Goal: Task Accomplishment & Management: Complete application form

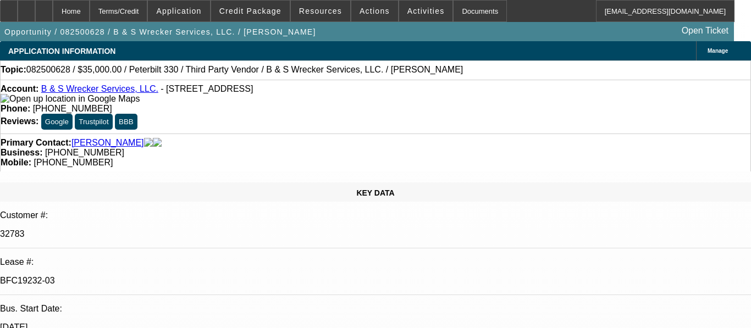
select select "0"
select select "6"
select select "0"
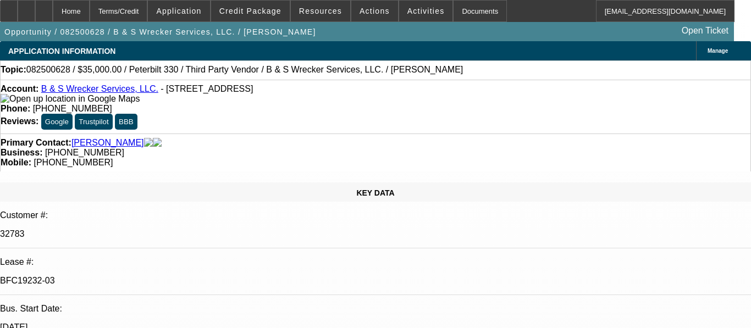
select select "0"
select select "6"
select select "0"
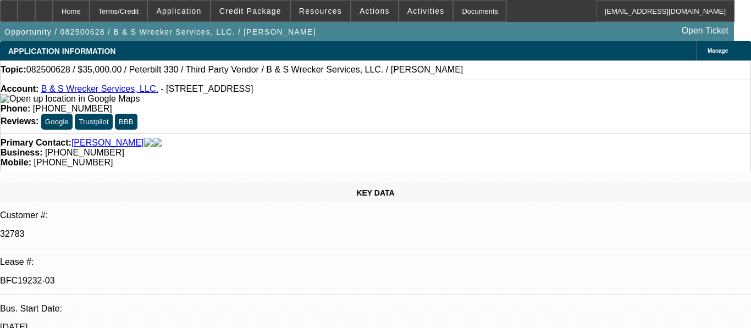
select select "0"
select select "6"
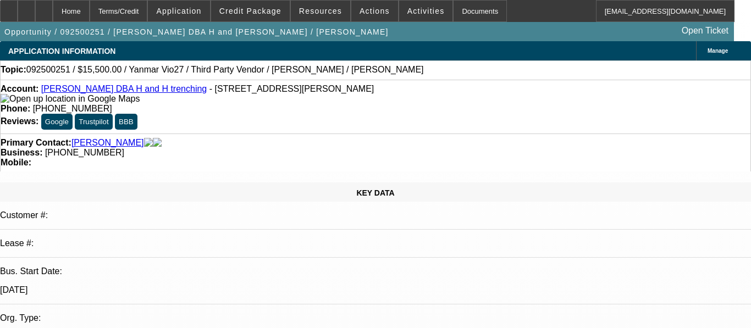
select select "0"
select select "0.1"
select select "4"
select select "0"
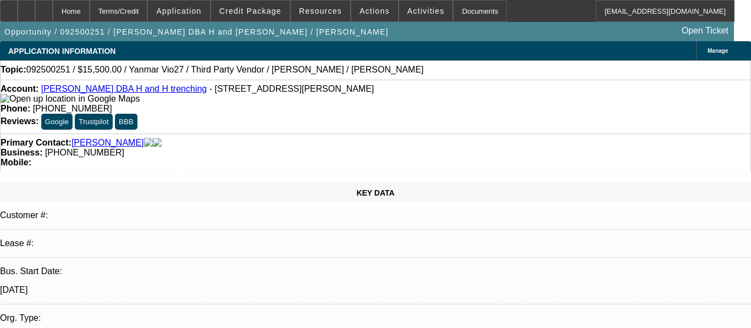
select select "0"
select select "0.1"
select select "4"
select select "0"
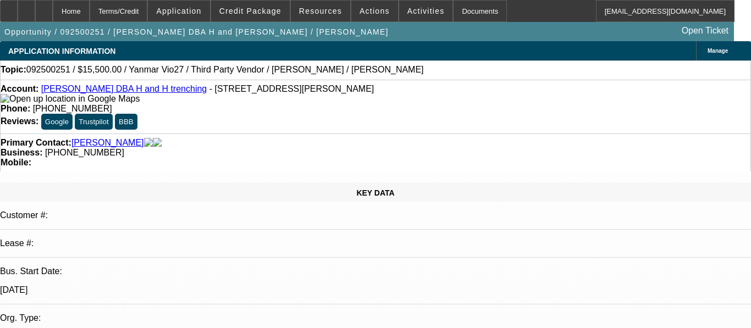
select select "0.1"
select select "4"
select select "0"
select select "2"
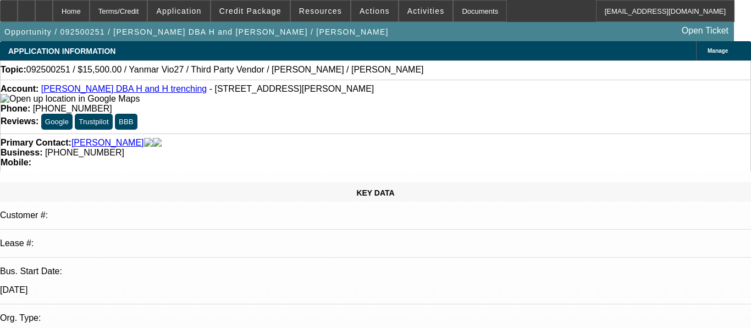
select select "0.1"
select select "4"
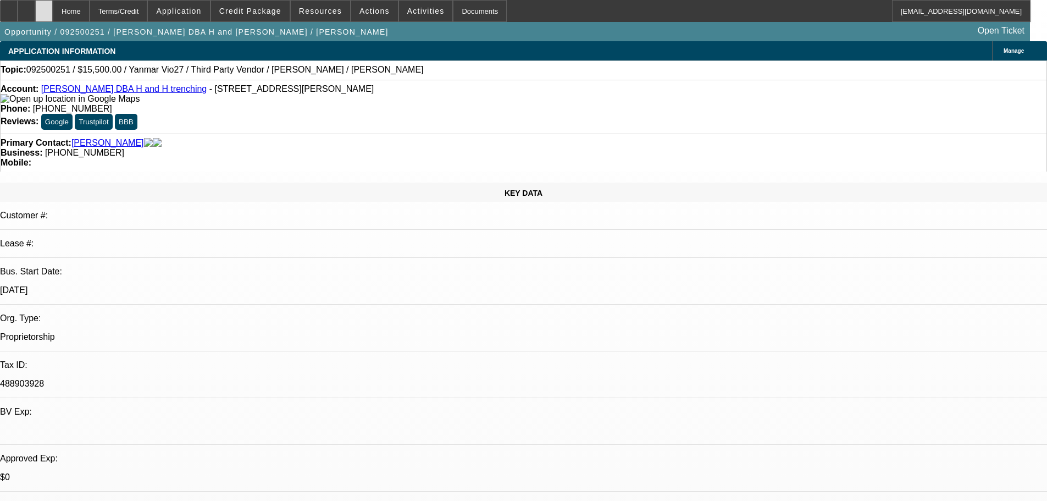
click at [44, 7] on icon at bounding box center [44, 7] width 0 height 0
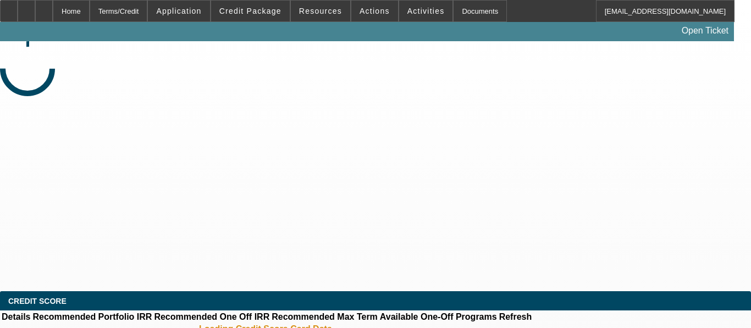
select select "0"
select select "2"
select select "0.1"
select select "4"
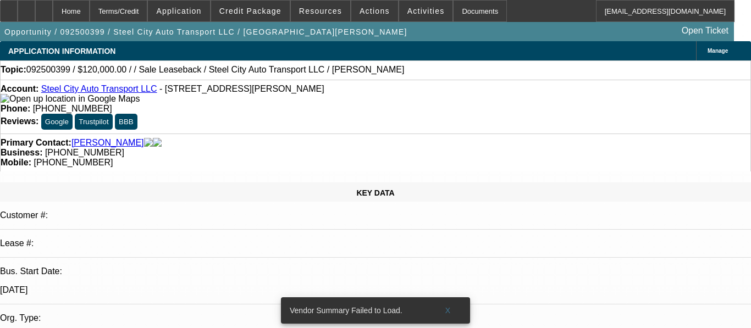
select select "0"
select select "2"
select select "0.1"
select select "4"
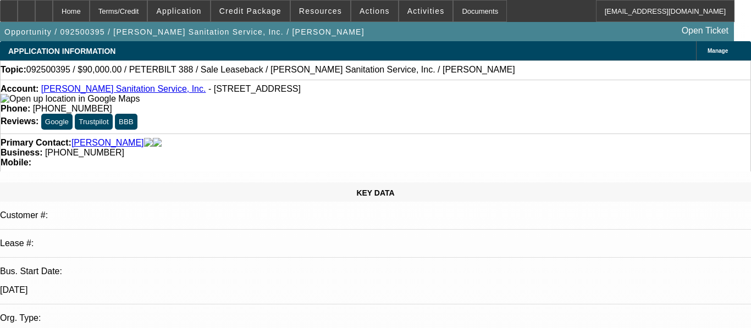
select select "0"
select select "2"
select select "0"
select select "6"
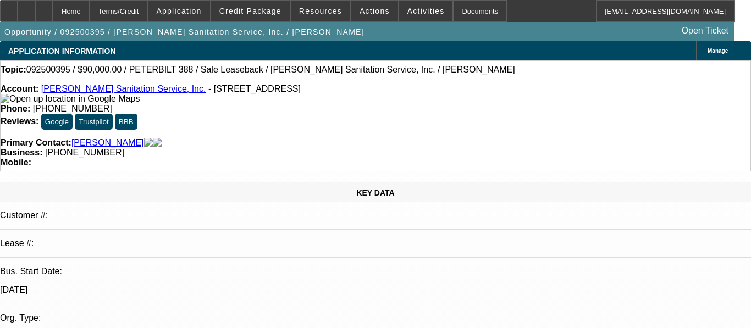
select select "0"
select select "2"
select select "0"
select select "6"
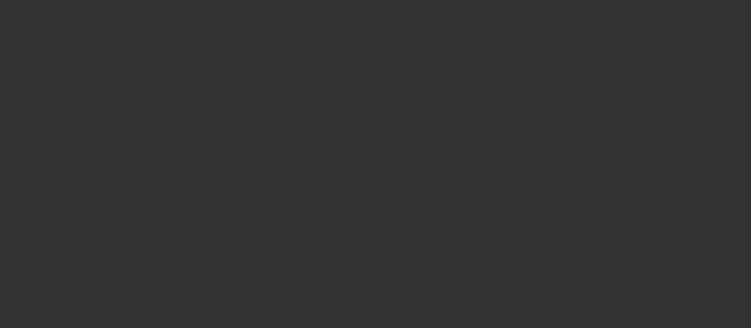
select select "0"
select select "0.1"
select select "4"
select select "0"
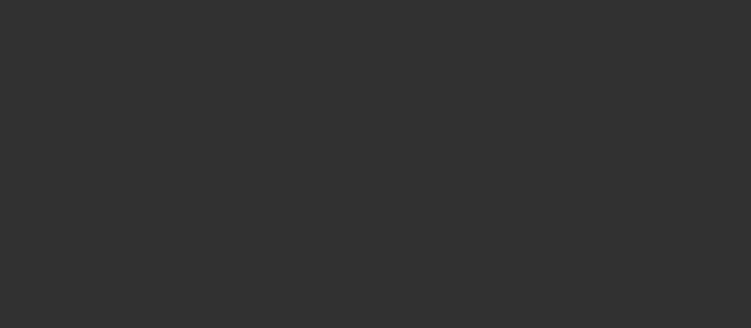
select select "0"
select select "0.1"
select select "4"
select select "0"
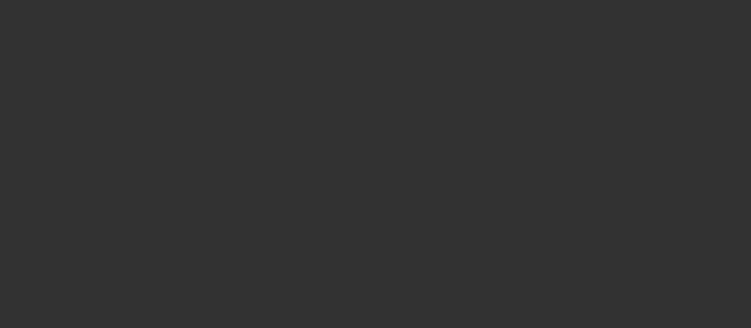
select select "0.1"
select select "4"
select select "0"
select select "0.1"
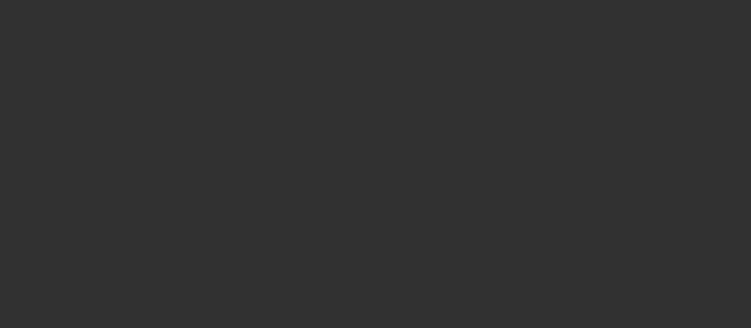
select select "4"
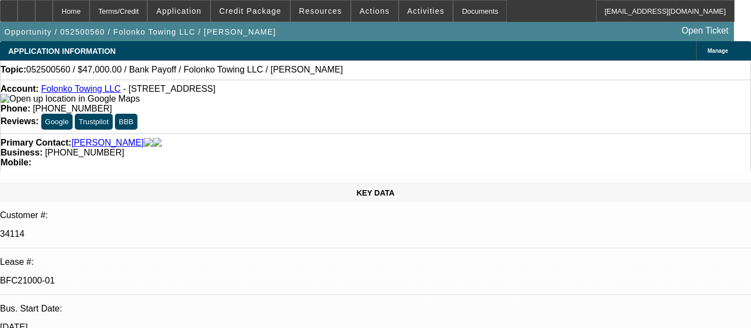
select select "0"
select select "2"
select select "0.1"
select select "4"
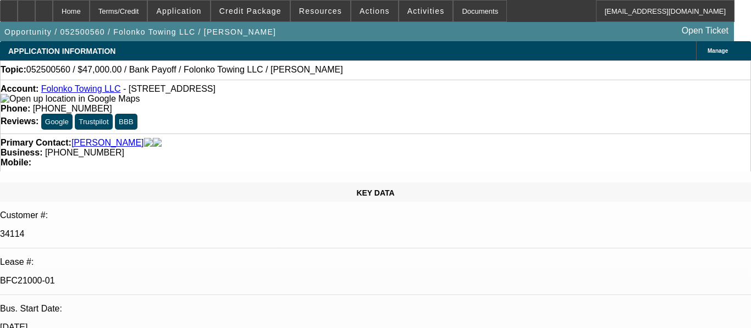
select select "0"
select select "2"
select select "0.1"
select select "4"
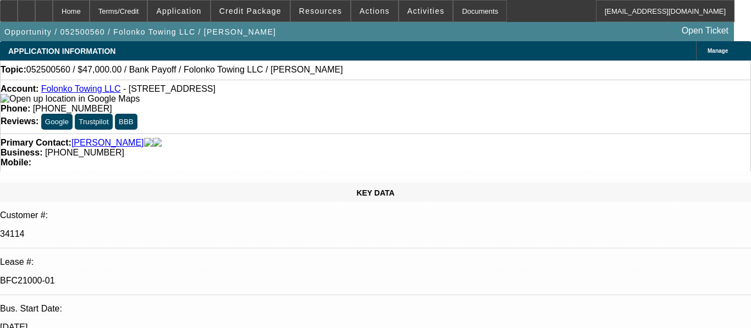
select select "0"
select select "2"
select select "0.1"
select select "4"
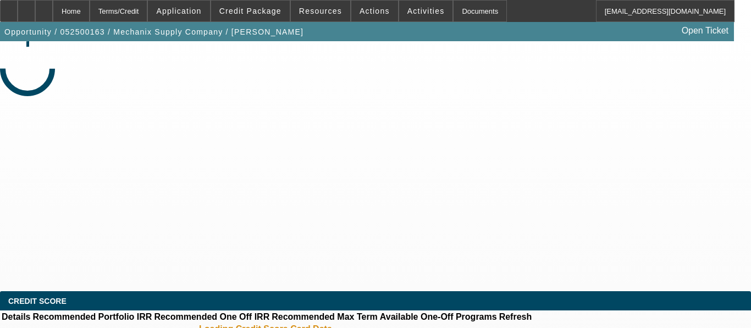
select select "0"
select select "6"
select select "0"
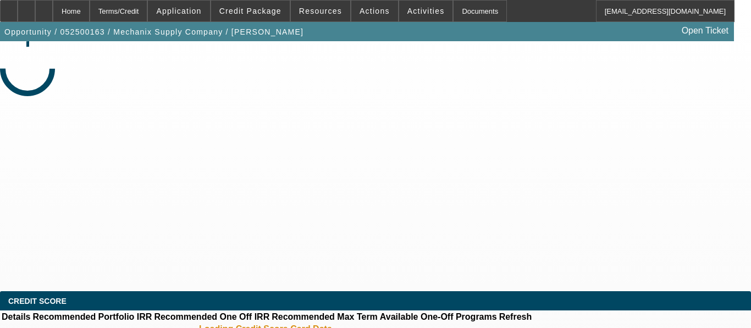
select select "0"
select select "6"
select select "0"
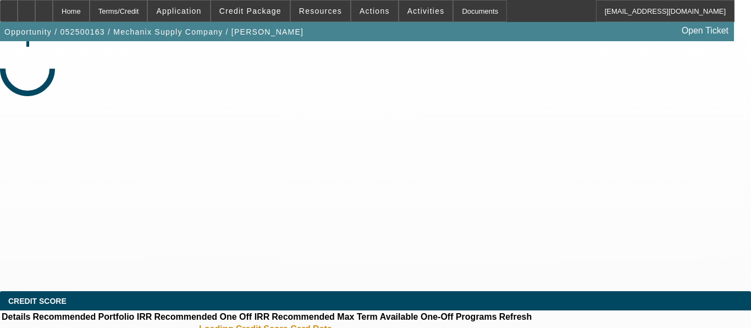
select select "0"
select select "6"
select select "0"
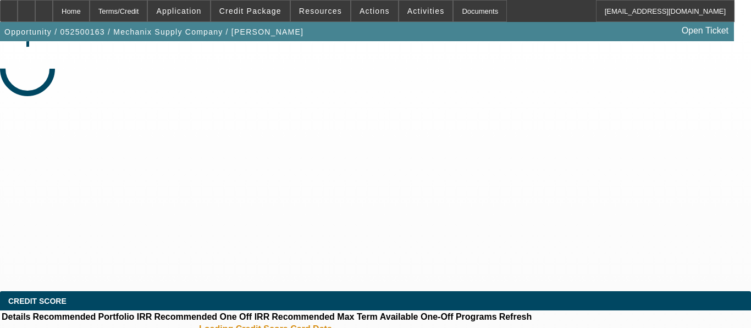
select select "6"
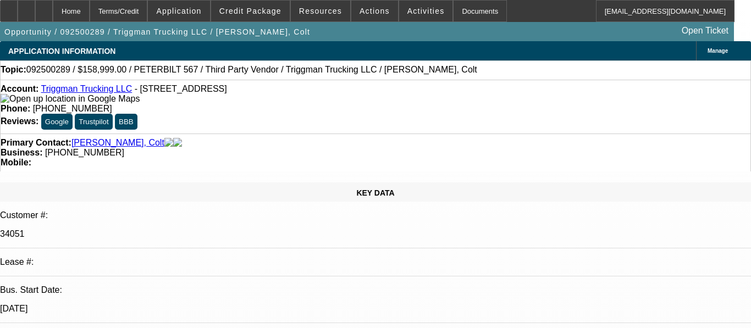
select select "0"
select select "2"
select select "0.1"
select select "4"
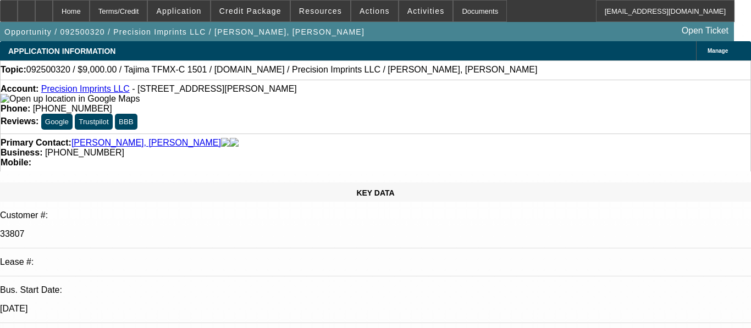
select select "0"
select select "2"
select select "0.1"
select select "4"
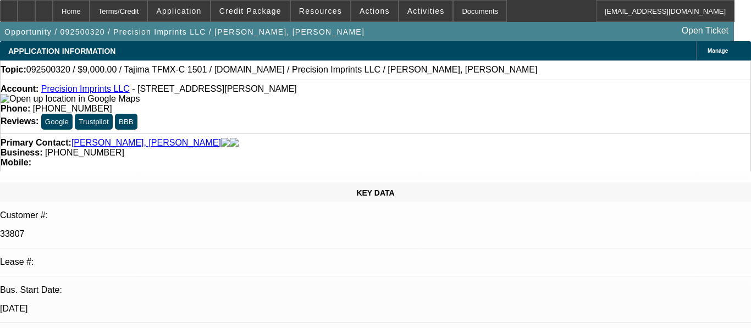
select select "0"
select select "2"
select select "0.1"
select select "4"
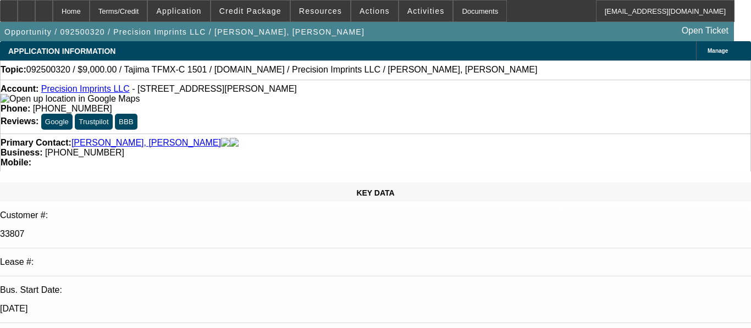
select select "0"
select select "2"
select select "0.1"
select select "4"
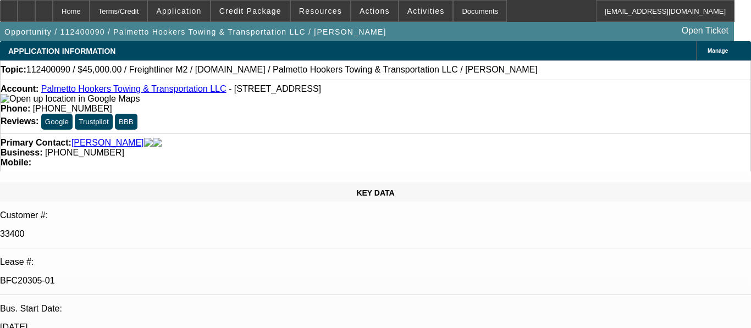
select select "0"
select select "2"
select select "0"
select select "6"
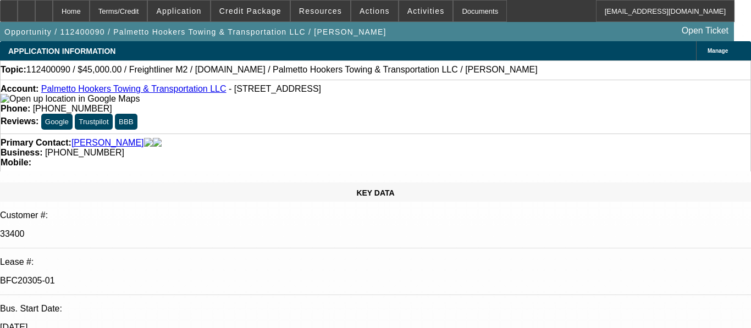
select select "0"
select select "2"
select select "0"
select select "4"
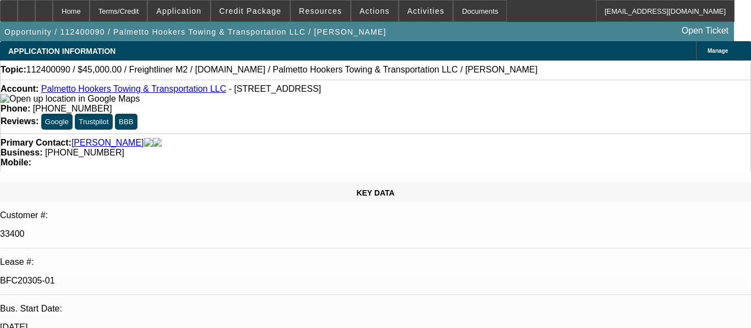
select select "0"
select select "2"
select select "0.1"
select select "4"
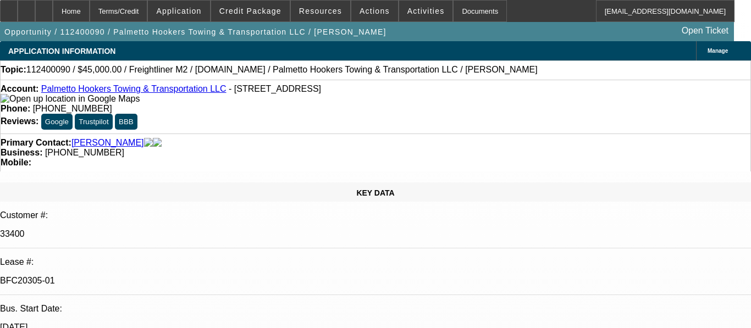
select select "0"
select select "2"
select select "0.1"
select select "4"
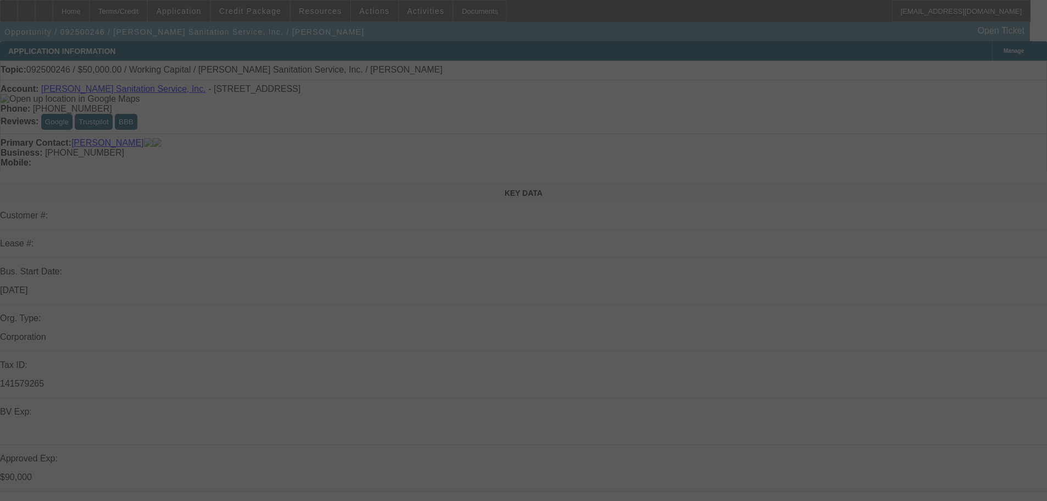
select select "0"
select select "2"
select select "0"
select select "6"
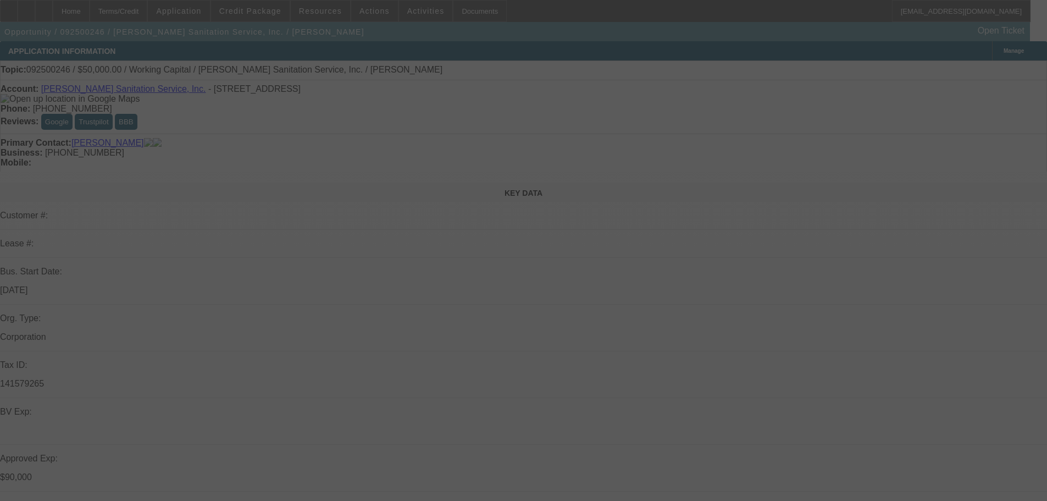
select select "0"
select select "2"
select select "0"
select select "6"
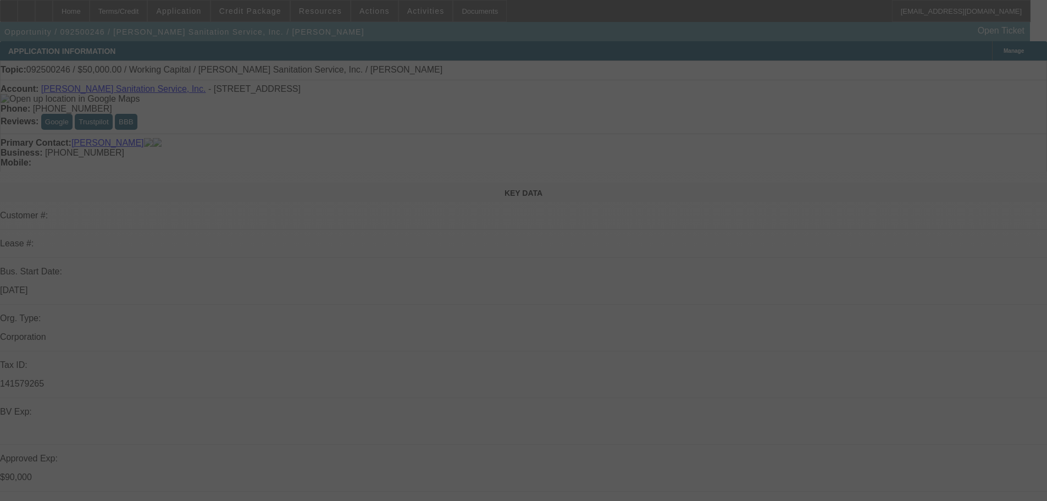
select select "0"
select select "2"
select select "0"
select select "6"
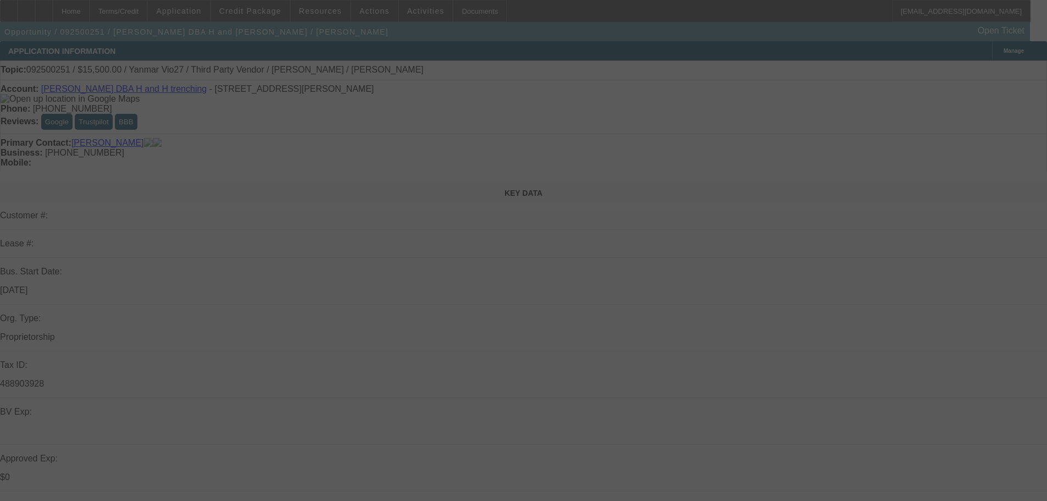
select select "0"
select select "0.1"
select select "4"
select select "0"
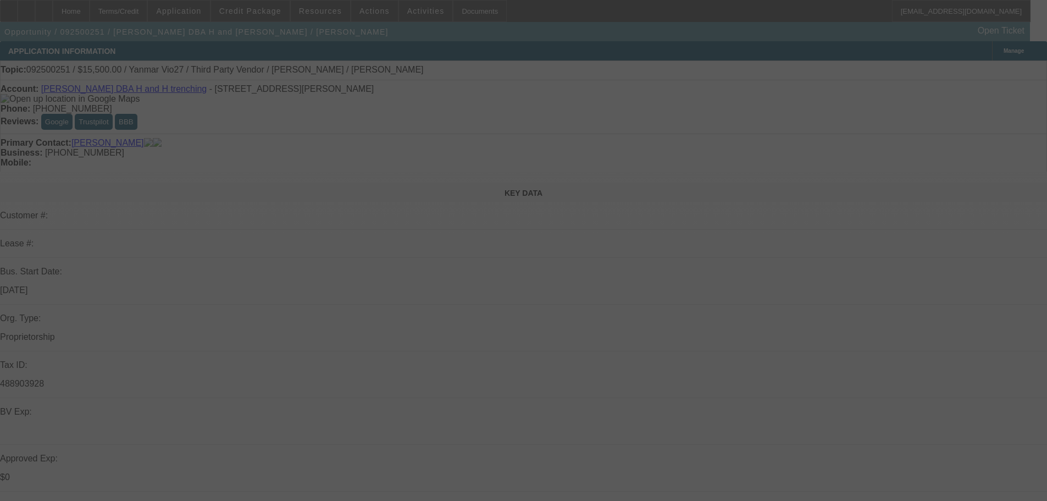
select select "0"
select select "0.1"
select select "4"
select select "0"
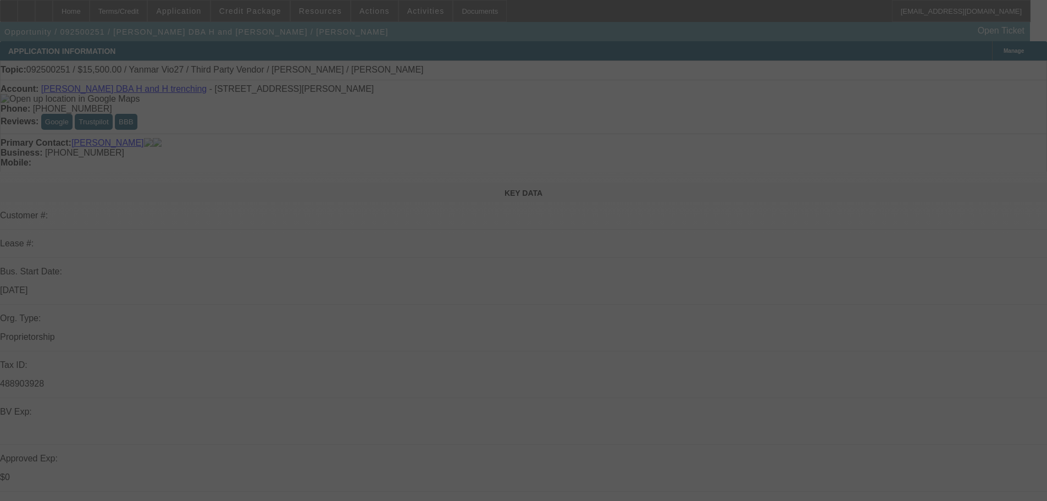
select select "0.1"
select select "4"
select select "0"
select select "2"
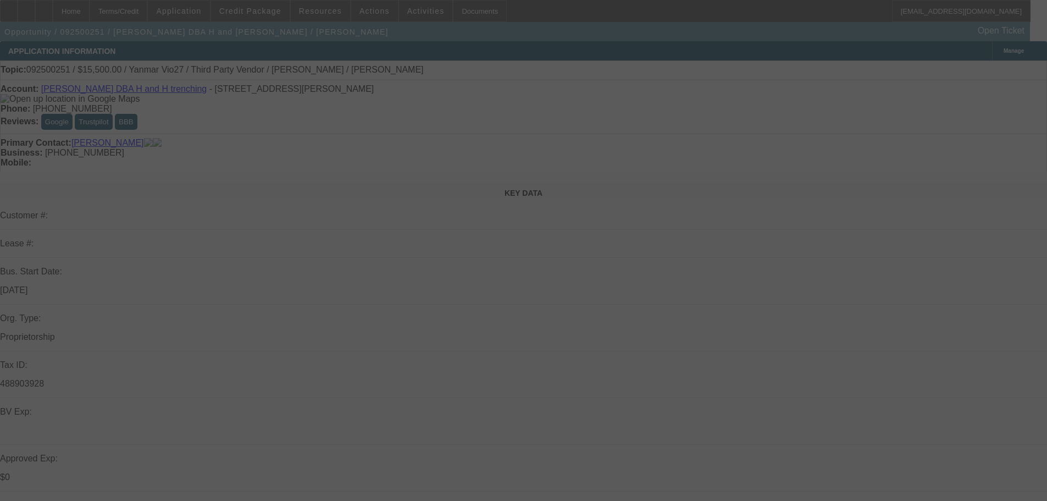
select select "0.1"
select select "4"
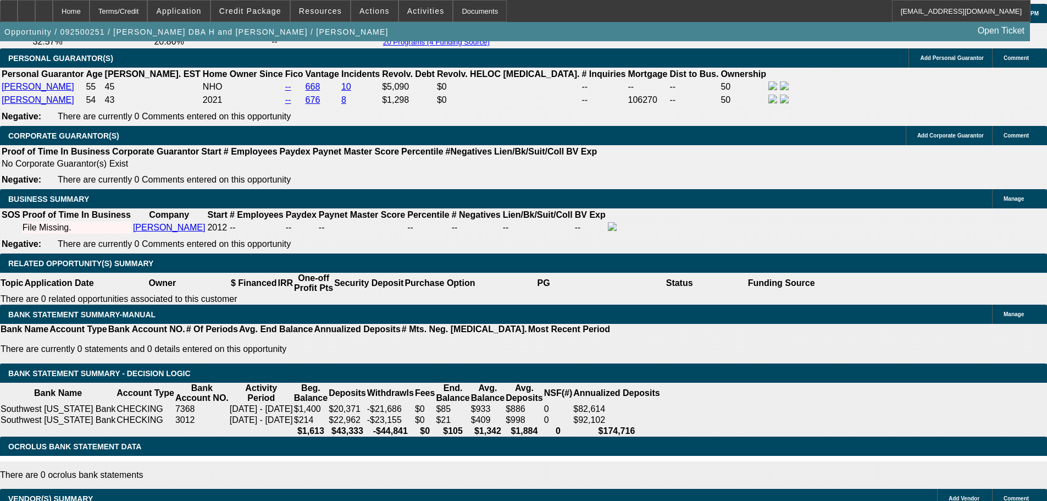
scroll to position [1650, 0]
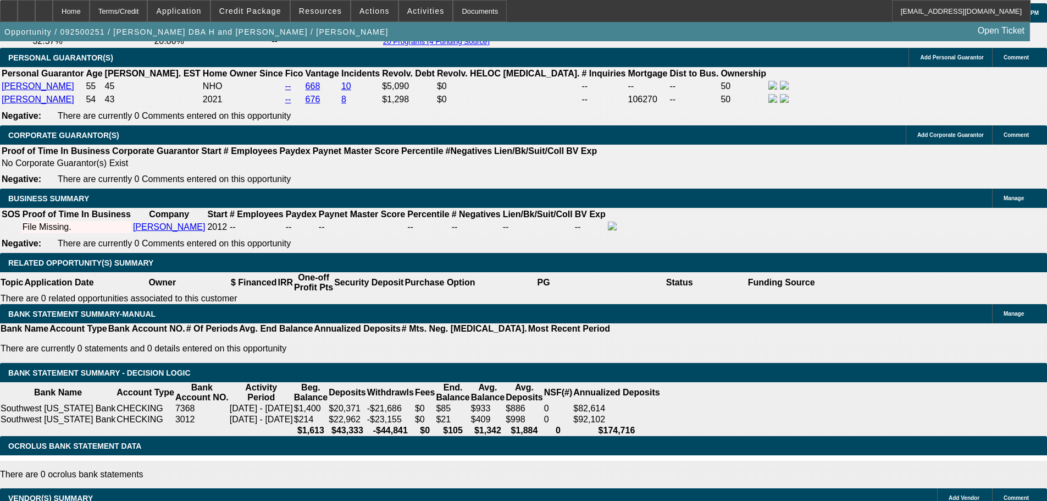
type input "56"
type input "UNKNOWN"
type input "569"
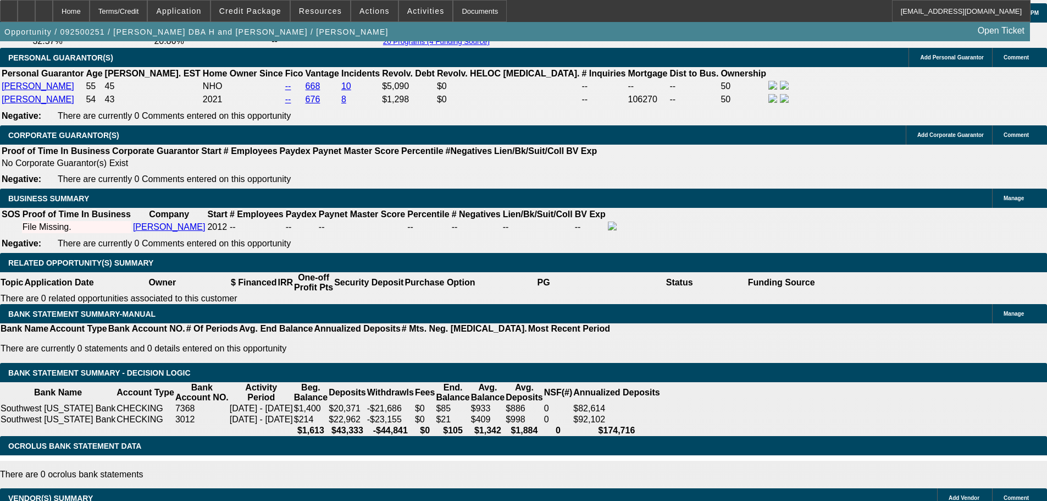
type input "19.1"
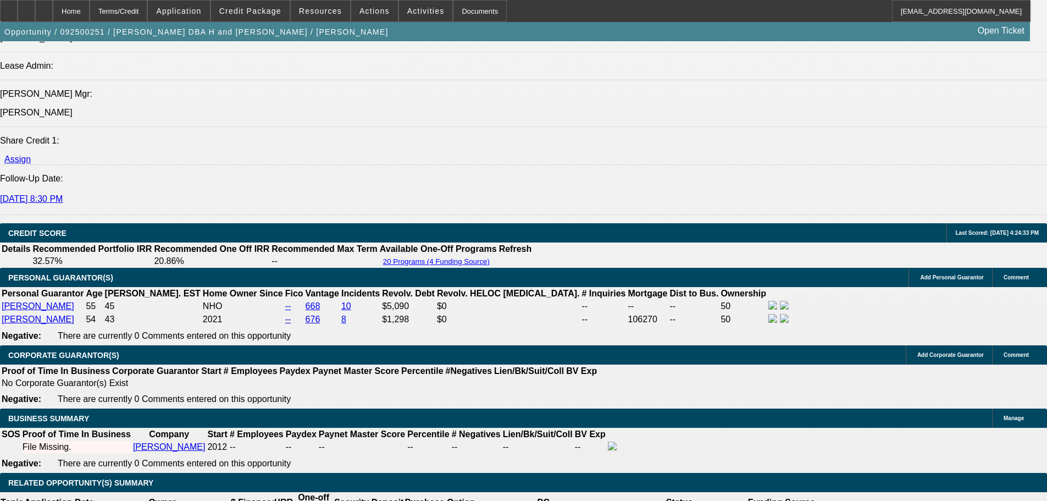
type input "$569.00"
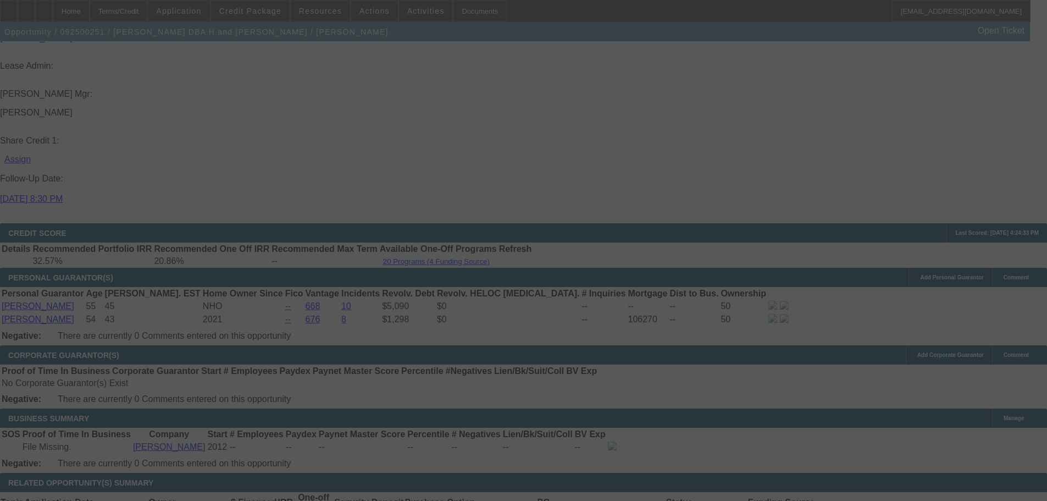
select select "0"
select select "0.1"
select select "4"
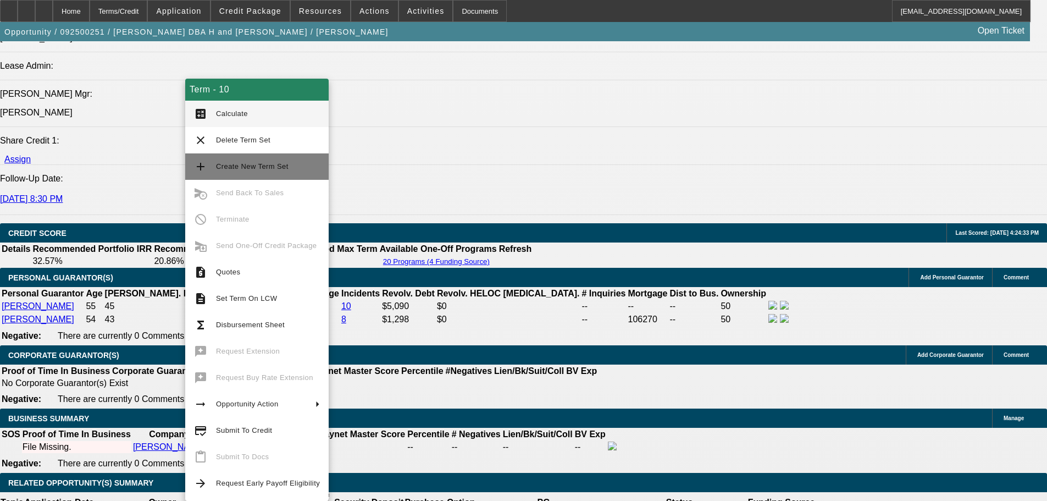
click at [233, 173] on button "add Create New Term Set" at bounding box center [257, 166] width 144 height 26
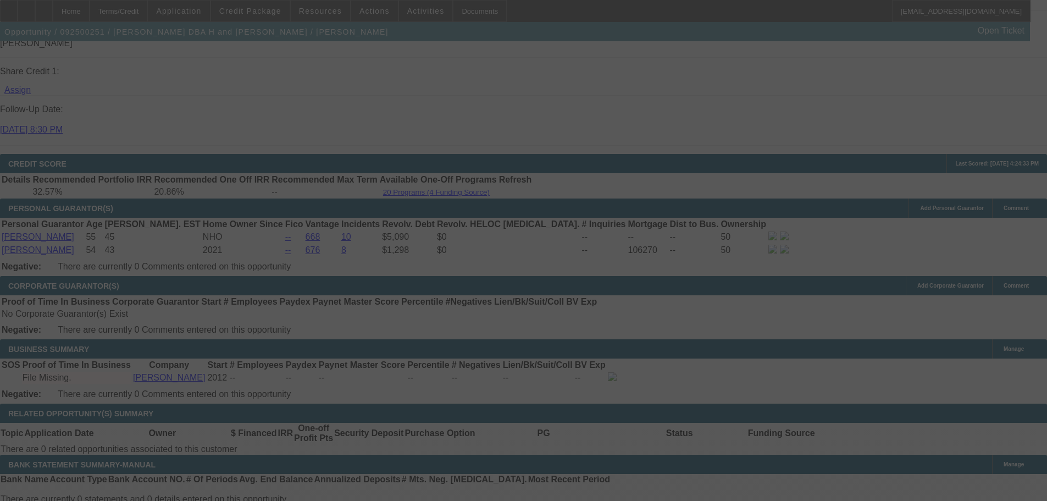
scroll to position [1595, 0]
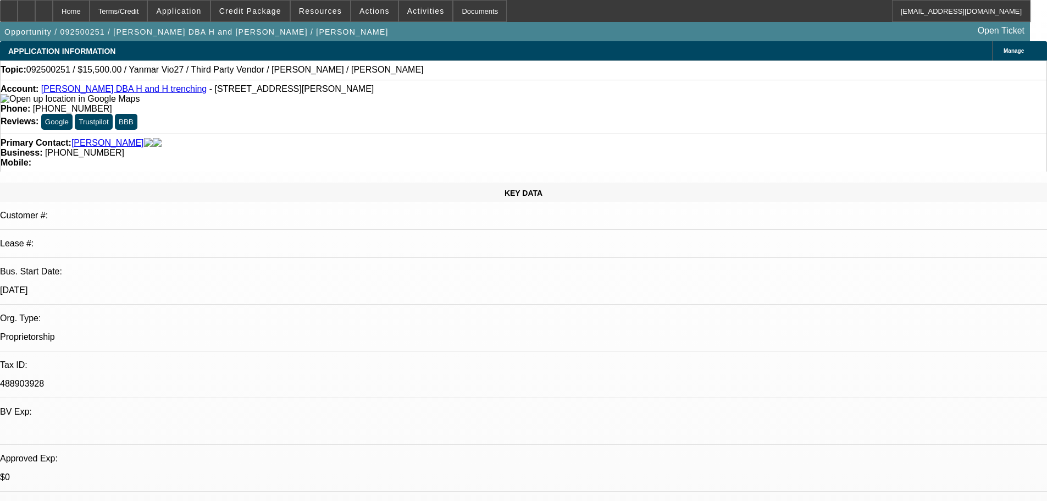
select select "0"
select select "0.1"
select select "4"
select select "0"
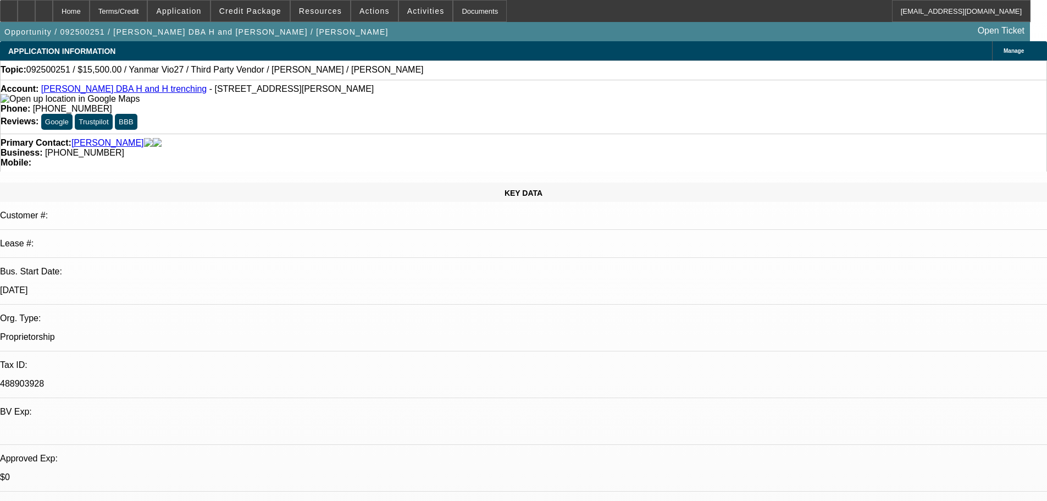
select select "0"
select select "0.1"
select select "4"
select select "0"
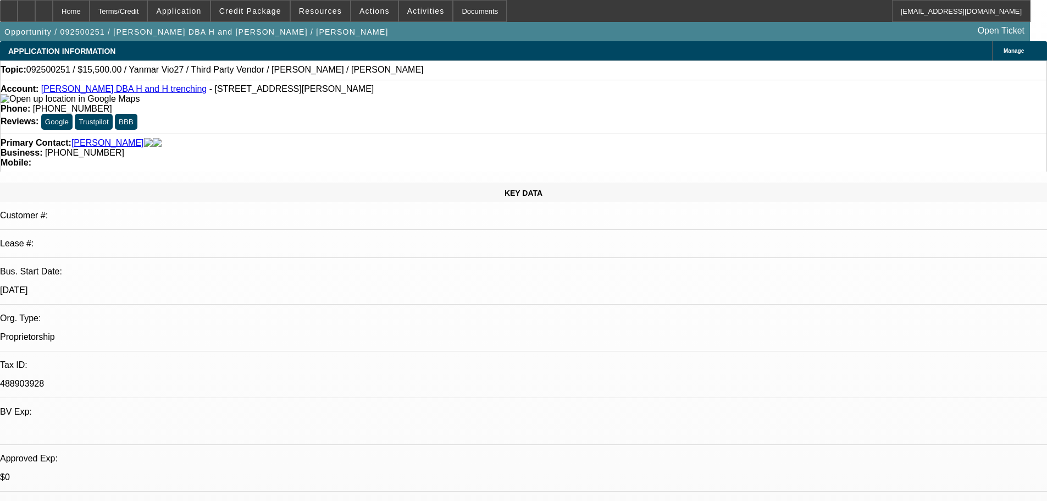
select select "0.1"
select select "4"
select select "0"
select select "0.1"
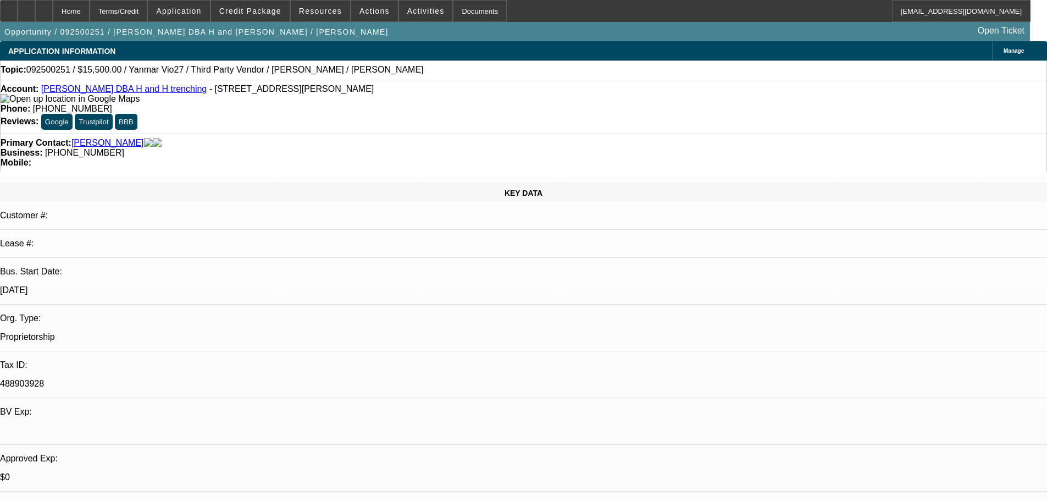
select select "4"
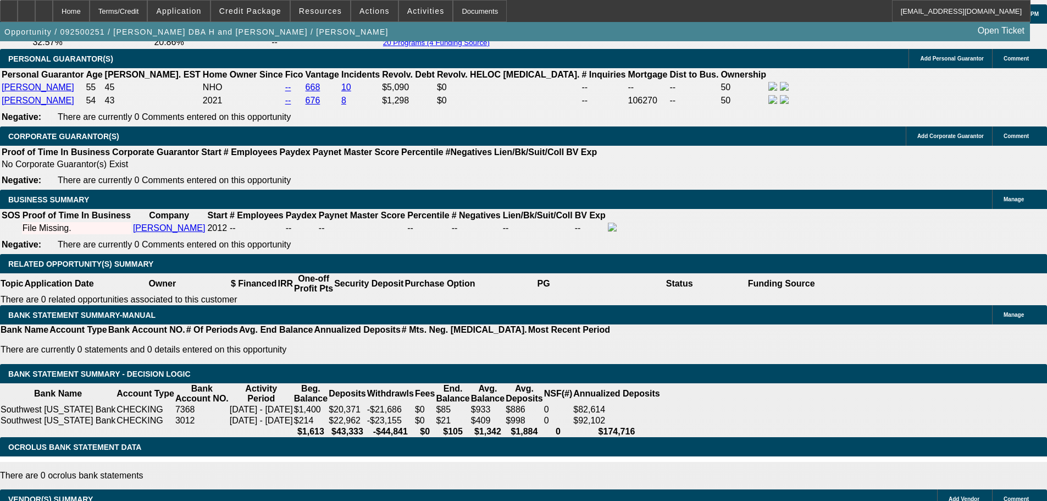
scroll to position [1650, 0]
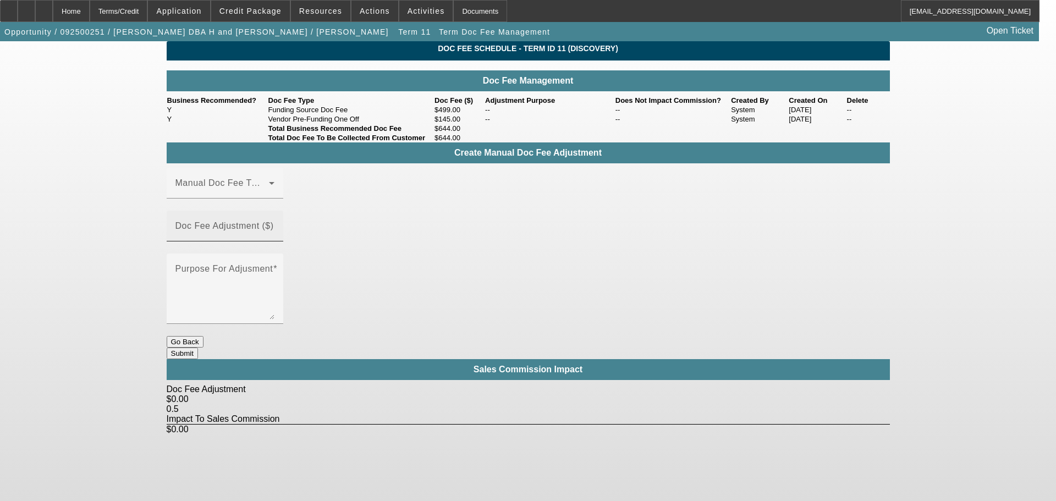
click at [274, 225] on mat-label "Doc Fee Adjustment ($)" at bounding box center [224, 225] width 98 height 9
click at [274, 225] on input "Doc Fee Adjustment ($)" at bounding box center [224, 230] width 99 height 13
type input "$500.00"
click at [283, 252] on div at bounding box center [225, 247] width 117 height 12
click at [274, 267] on textarea "Purpose For Adjusment" at bounding box center [224, 293] width 99 height 53
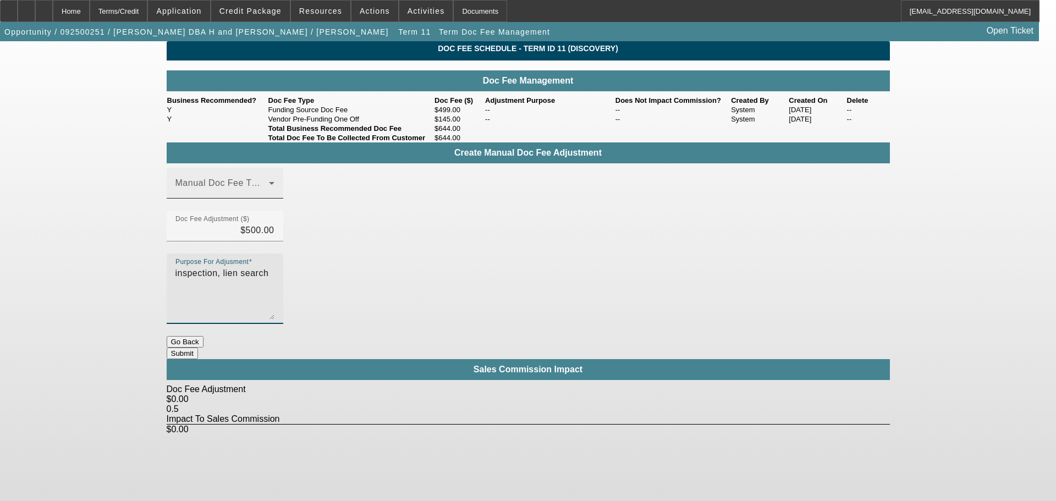
type textarea "inspection, lien search"
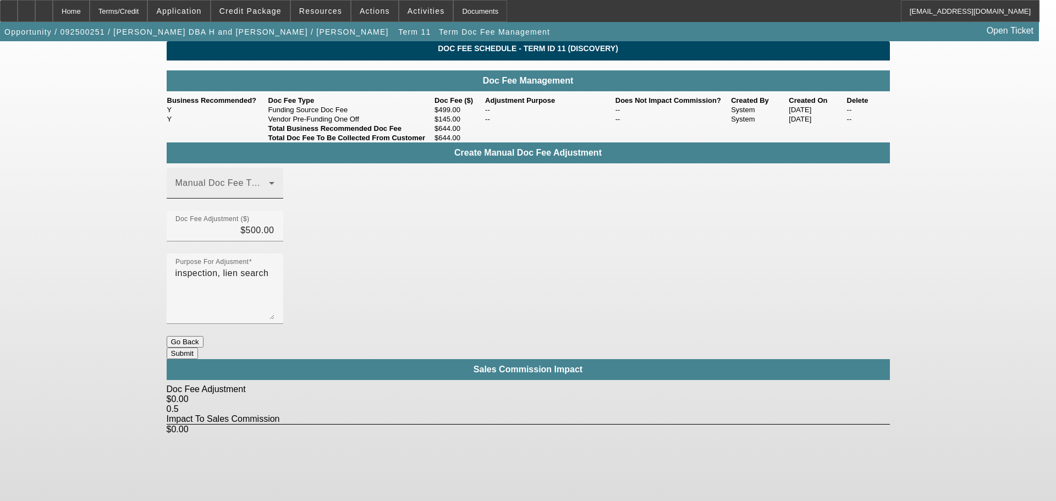
click at [283, 198] on div "Manual Doc Fee Type" at bounding box center [225, 183] width 117 height 31
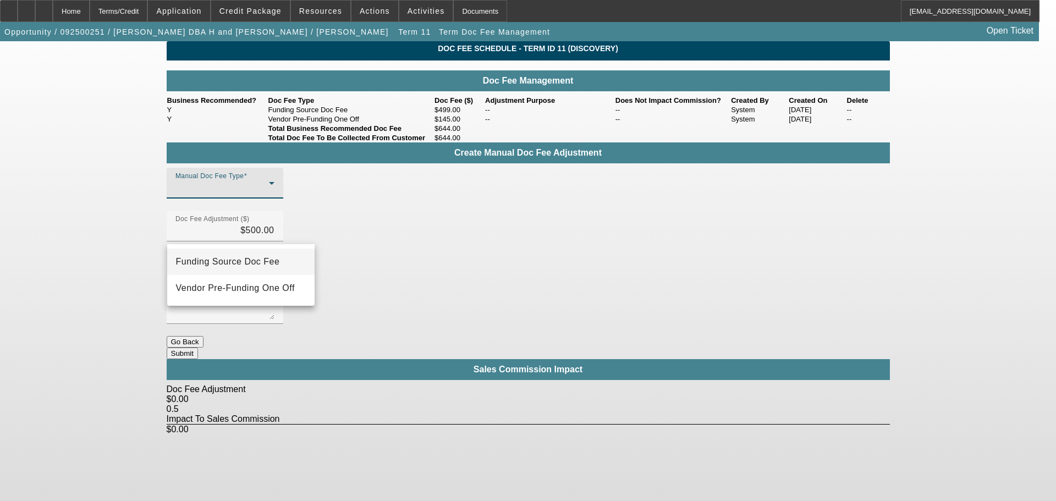
click at [264, 257] on span "Funding Source Doc Fee" at bounding box center [228, 261] width 104 height 13
click at [404, 276] on div "Manual Doc Fee Type Funding Source Doc Fee Doc Fee Adjustment ($) $500.00 Purpo…" at bounding box center [528, 252] width 723 height 168
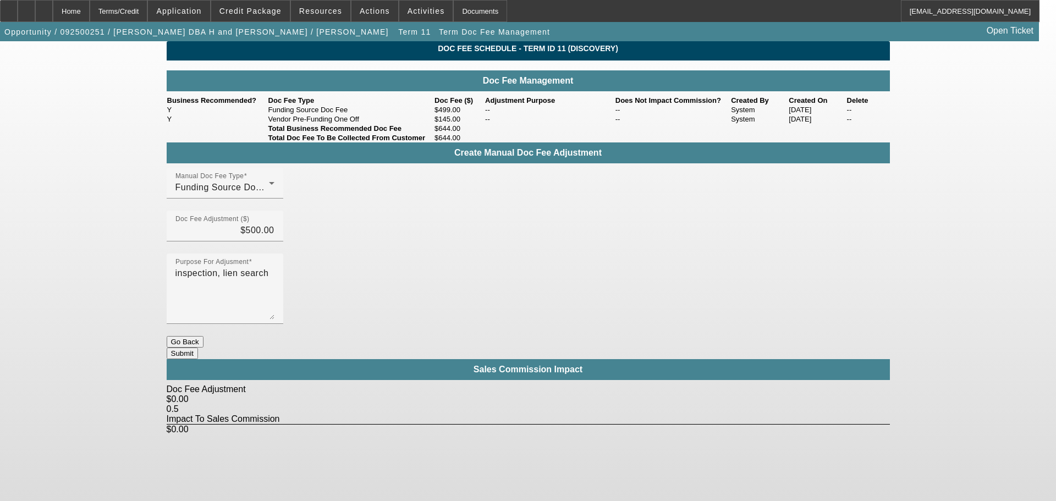
click at [198, 348] on button "Submit" at bounding box center [182, 354] width 31 height 12
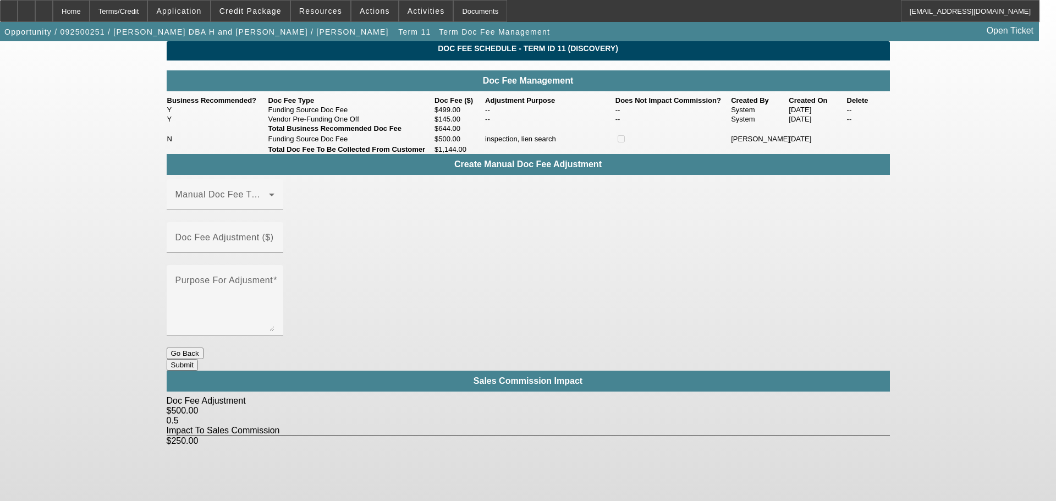
click at [203, 348] on button "Go Back" at bounding box center [185, 354] width 37 height 12
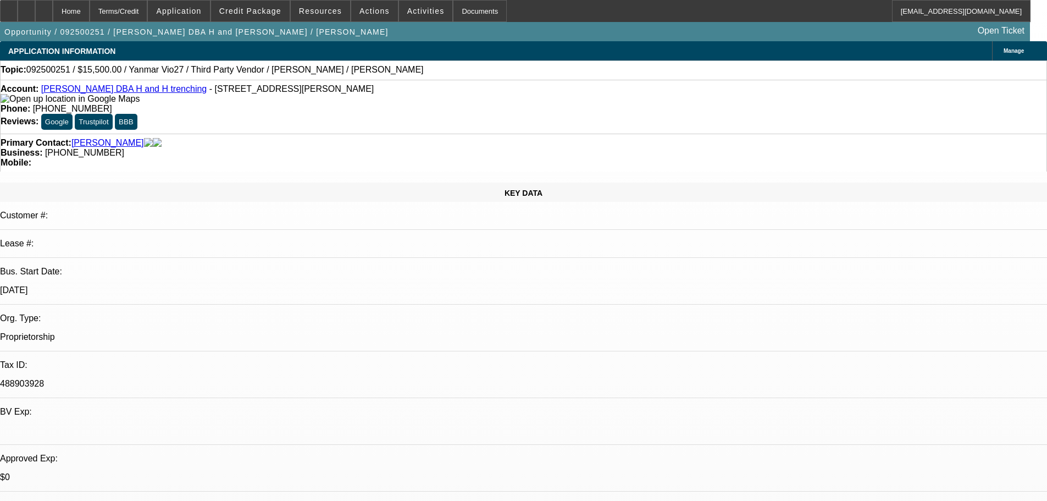
select select "0"
select select "0.1"
select select "4"
select select "0"
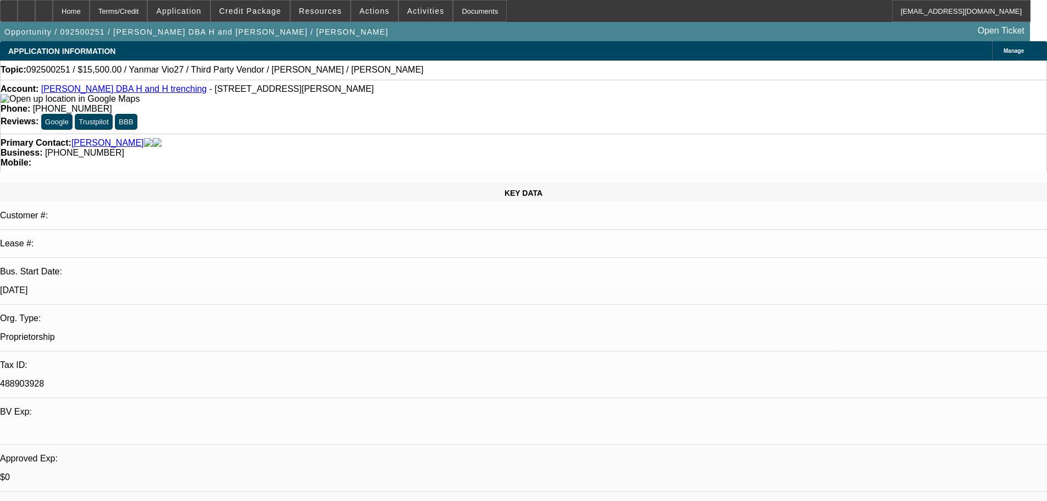
select select "0"
select select "0.1"
select select "4"
select select "0"
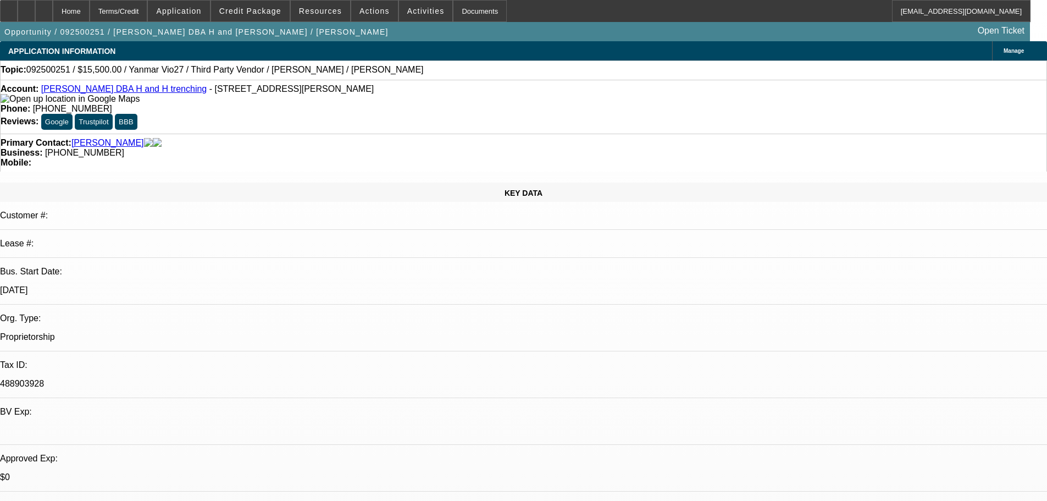
select select "0.1"
select select "4"
select select "0"
select select "0.1"
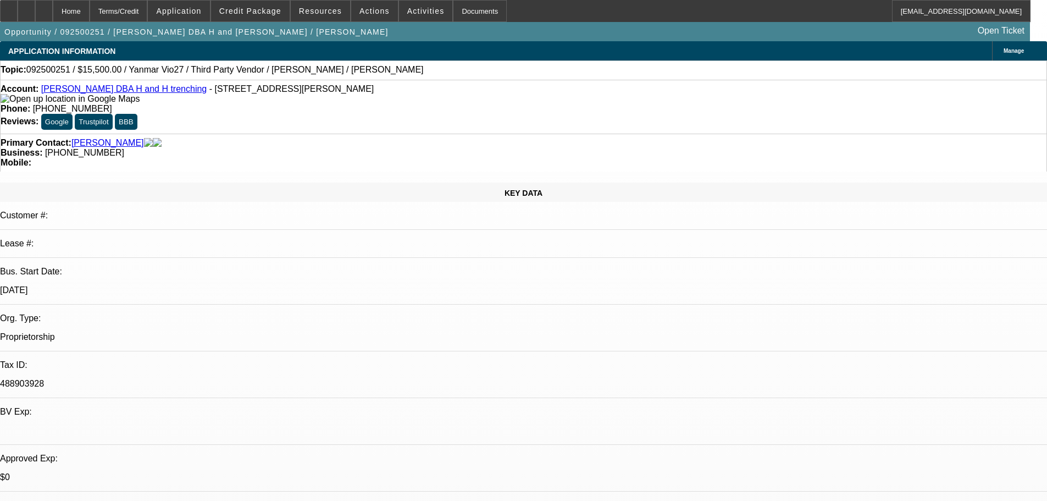
select select "4"
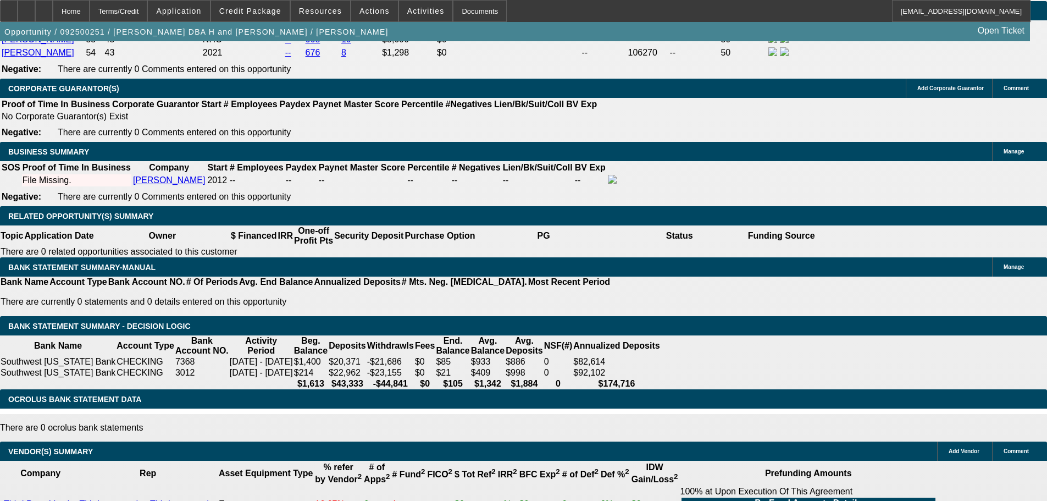
scroll to position [1705, 0]
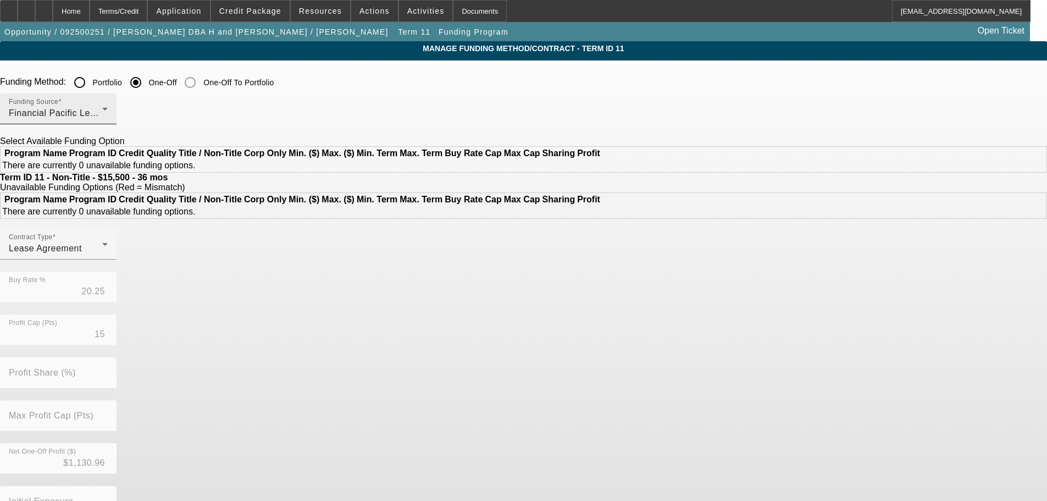
click at [133, 112] on span "Financial Pacific Leasing, Inc." at bounding box center [71, 112] width 124 height 9
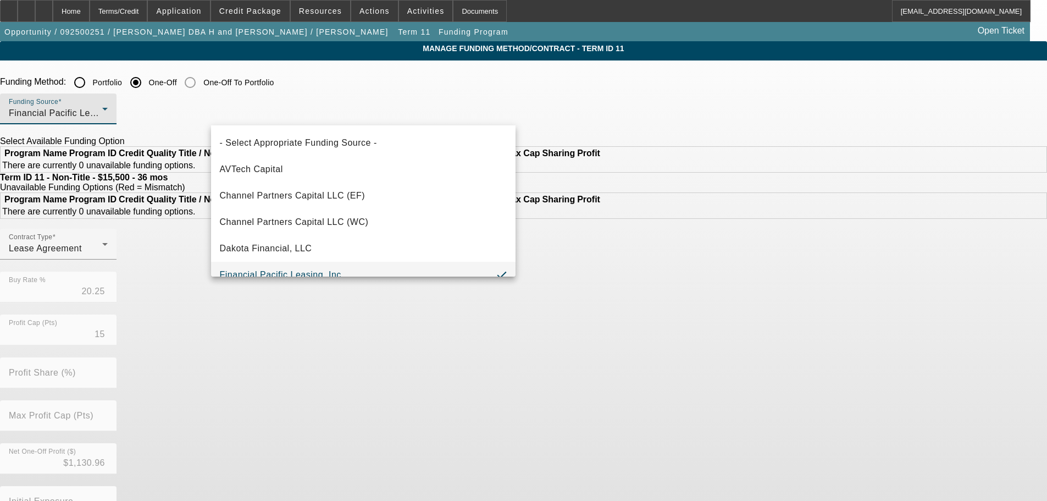
scroll to position [12, 0]
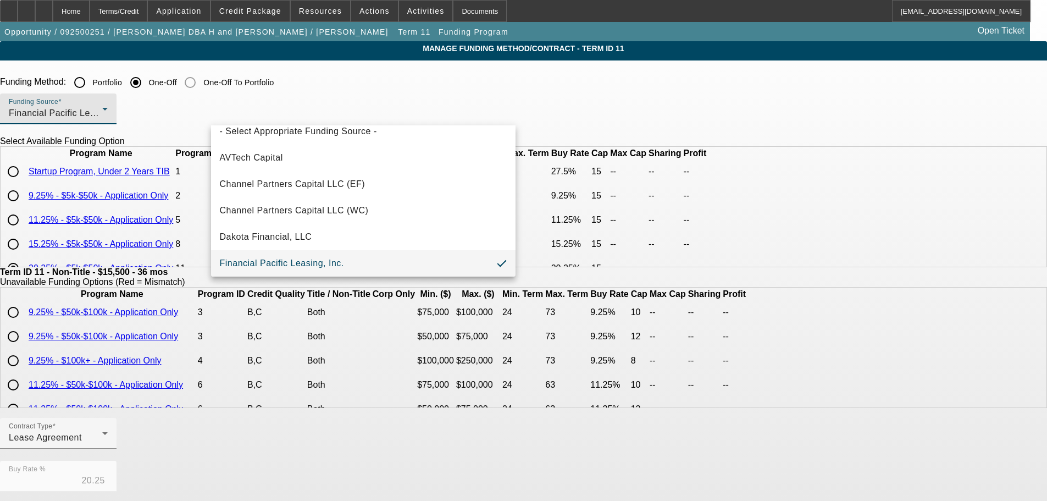
click at [89, 216] on div at bounding box center [523, 250] width 1047 height 501
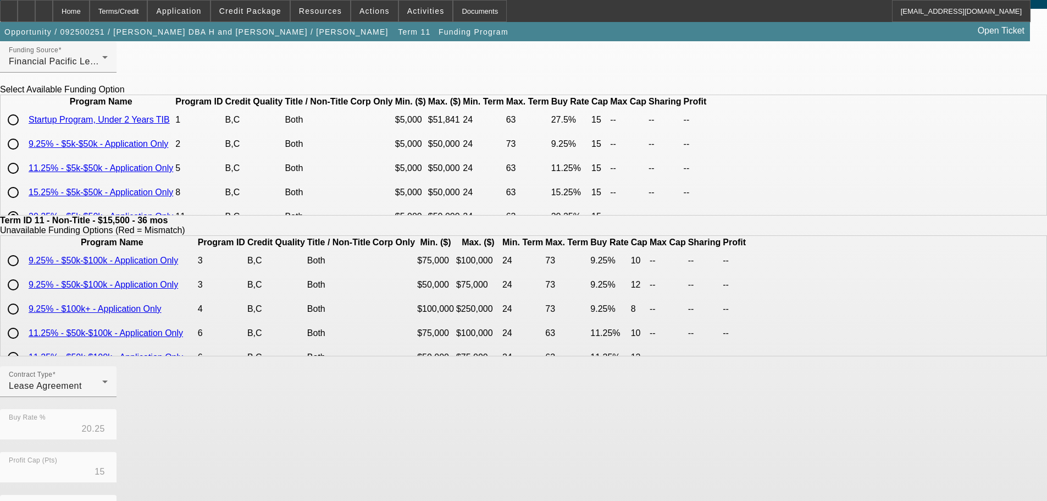
scroll to position [220, 0]
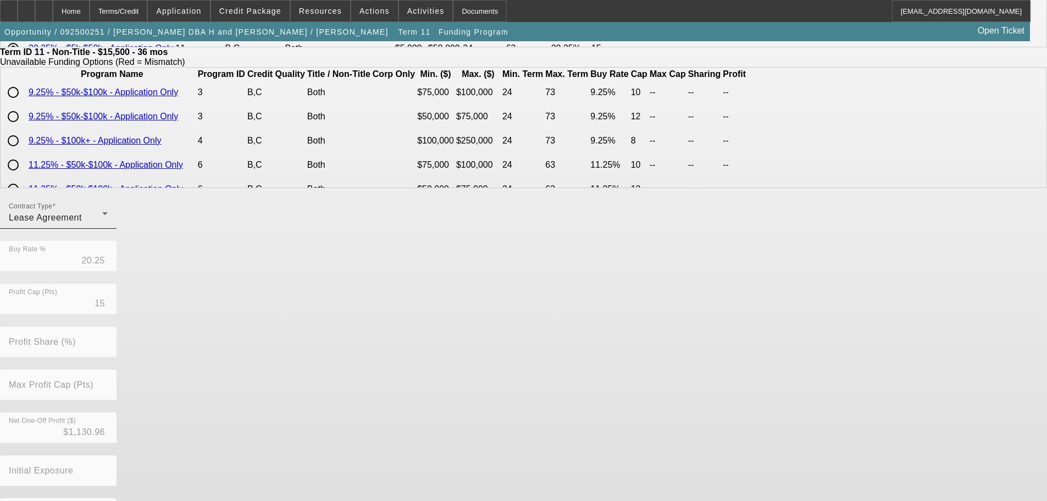
click at [108, 229] on div "Contract Type Lease Agreement" at bounding box center [58, 213] width 99 height 31
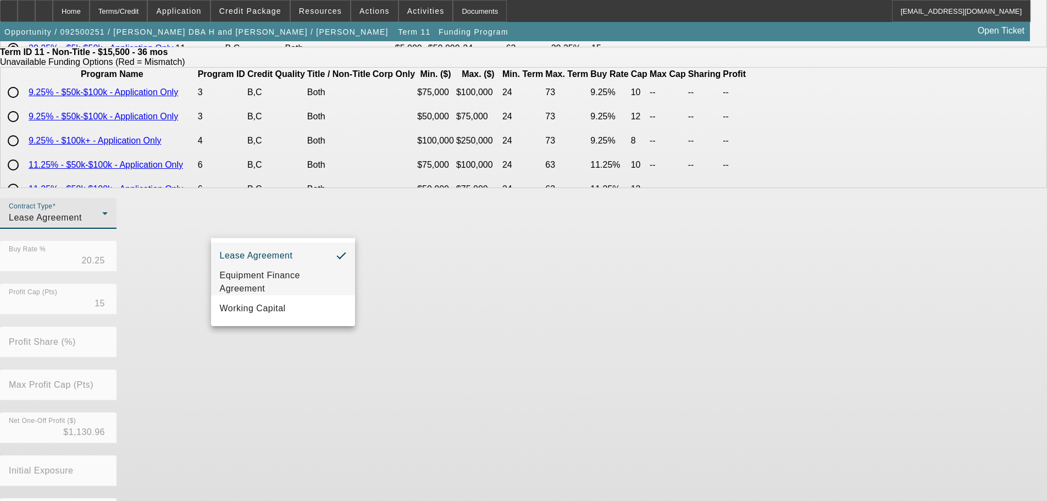
click at [277, 279] on span "Equipment Finance Agreement" at bounding box center [283, 282] width 126 height 26
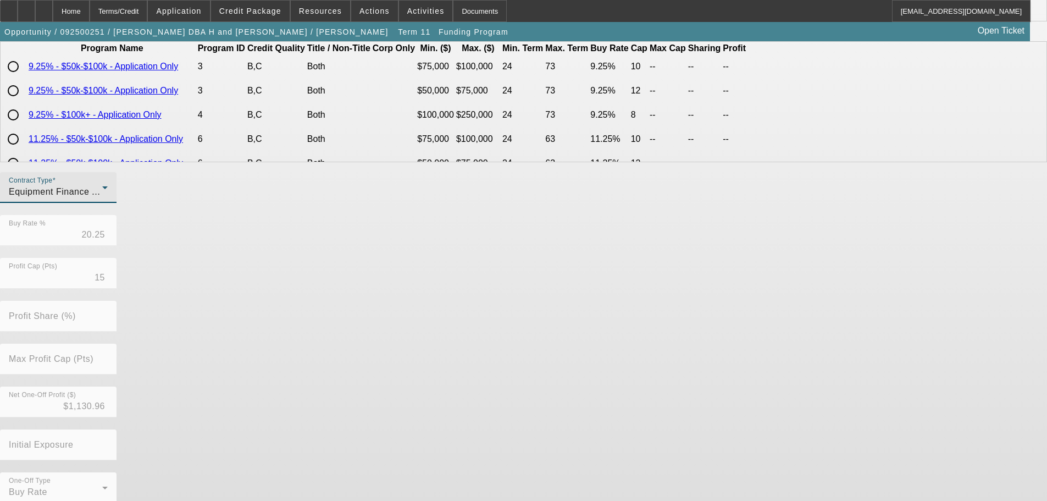
scroll to position [260, 0]
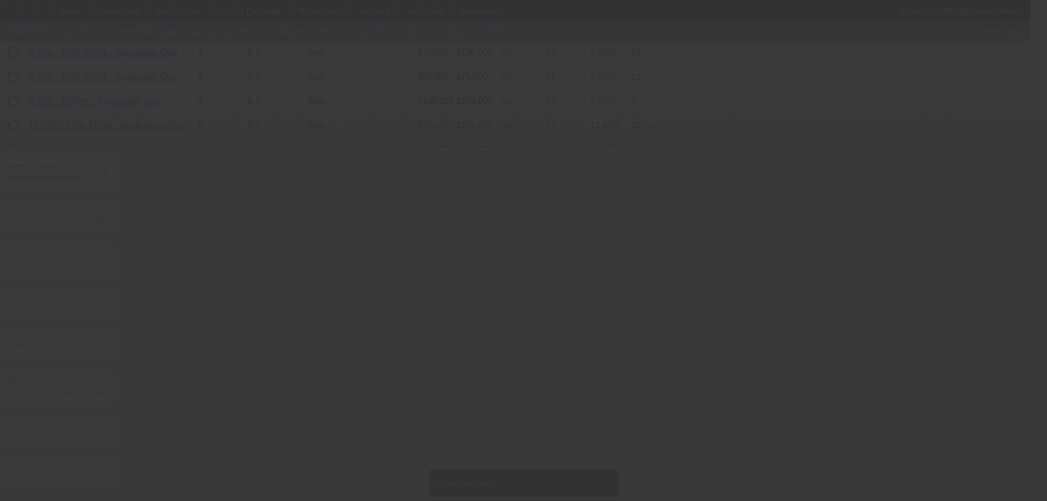
scroll to position [0, 0]
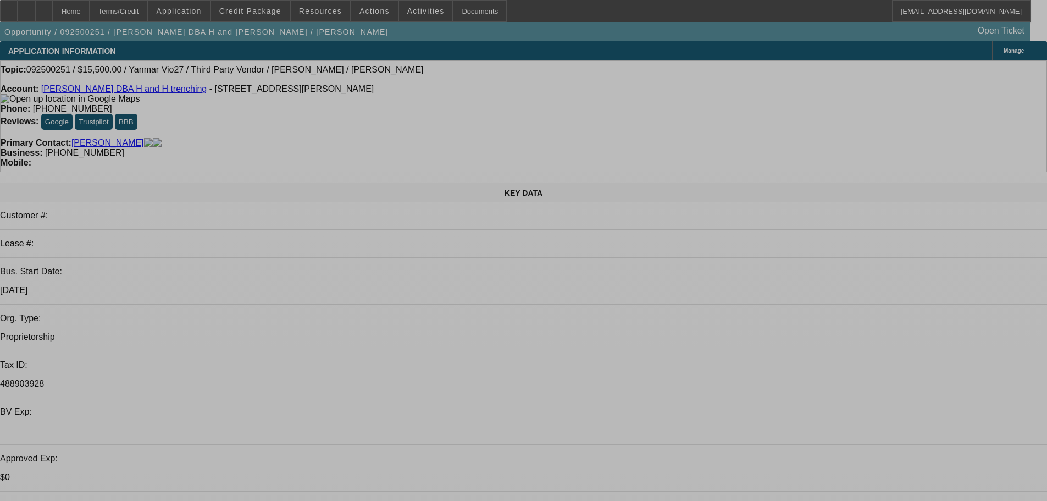
select select "0"
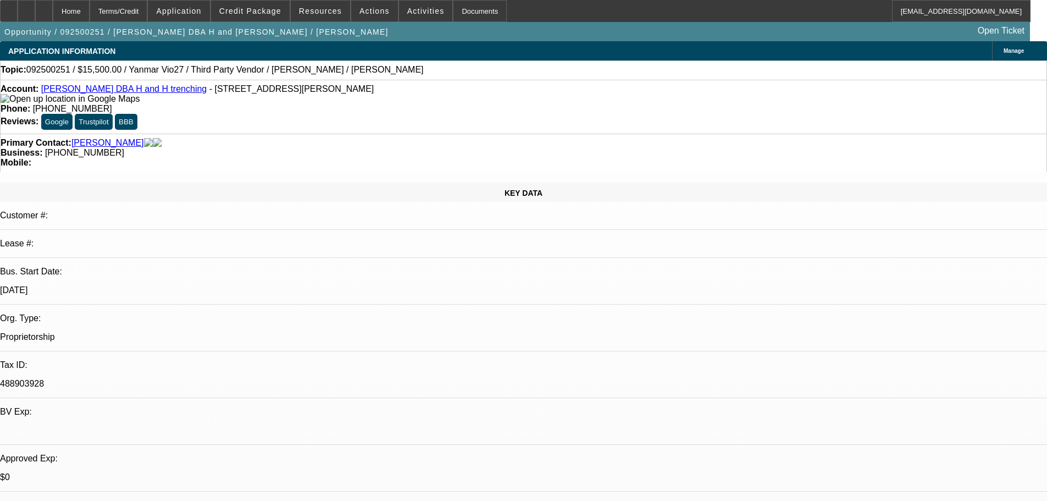
select select "0"
select select "6"
select select "0"
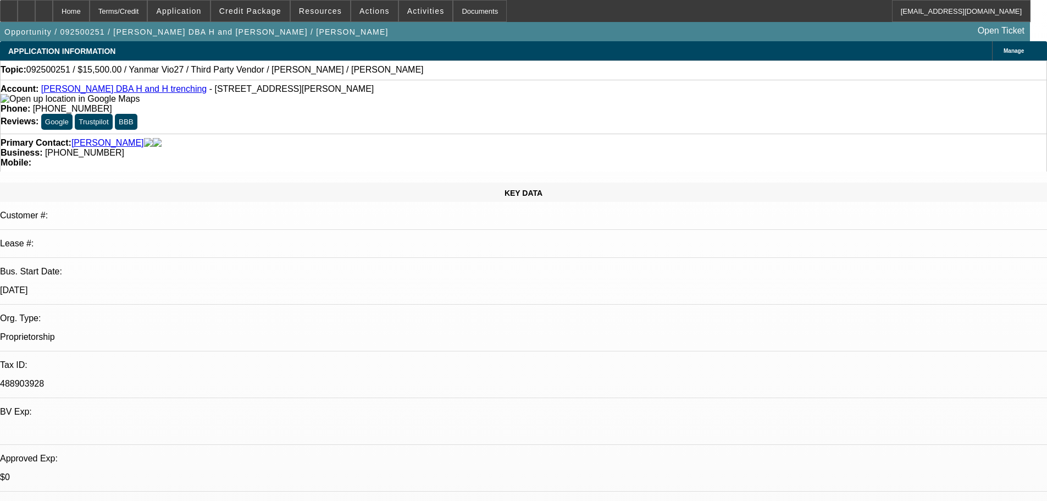
select select "0.1"
select select "4"
select select "0"
select select "0.1"
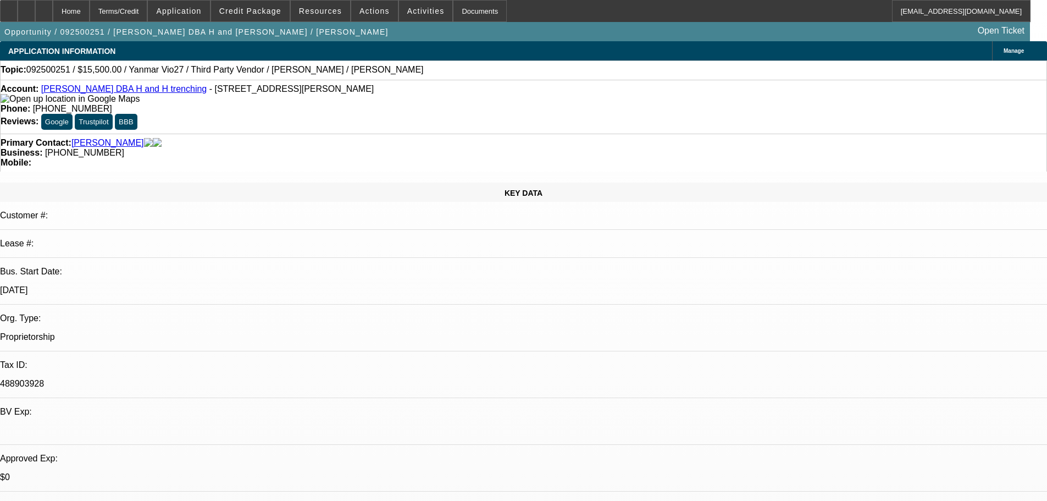
select select "4"
select select "0"
select select "0.1"
select select "4"
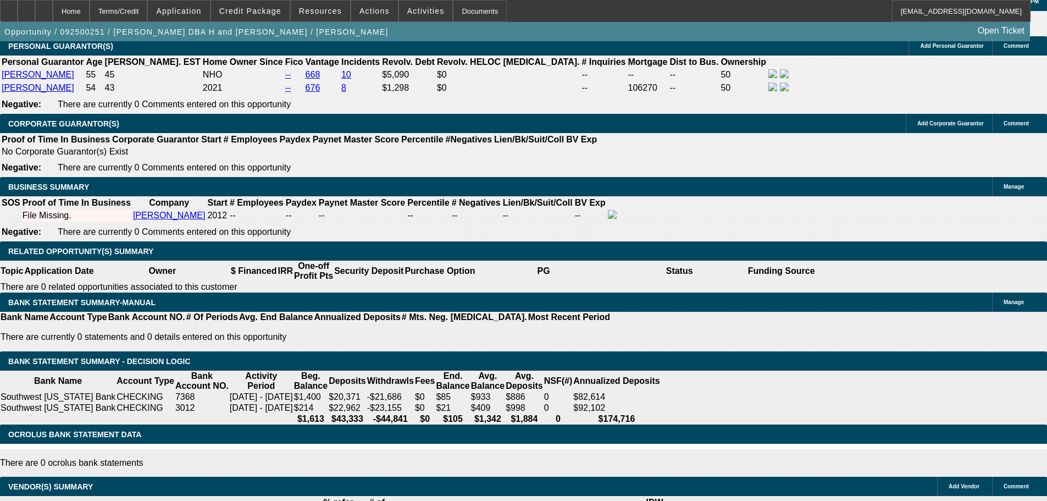
scroll to position [1650, 0]
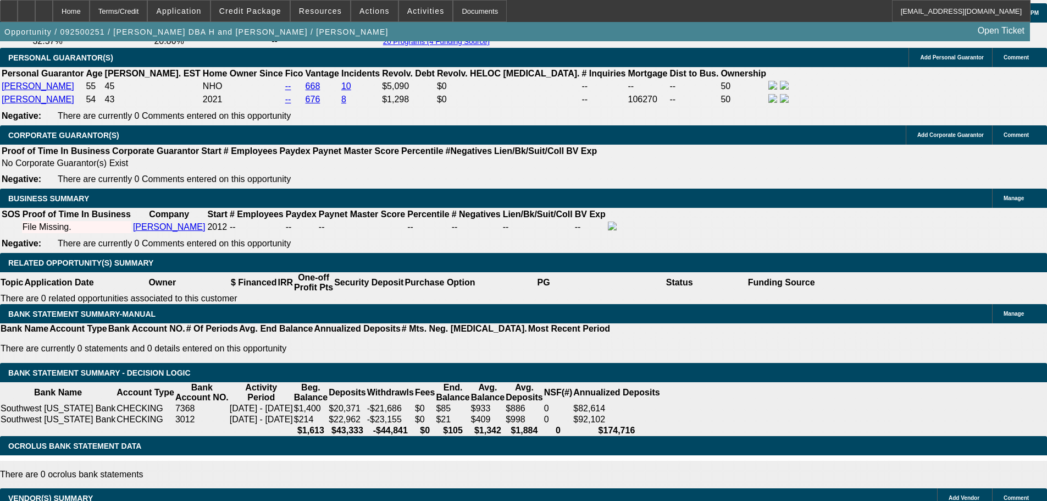
type input "24"
type input "UNKNOWN"
type input "$608.11"
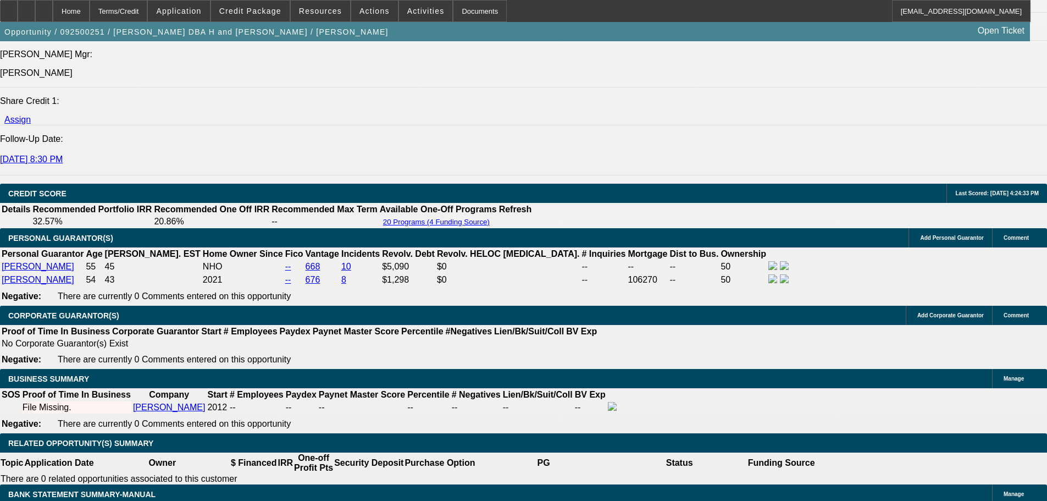
scroll to position [1430, 0]
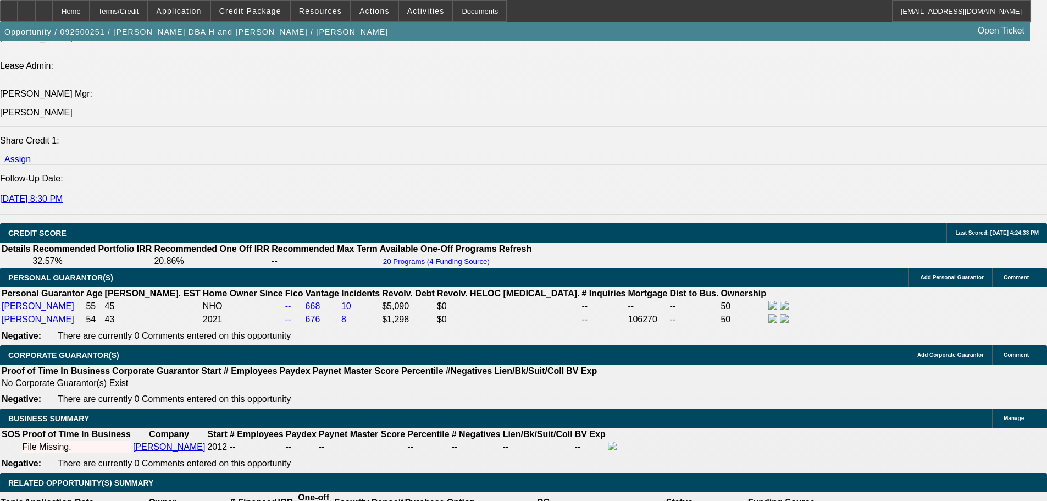
type input "24"
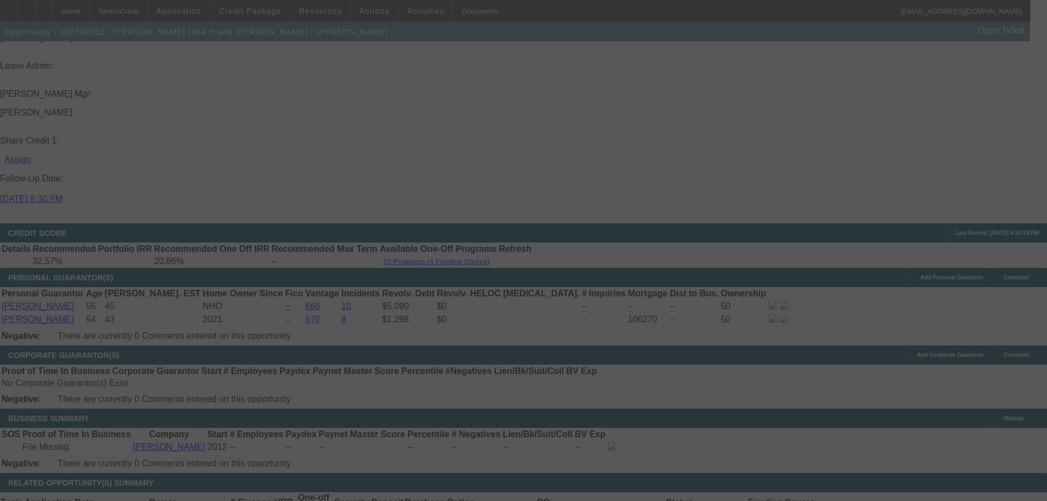
select select "0"
select select "6"
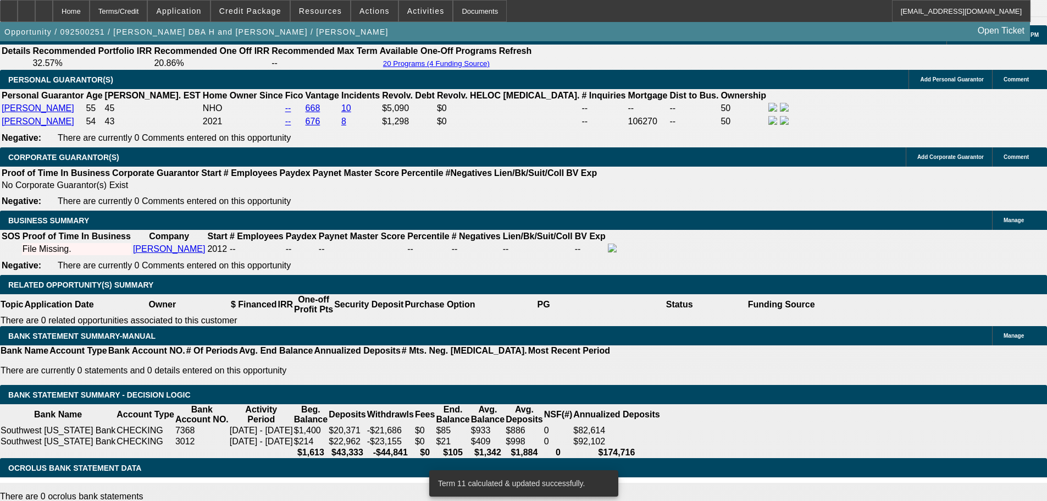
scroll to position [1705, 0]
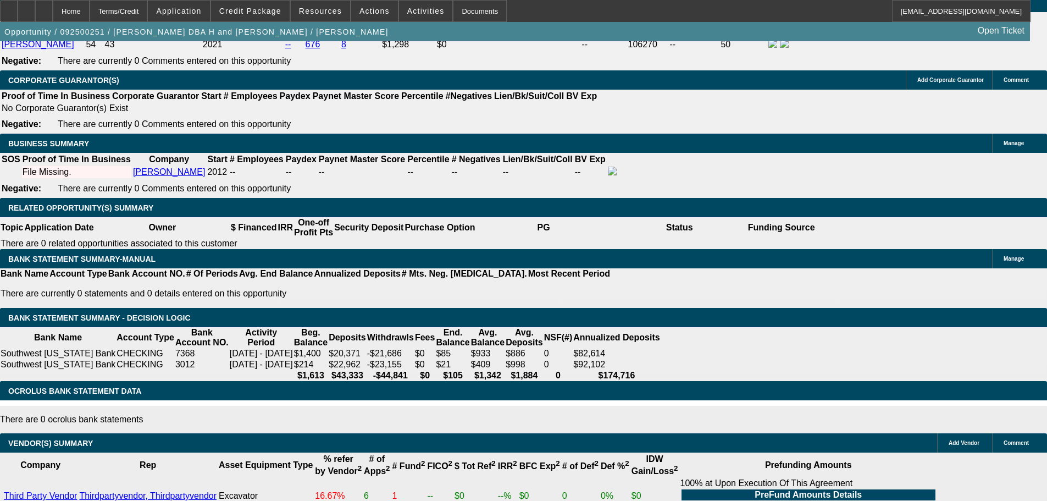
type input "599"
type input "UNKNOWN"
type input "22.9"
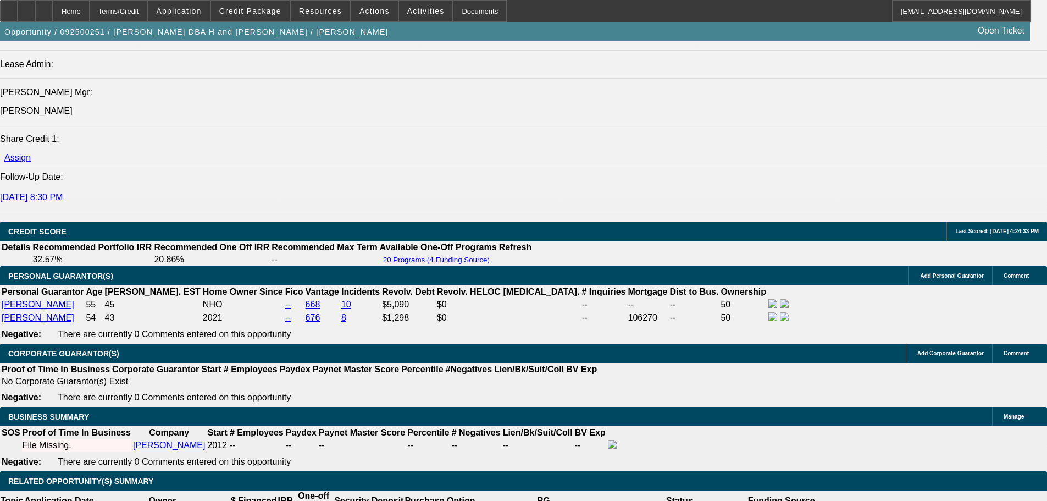
scroll to position [1430, 0]
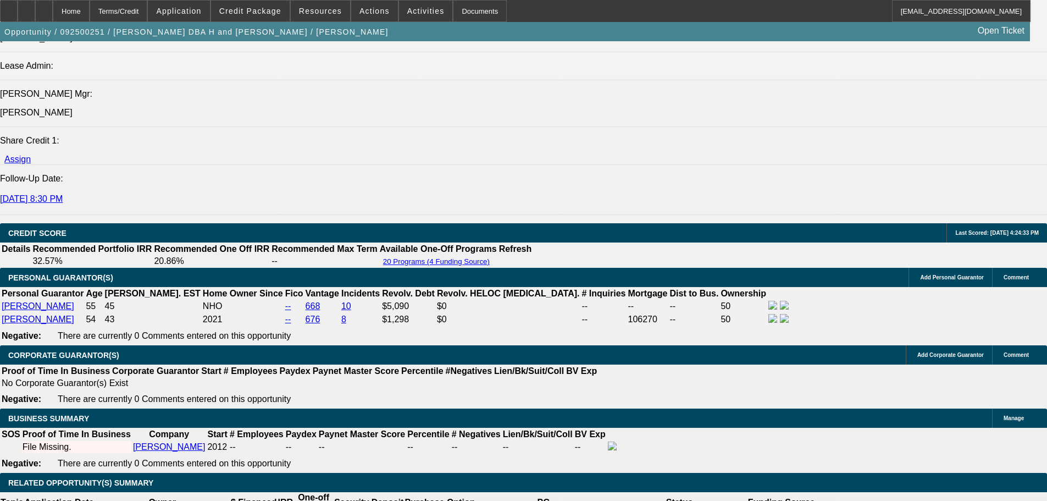
type input "$599.00"
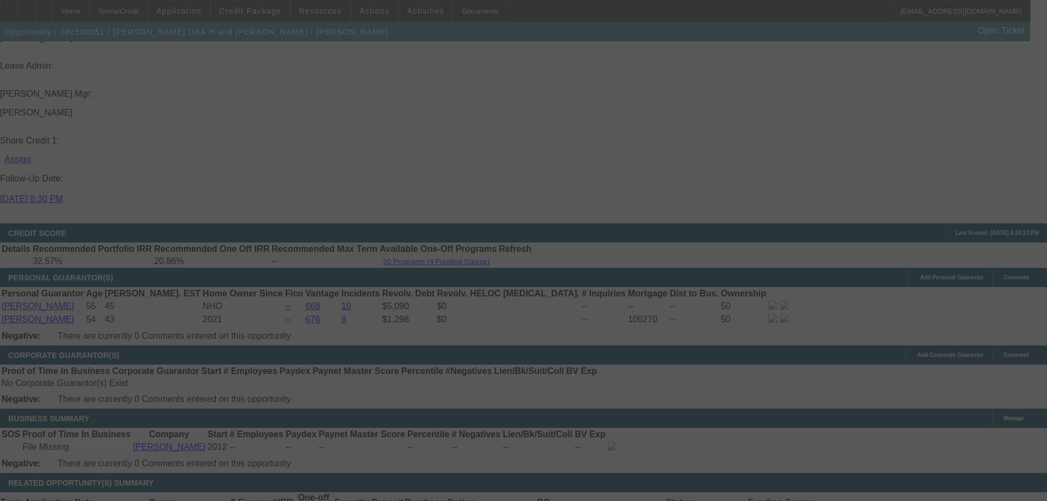
select select "0"
select select "6"
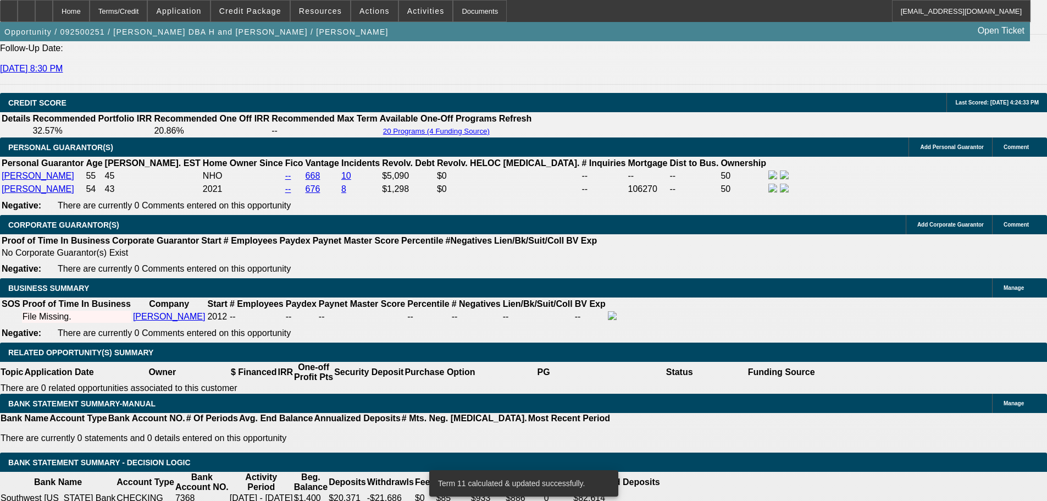
scroll to position [1705, 0]
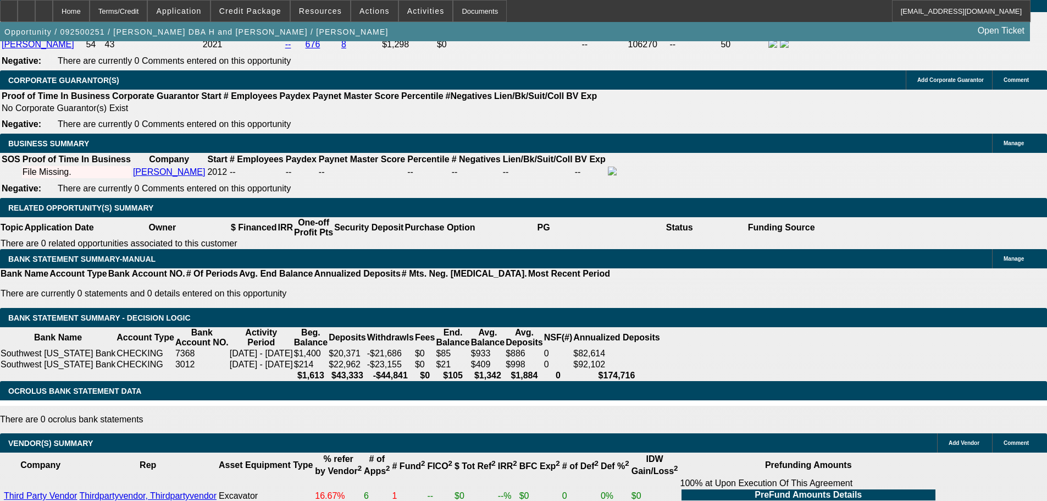
type input "60"
type input "UNKNOWN"
type input "604"
type input "23.5"
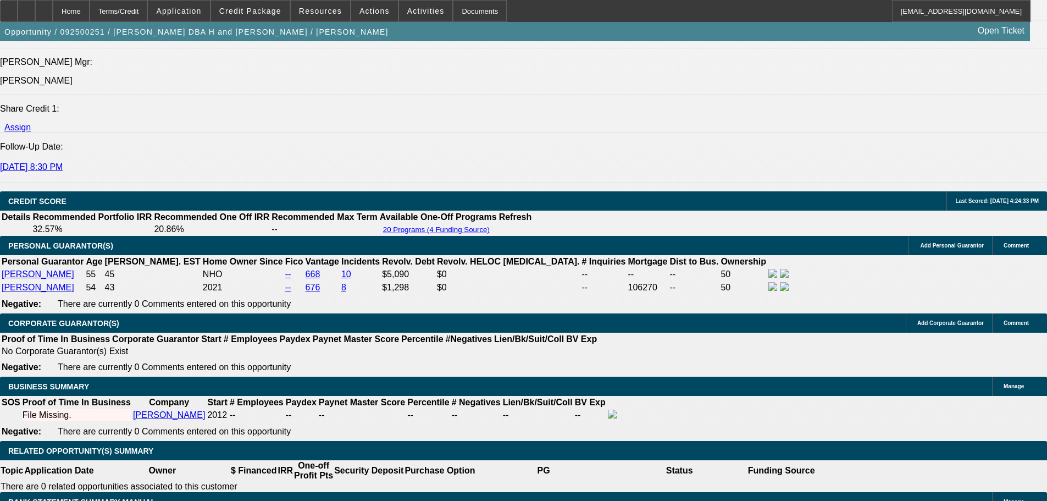
scroll to position [1430, 0]
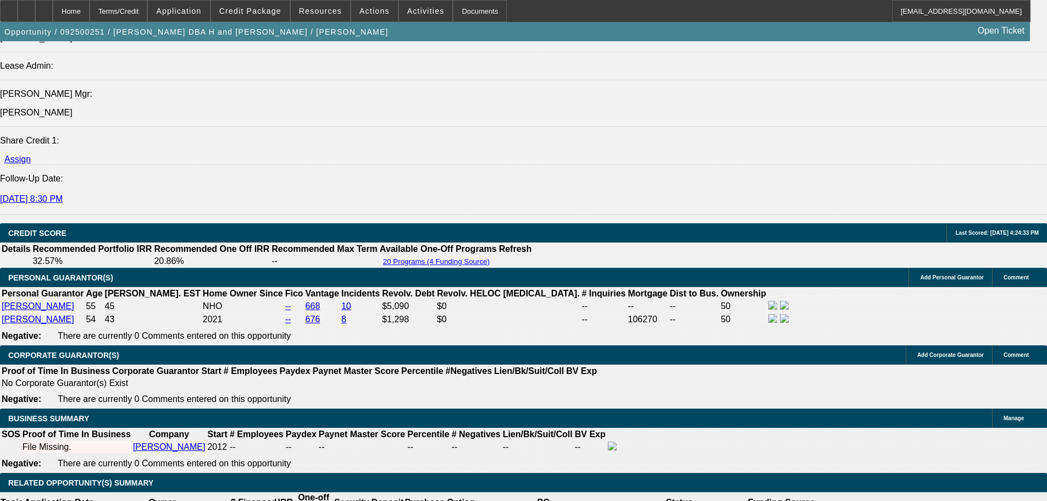
type input "$604.00"
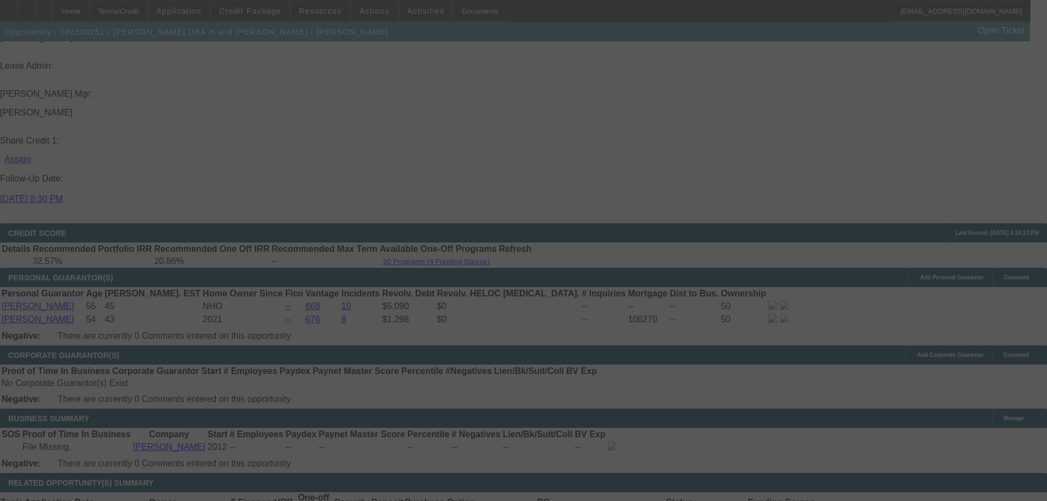
select select "0"
select select "6"
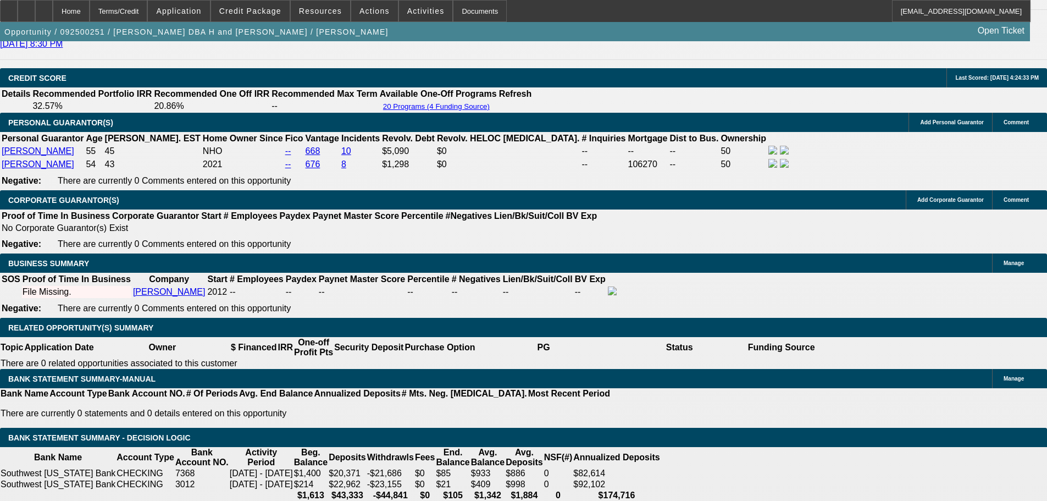
scroll to position [1595, 0]
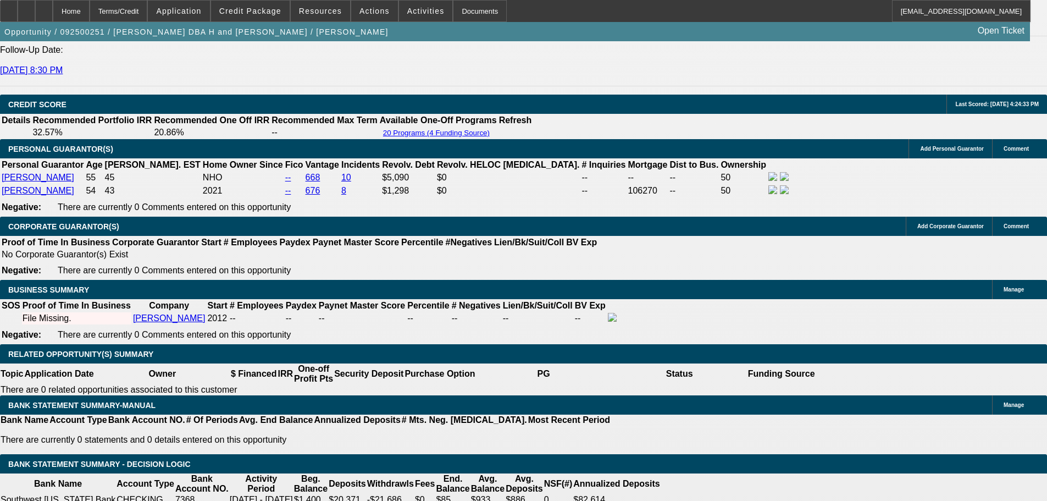
scroll to position [1540, 0]
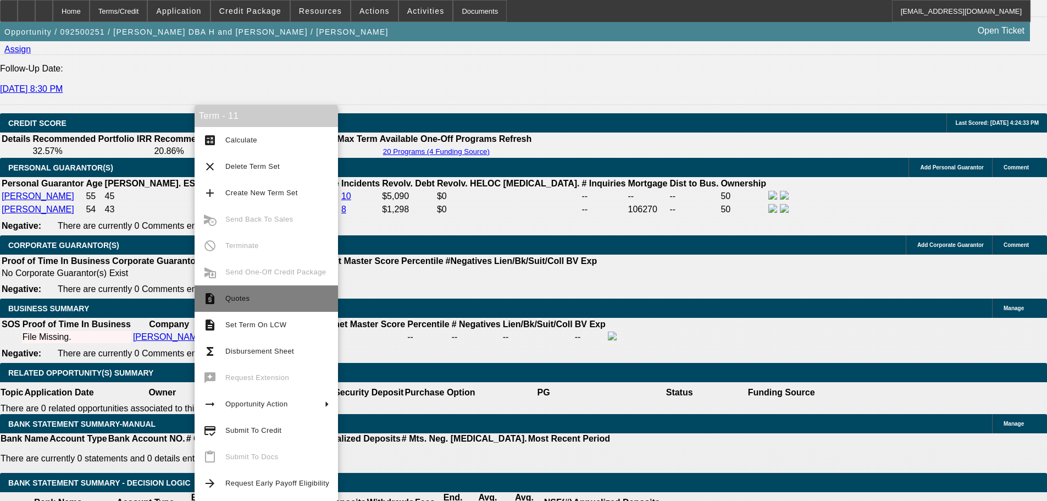
click at [231, 289] on button "request_quote Quotes" at bounding box center [267, 298] width 144 height 26
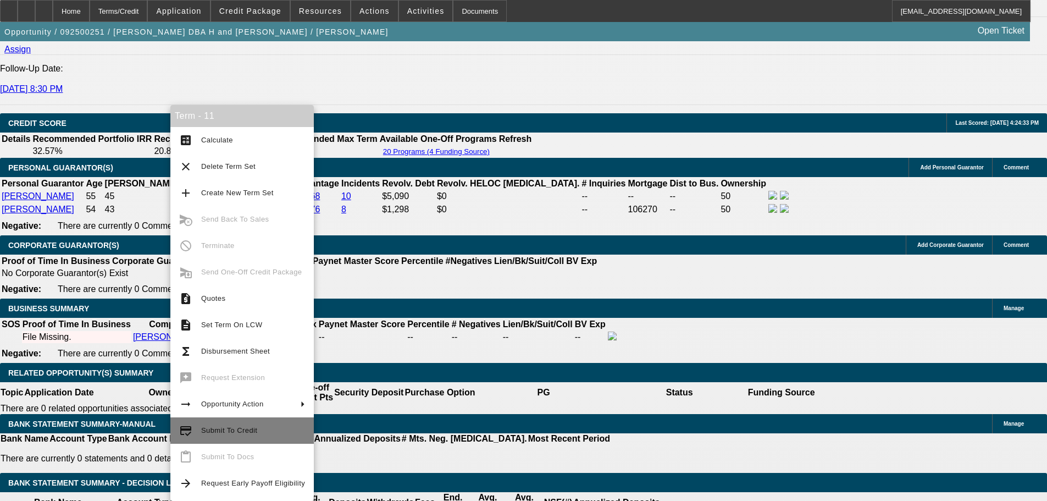
click at [221, 429] on span "Submit To Credit" at bounding box center [229, 430] width 56 height 8
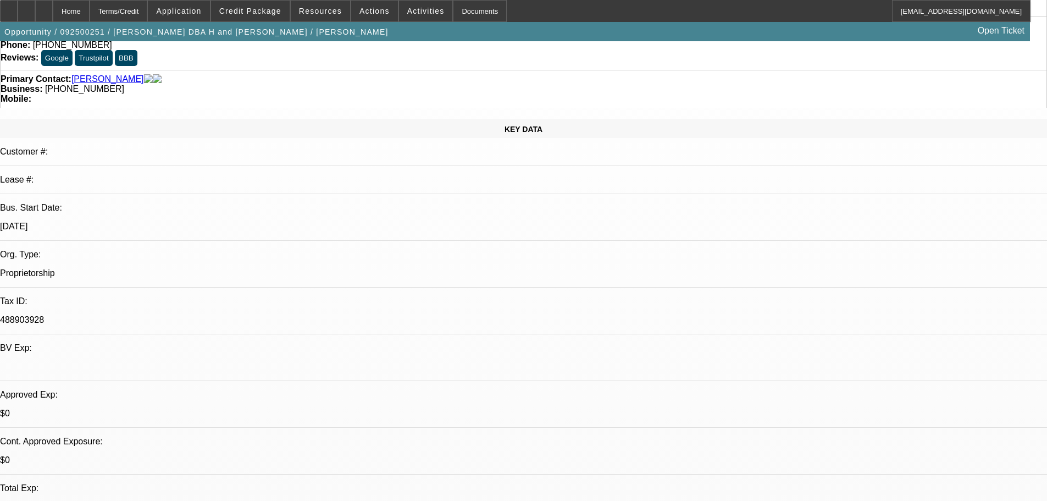
select select "0"
select select "6"
select select "0"
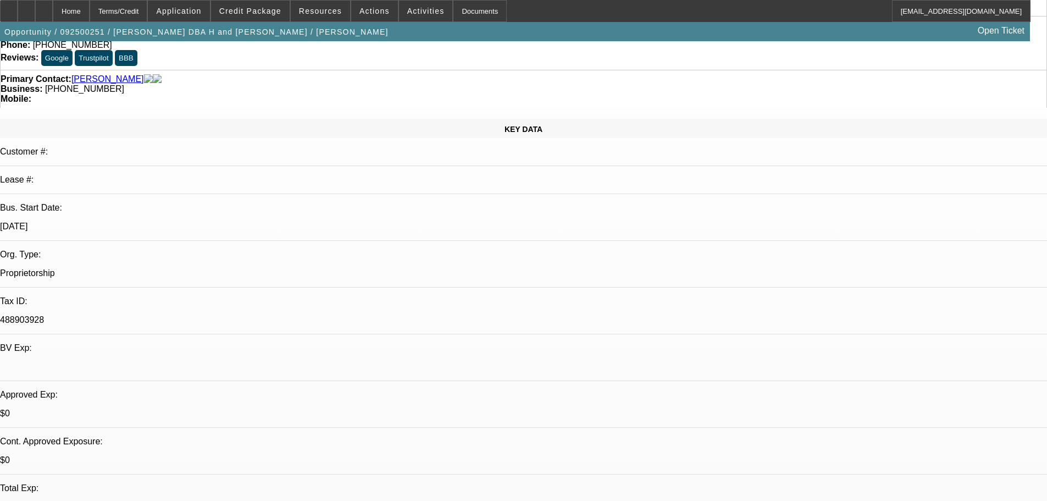
select select "0"
select select "0.1"
select select "4"
select select "0"
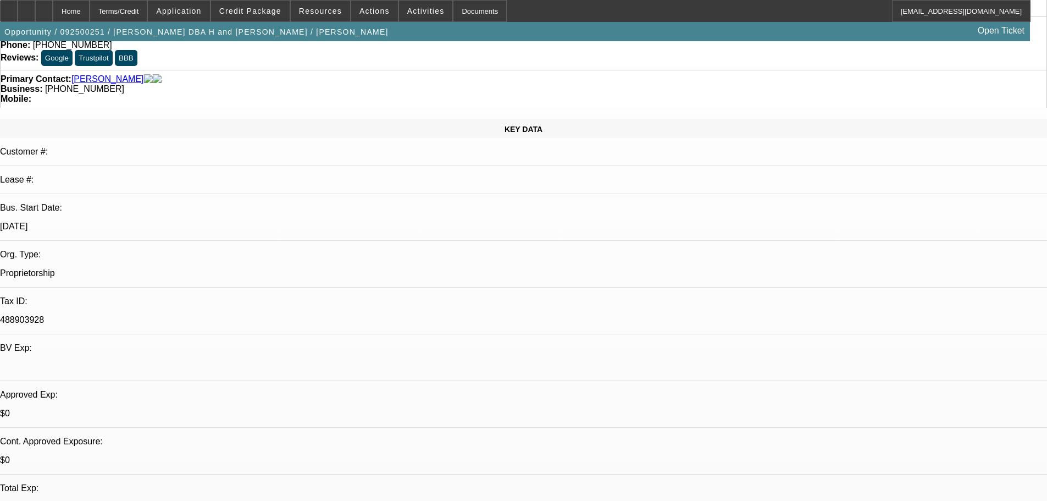
select select "0.1"
select select "4"
select select "0"
select select "0.1"
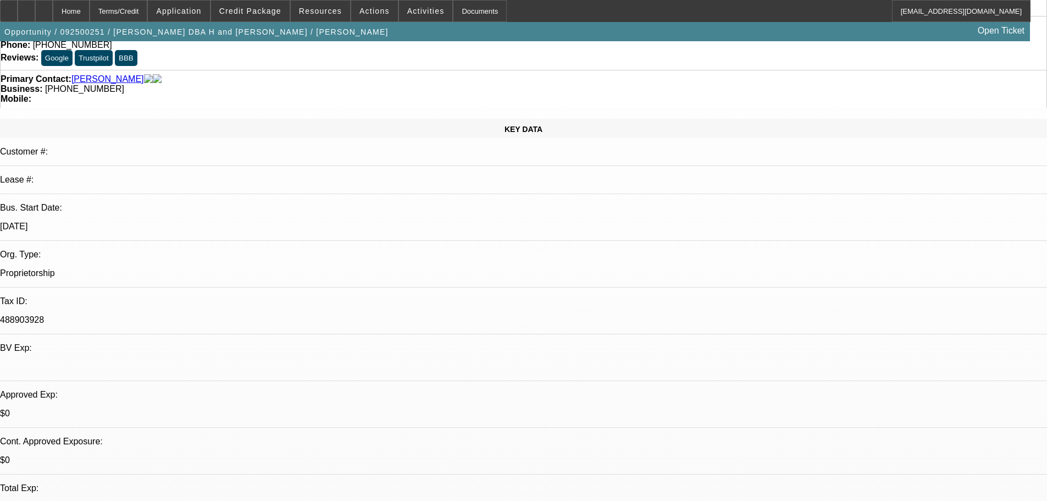
select select "4"
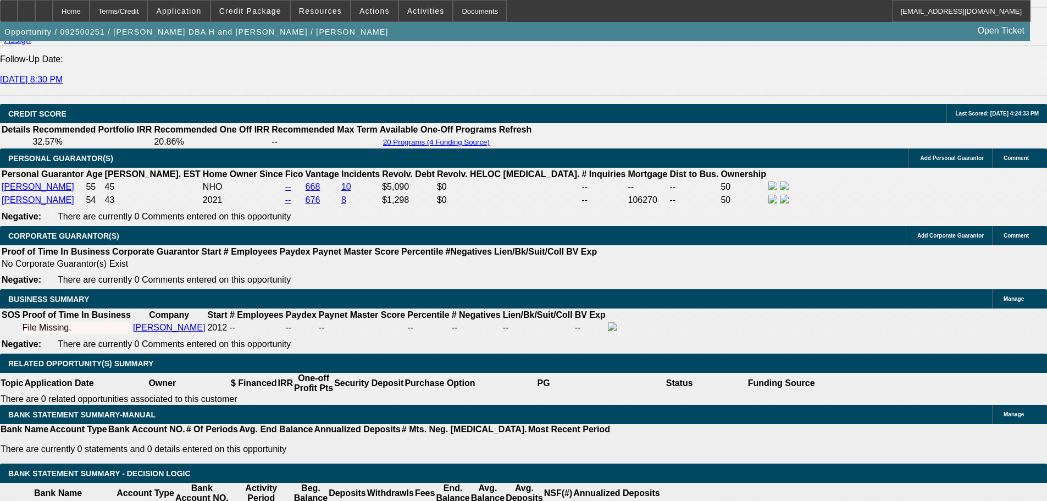
scroll to position [1430, 0]
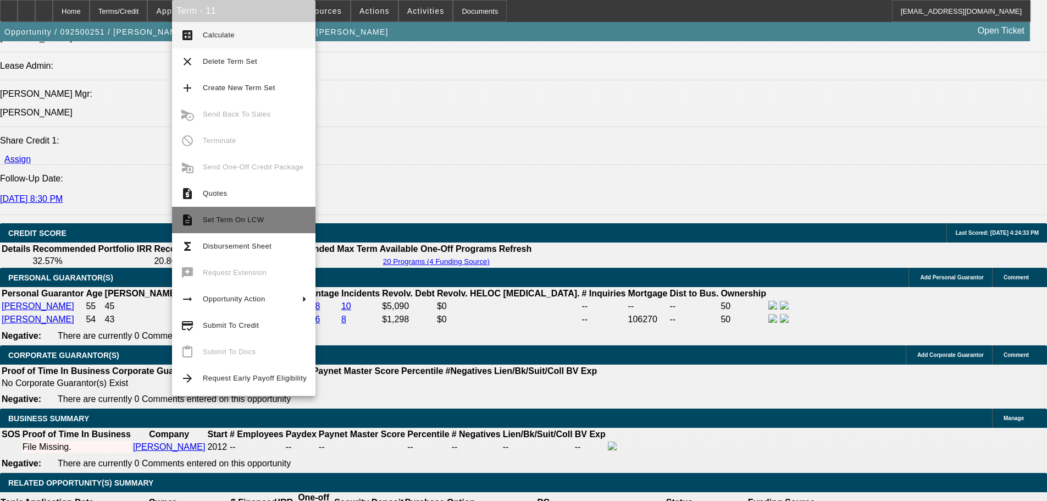
click at [223, 221] on span "Set Term On LCW" at bounding box center [233, 220] width 61 height 8
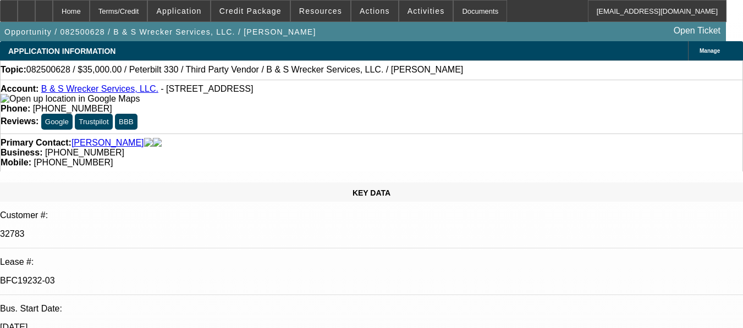
select select "0"
select select "6"
select select "0"
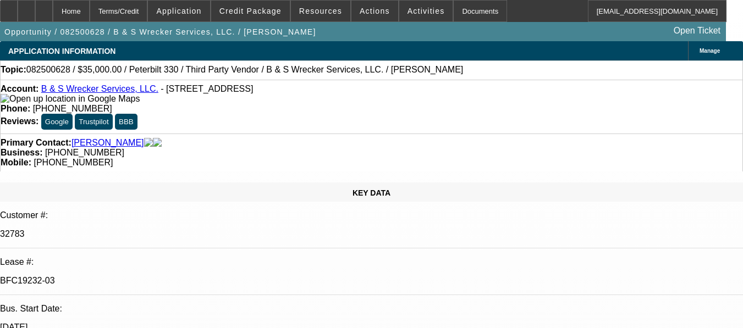
select select "0"
select select "6"
select select "0"
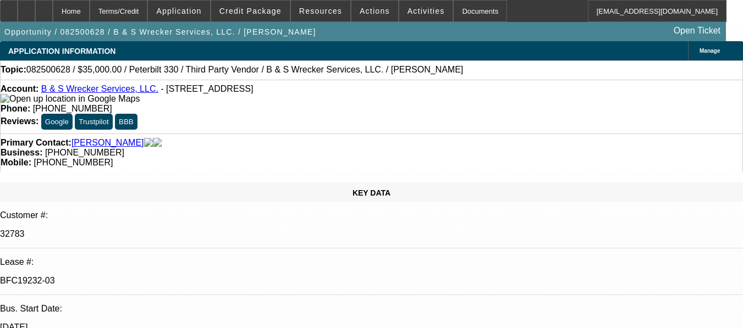
select select "0"
select select "6"
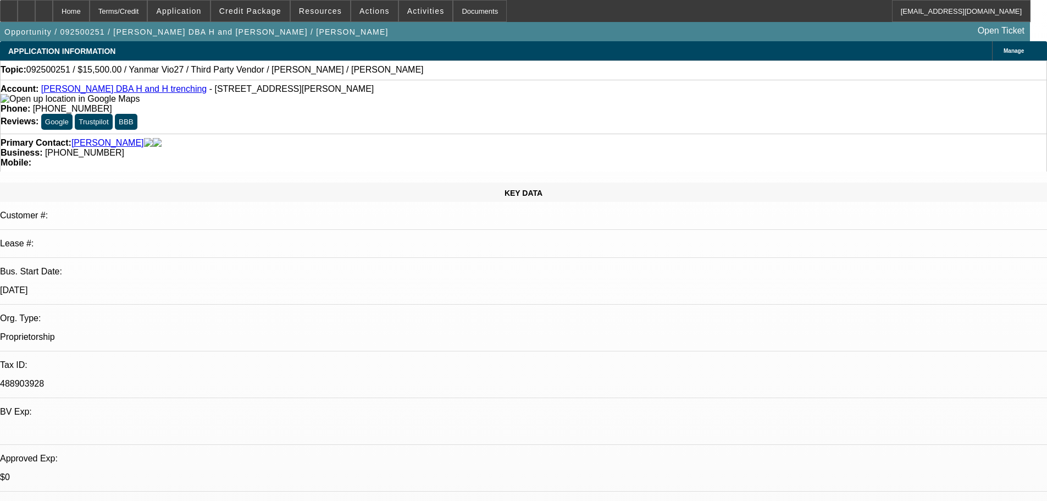
select select "0"
select select "6"
select select "0"
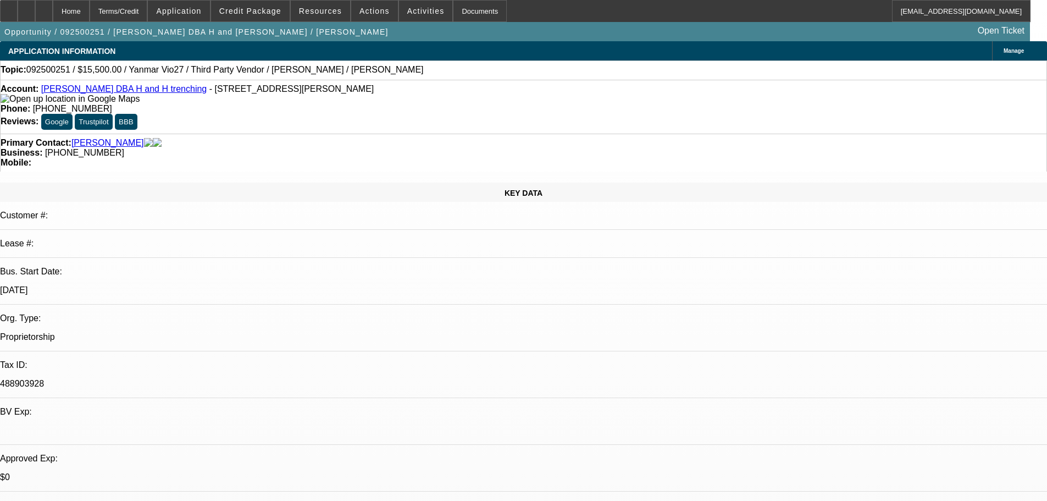
select select "0"
select select "0.1"
select select "4"
select select "0"
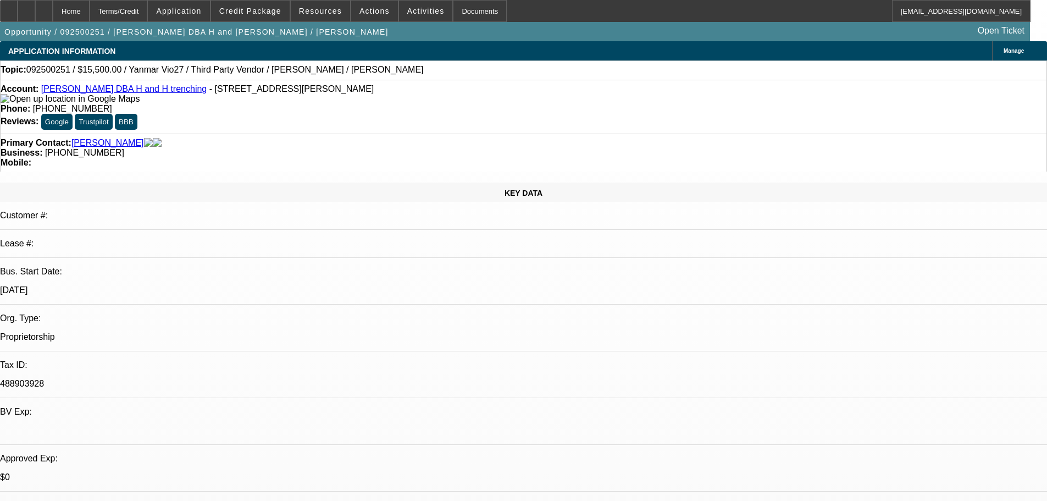
select select "0.1"
select select "4"
select select "0"
select select "0.1"
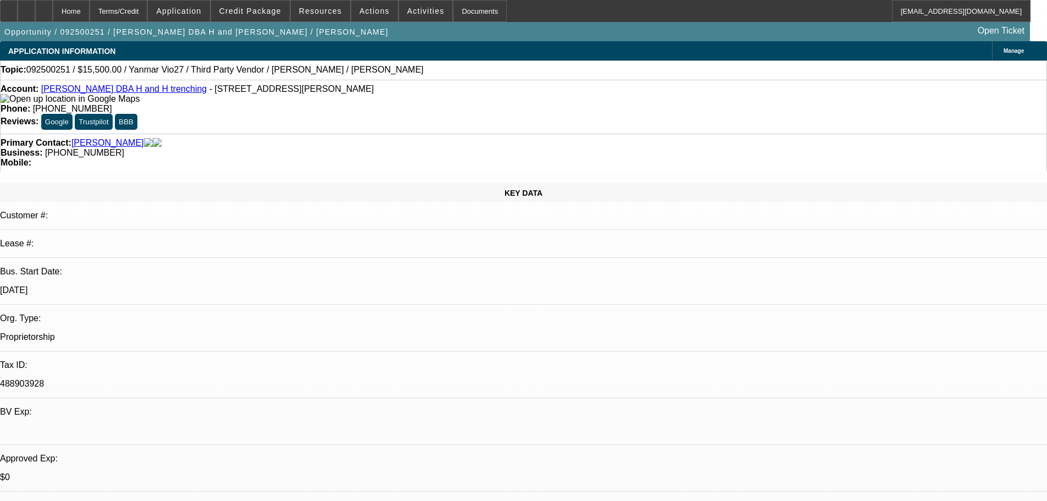
select select "4"
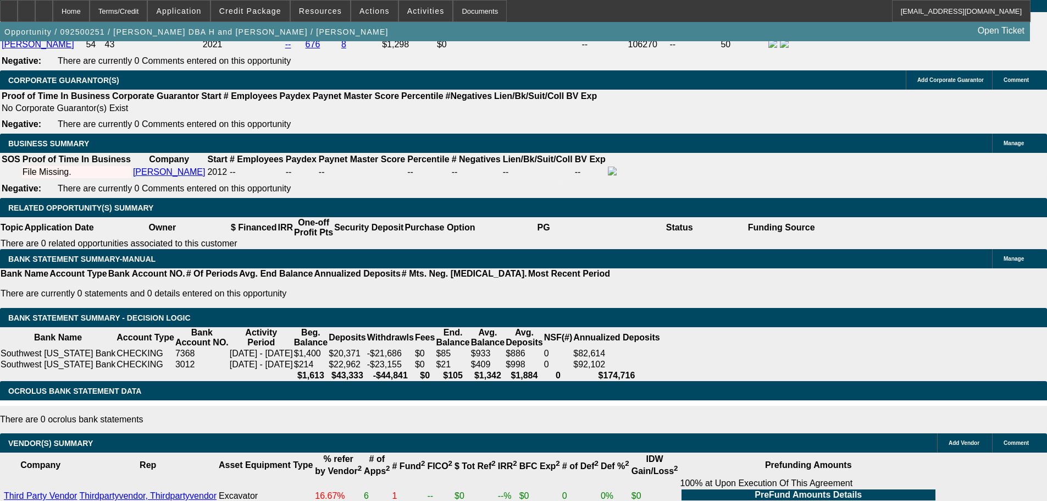
scroll to position [1430, 0]
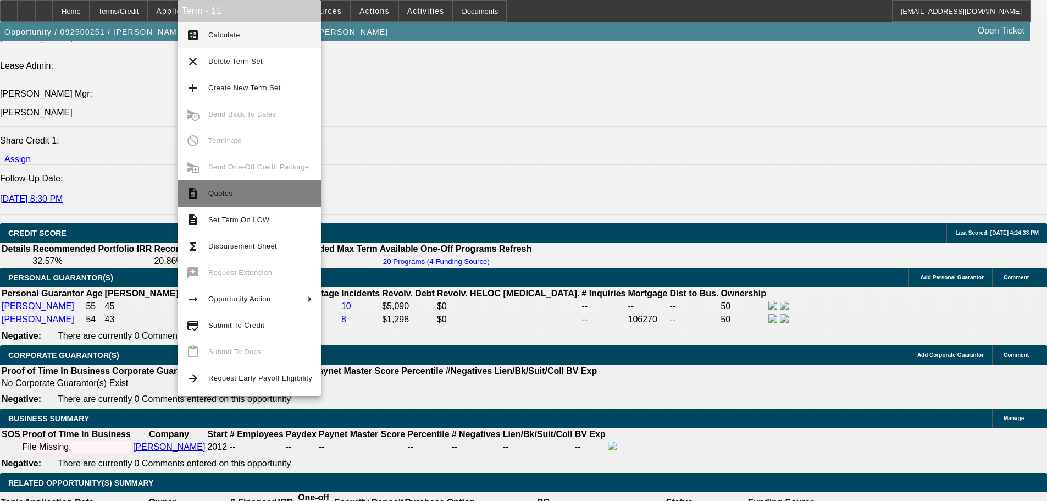
click at [240, 197] on span "Quotes" at bounding box center [260, 193] width 104 height 13
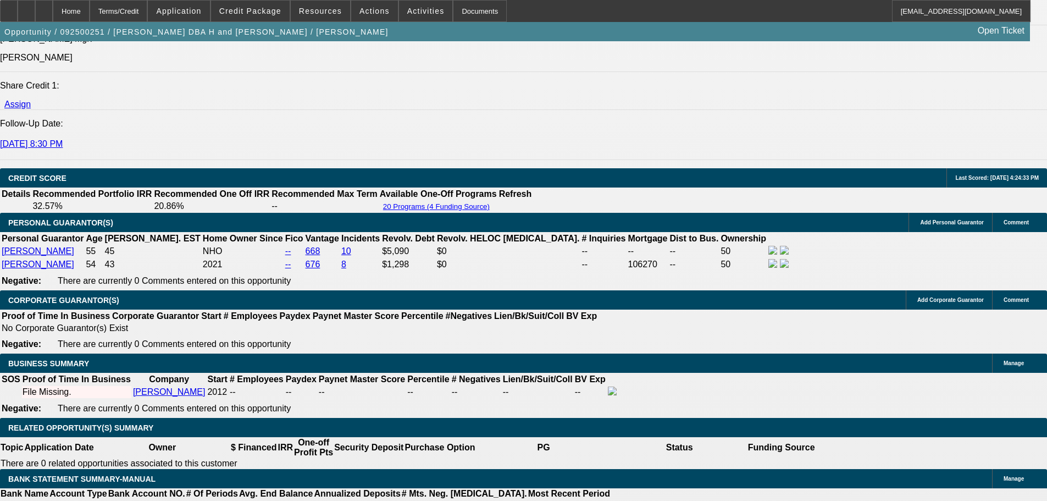
scroll to position [1650, 0]
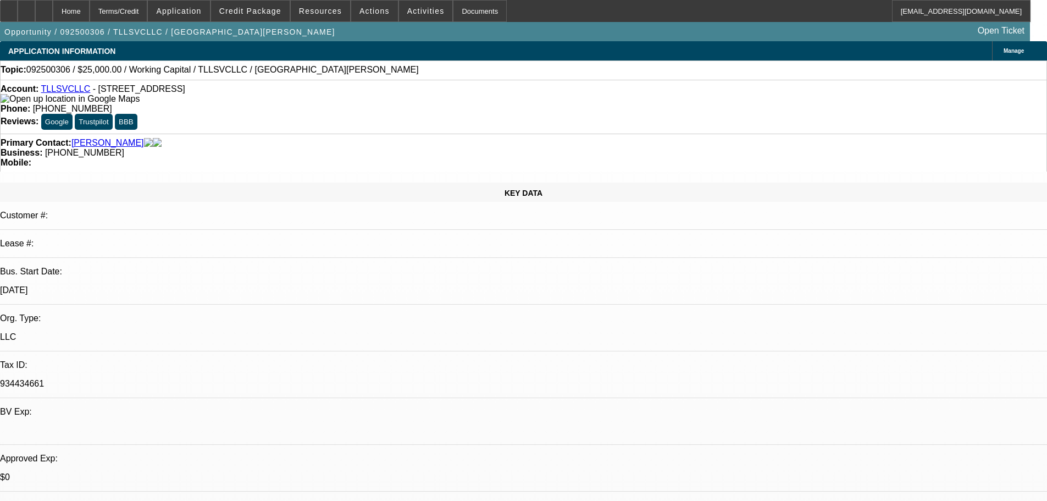
select select "0"
select select "2"
select select "0.1"
select select "4"
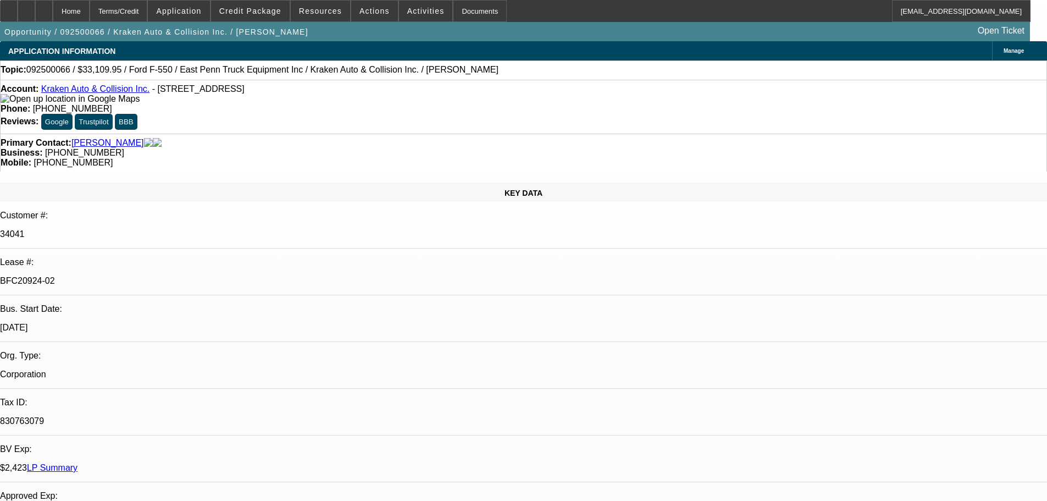
select select "0"
select select "0.1"
select select "4"
select select "0"
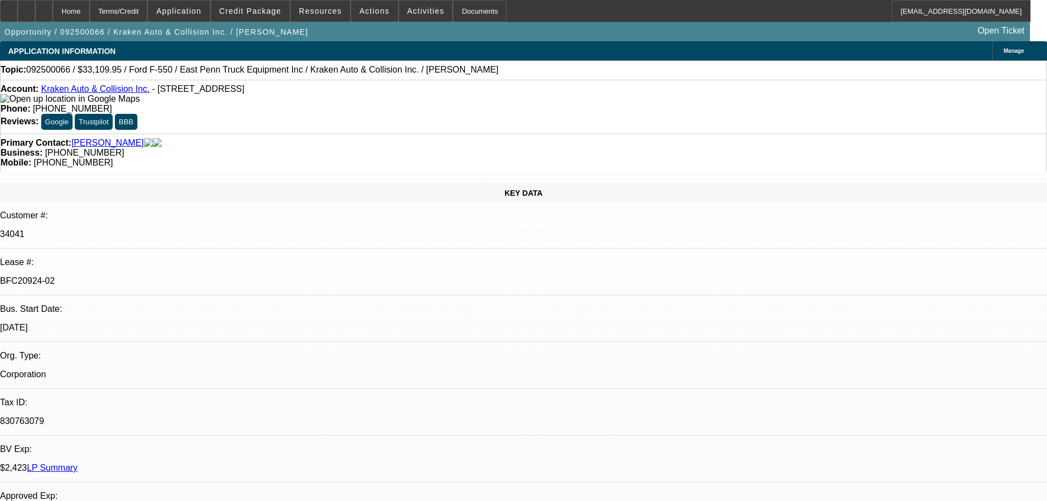
select select "0"
select select "0.1"
select select "4"
select select "0"
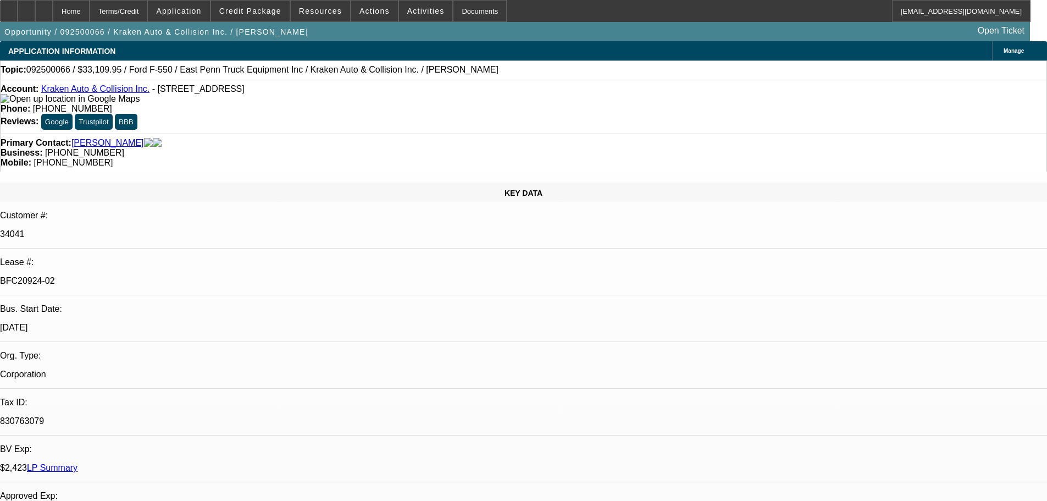
select select "0.1"
select select "4"
select select "0"
select select "0.1"
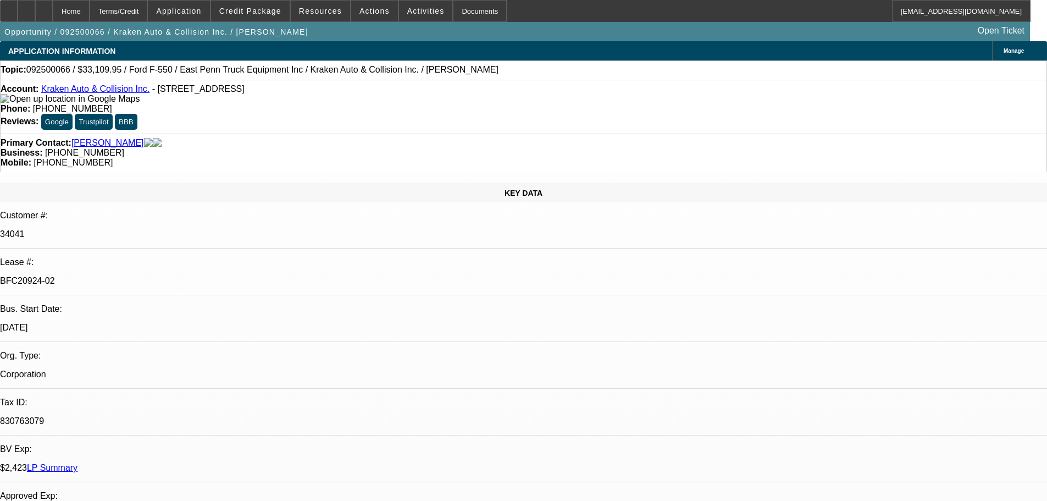
select select "4"
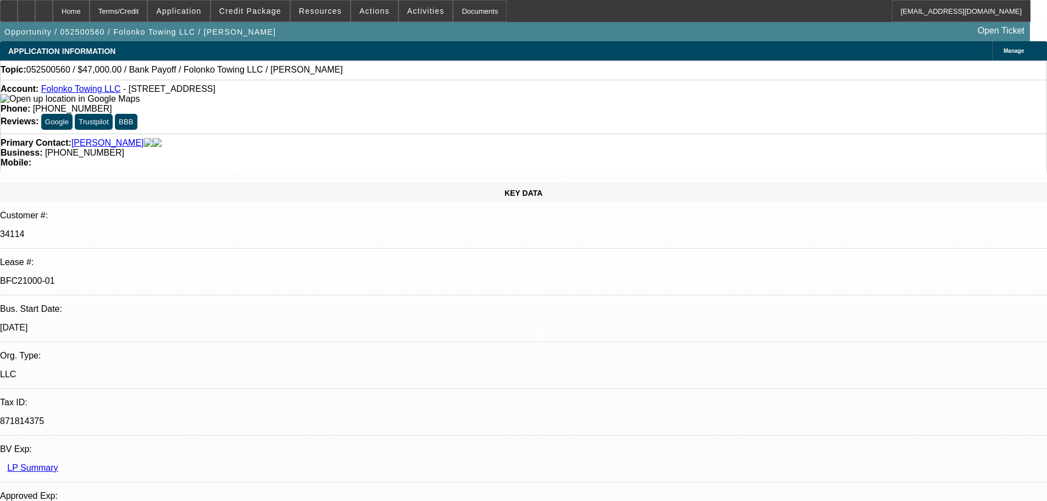
select select "0"
select select "2"
select select "0.1"
select select "4"
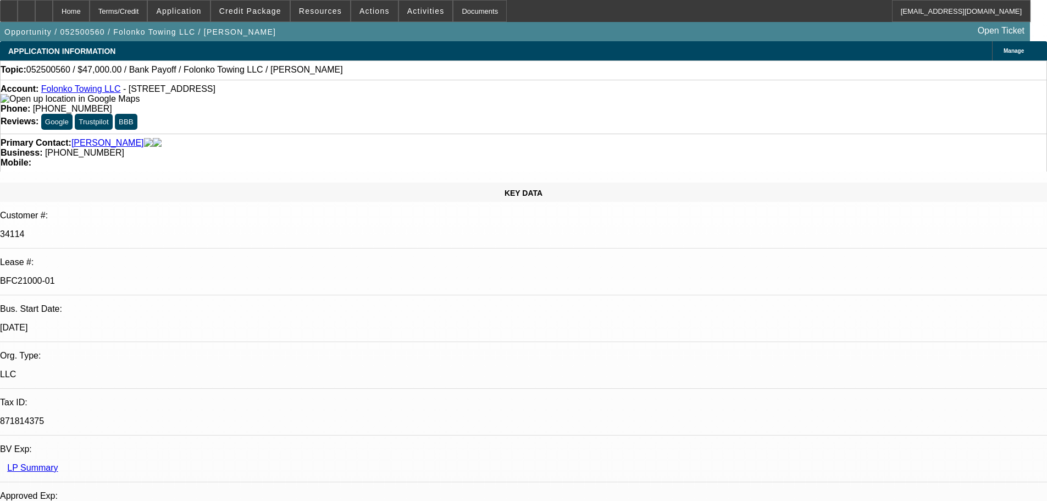
select select "0"
select select "2"
select select "0.1"
select select "4"
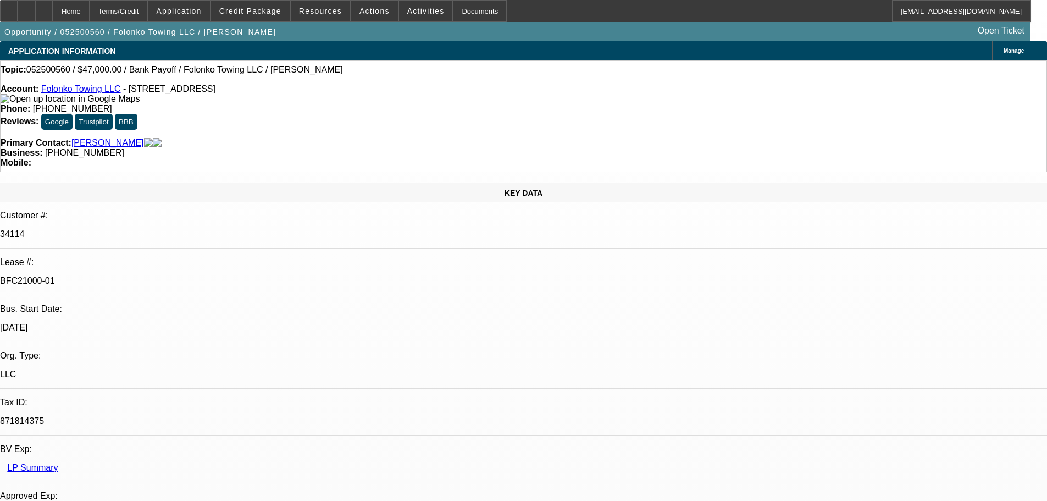
select select "0"
select select "2"
select select "0.1"
select select "4"
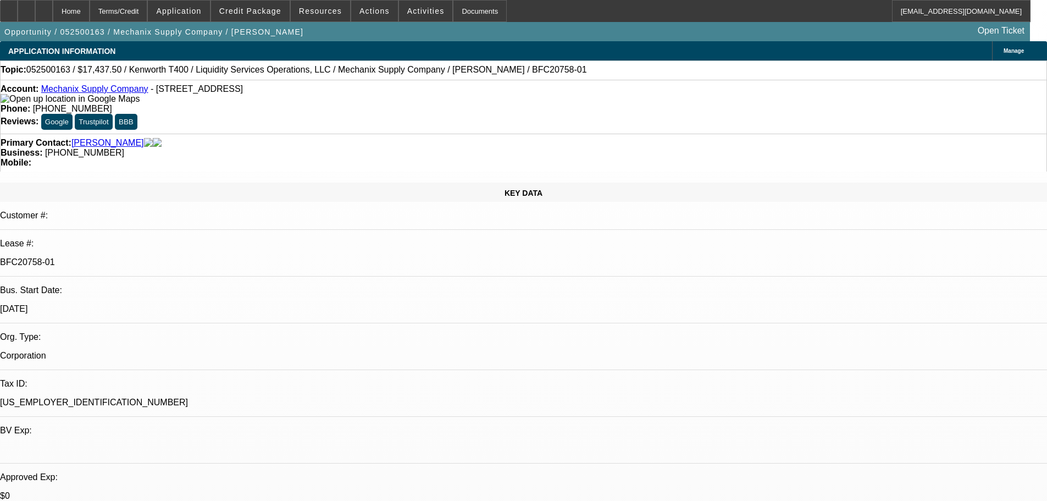
select select "0"
select select "6"
select select "0"
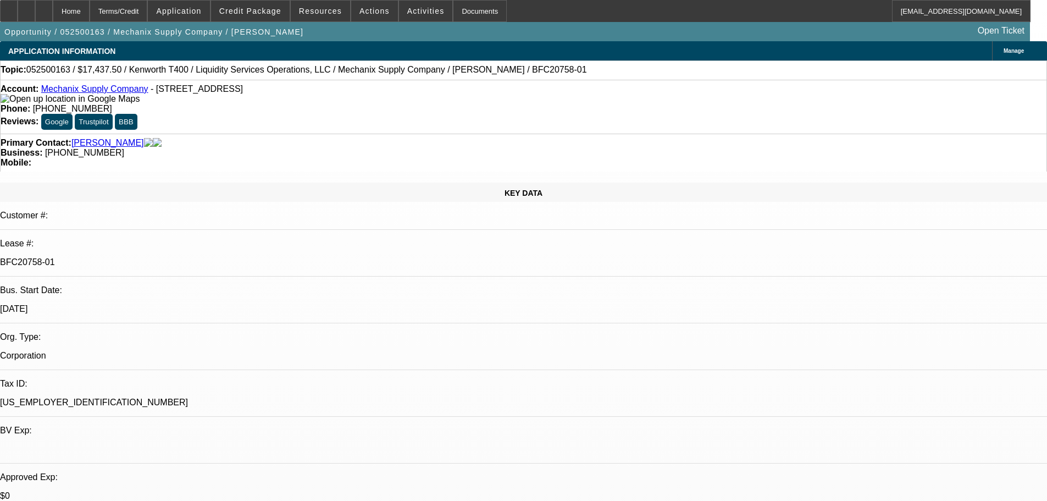
select select "0"
select select "6"
select select "0"
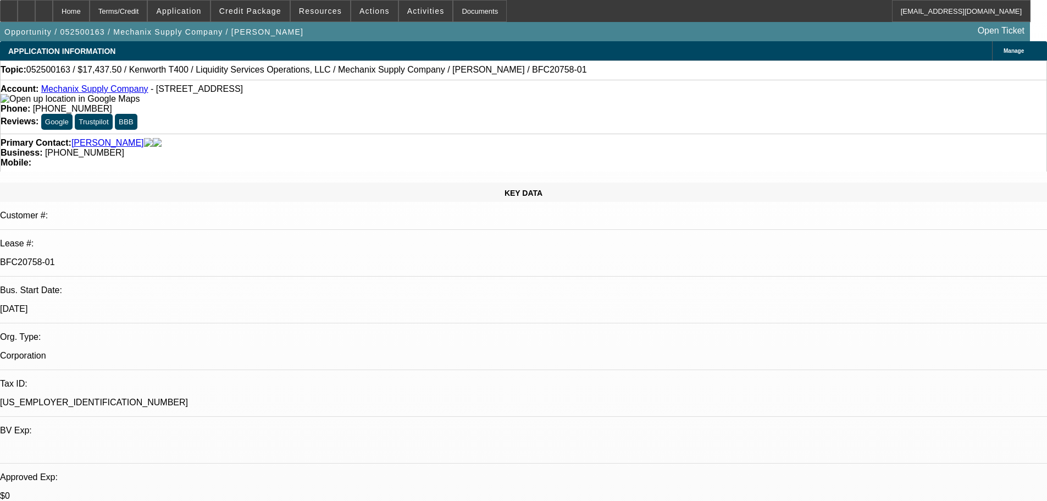
select select "0"
select select "6"
select select "0"
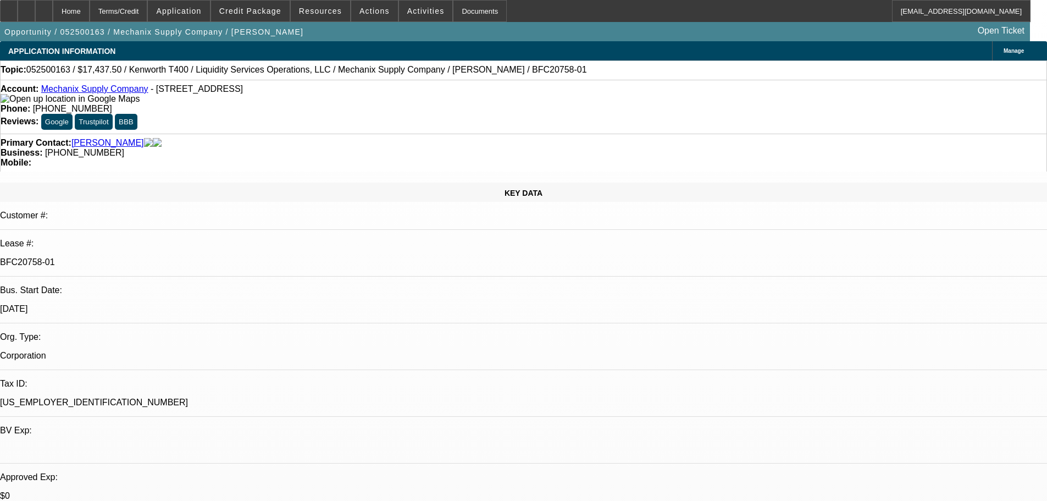
select select "6"
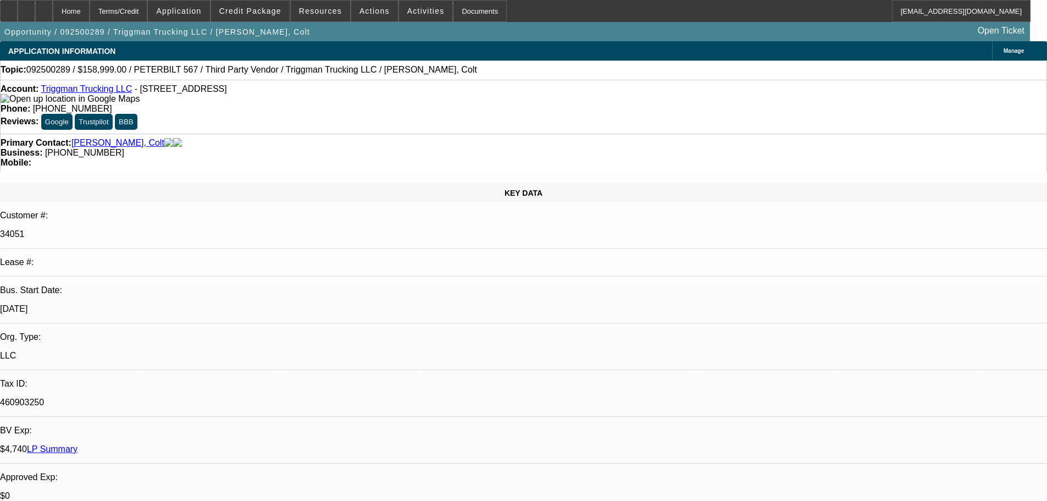
select select "0"
select select "2"
select select "0.1"
select select "4"
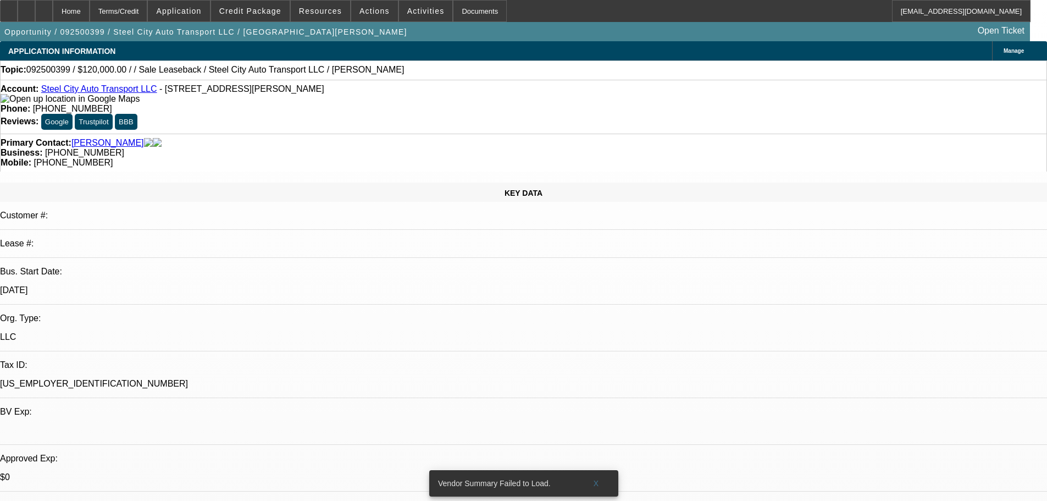
select select "0"
select select "2"
select select "0.1"
select select "4"
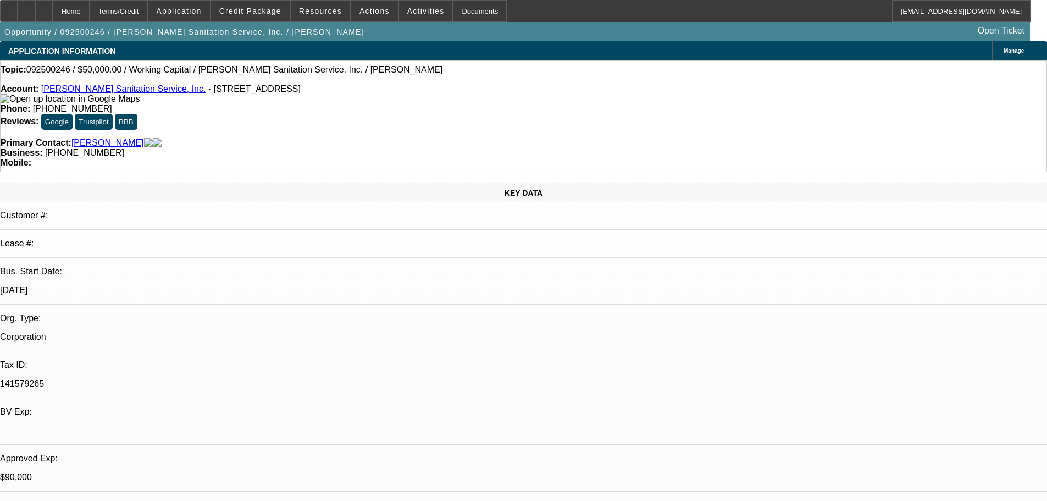
select select "0"
select select "2"
select select "0"
select select "6"
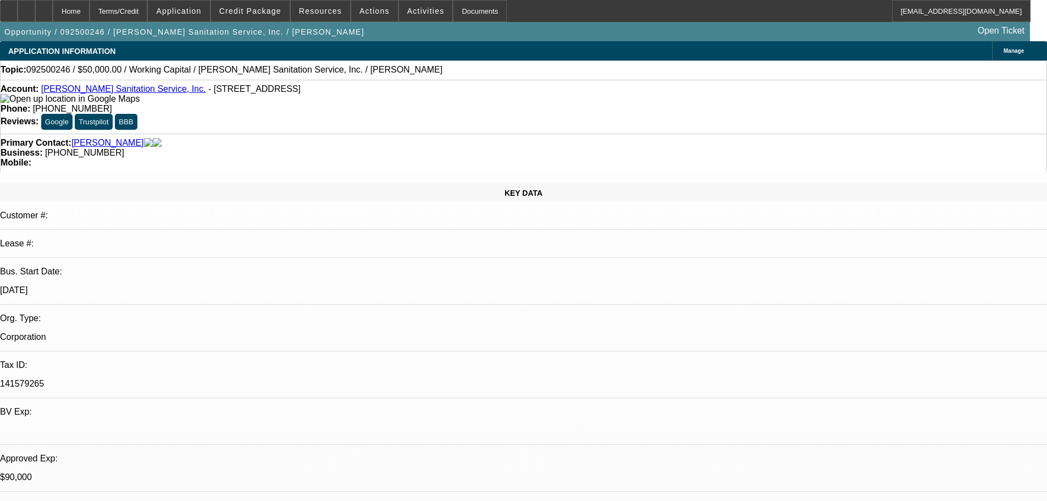
select select "0"
select select "2"
select select "0"
select select "6"
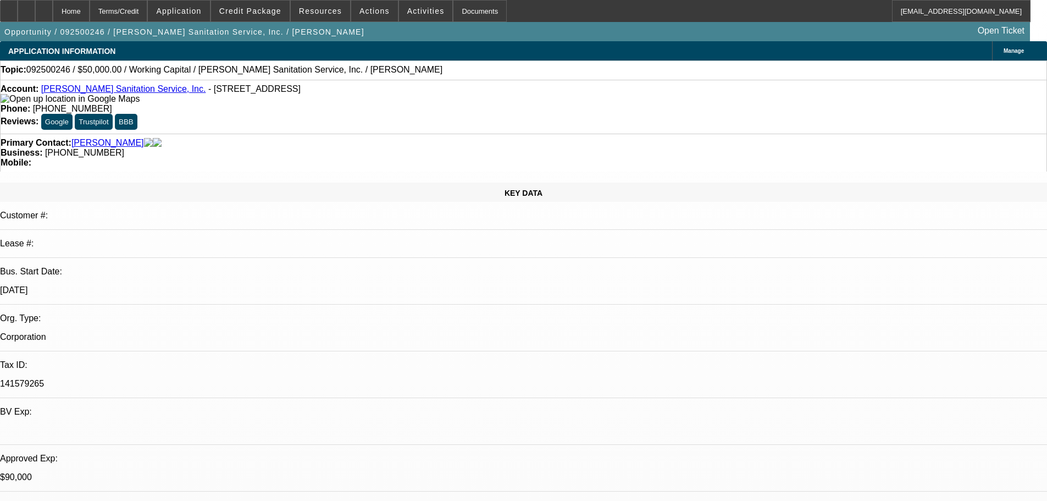
select select "0"
select select "2"
select select "0"
select select "6"
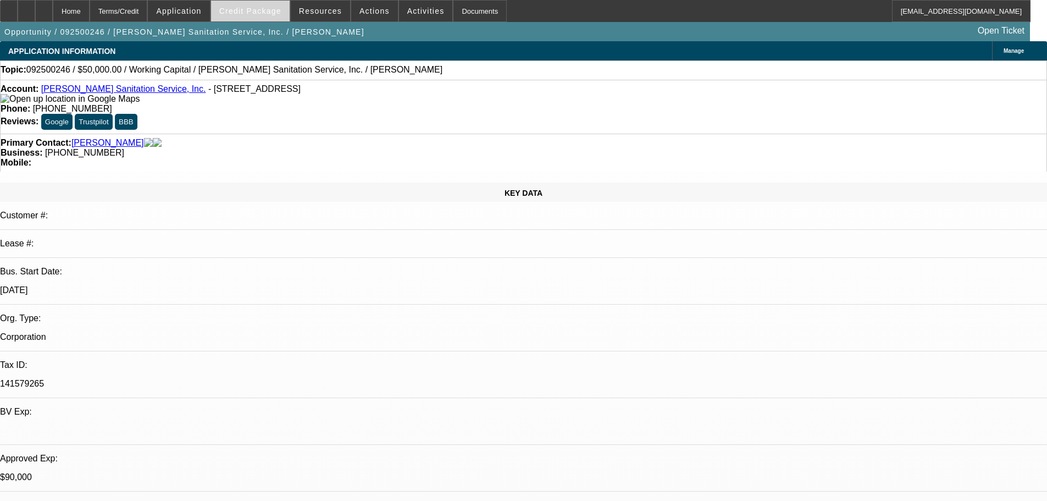
click at [255, 12] on span "Credit Package" at bounding box center [250, 11] width 62 height 9
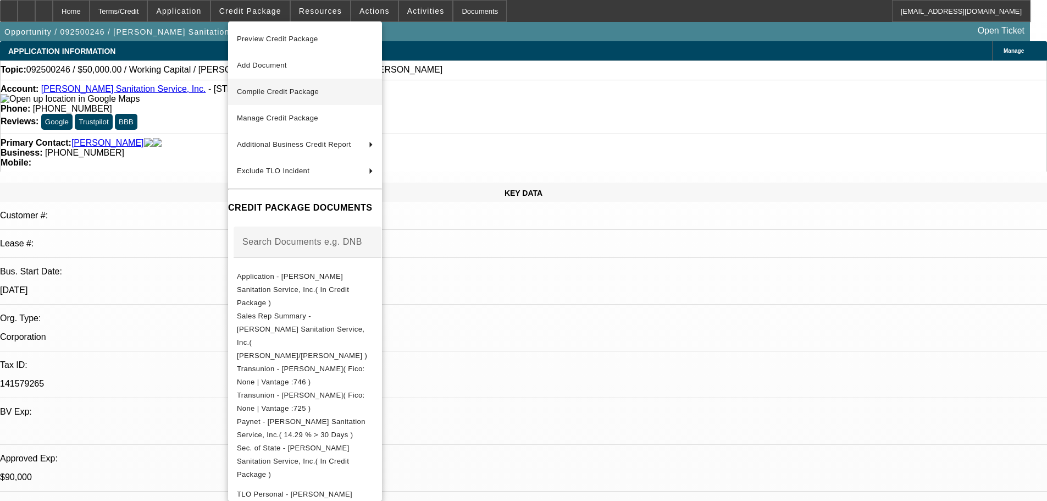
click at [308, 92] on span "Compile Credit Package" at bounding box center [278, 91] width 82 height 8
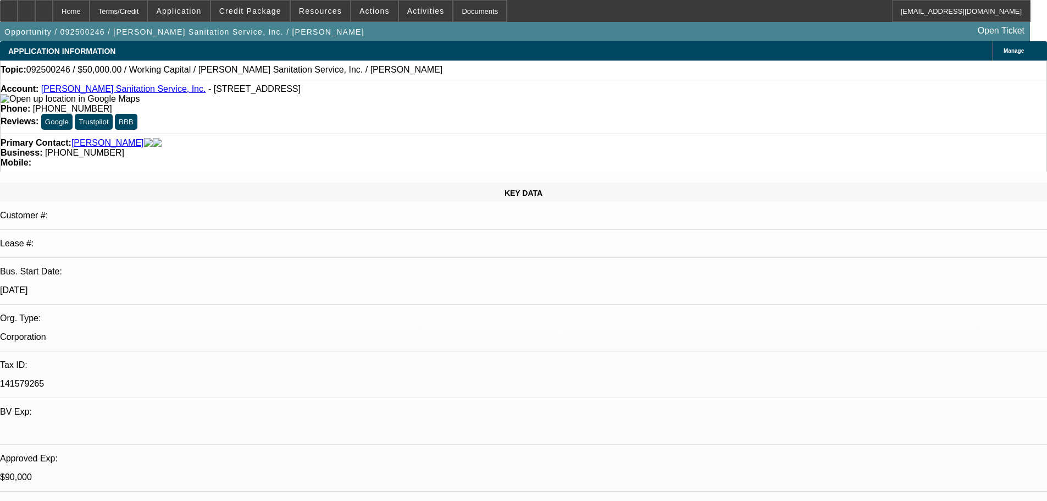
select select "0"
select select "2"
select select "0"
select select "6"
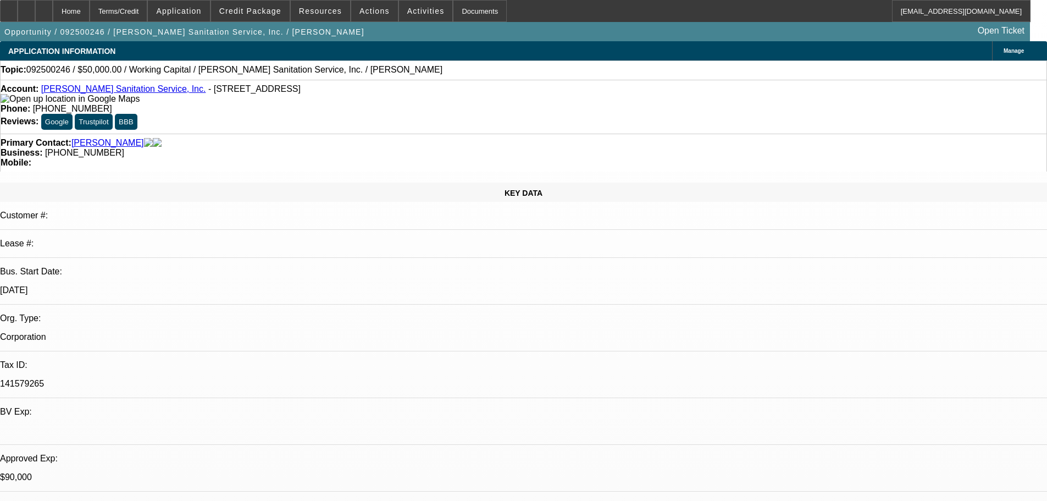
select select "0"
select select "2"
select select "0"
select select "6"
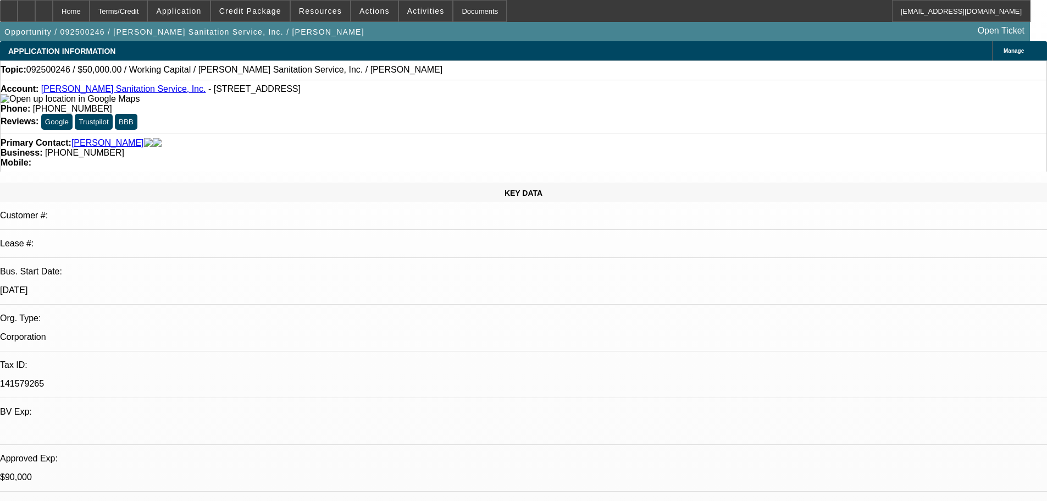
select select "0"
select select "2"
select select "0"
select select "6"
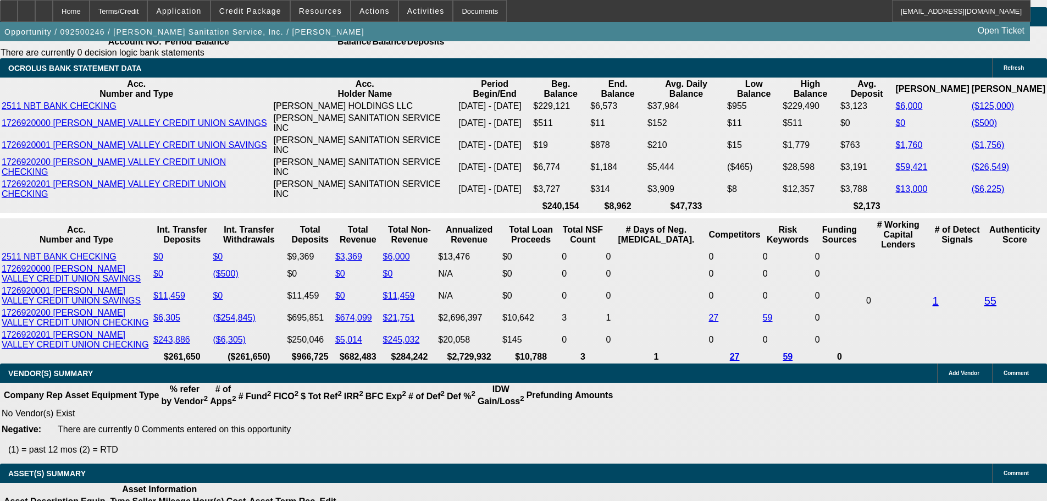
scroll to position [1815, 0]
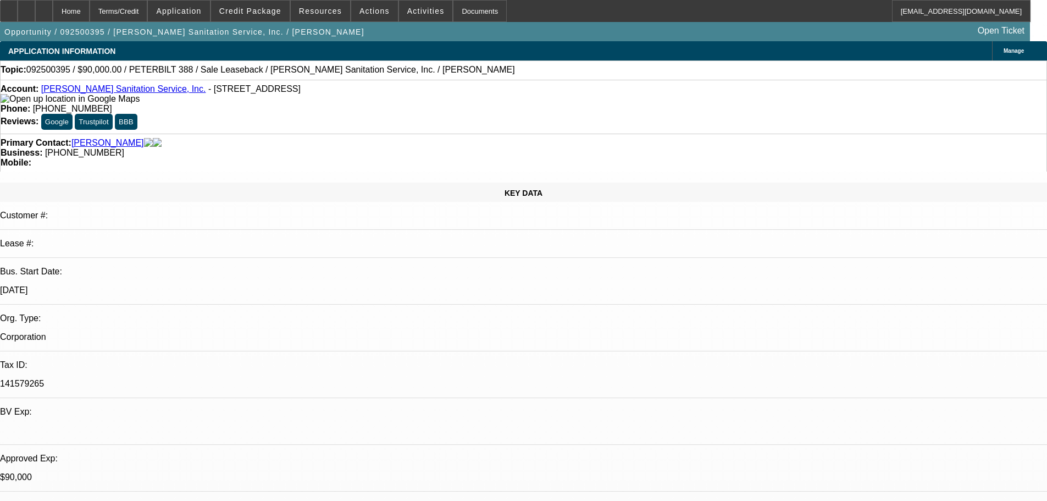
select select "0"
select select "2"
select select "0"
select select "6"
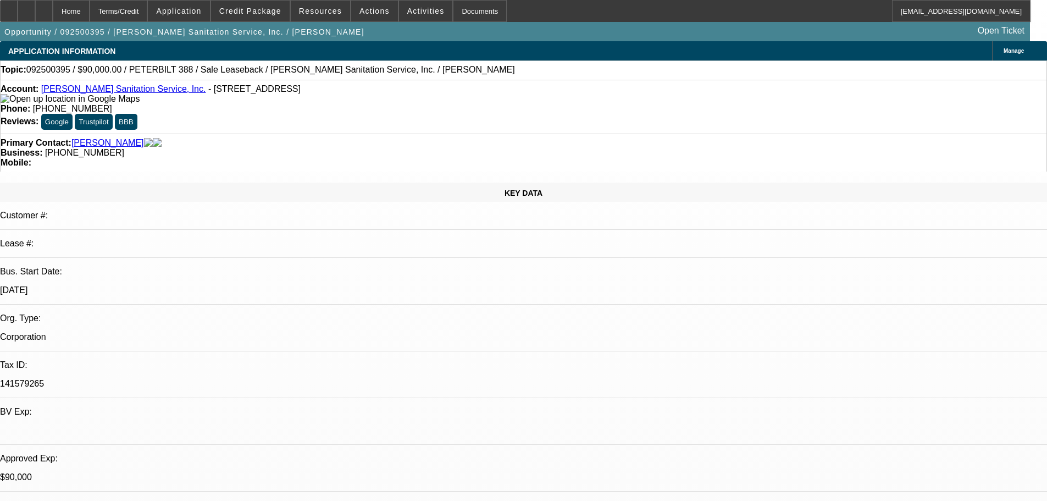
select select "0"
select select "2"
select select "0"
select select "6"
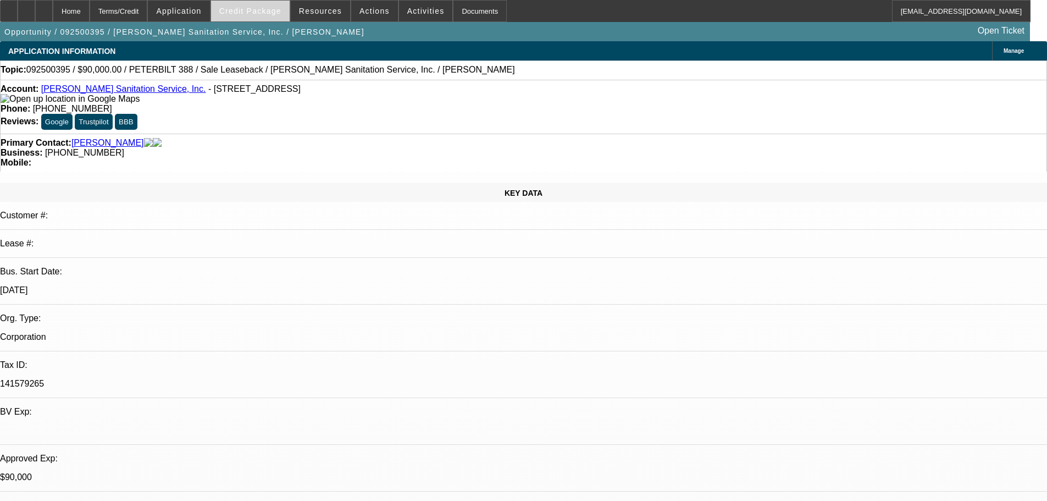
click at [248, 14] on span "Credit Package" at bounding box center [250, 11] width 62 height 9
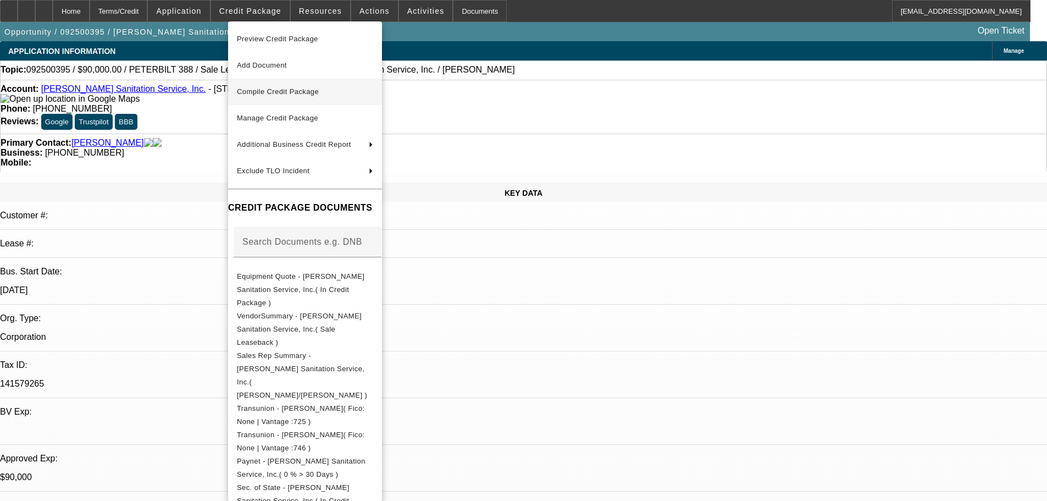
click at [301, 95] on span "Compile Credit Package" at bounding box center [278, 91] width 82 height 8
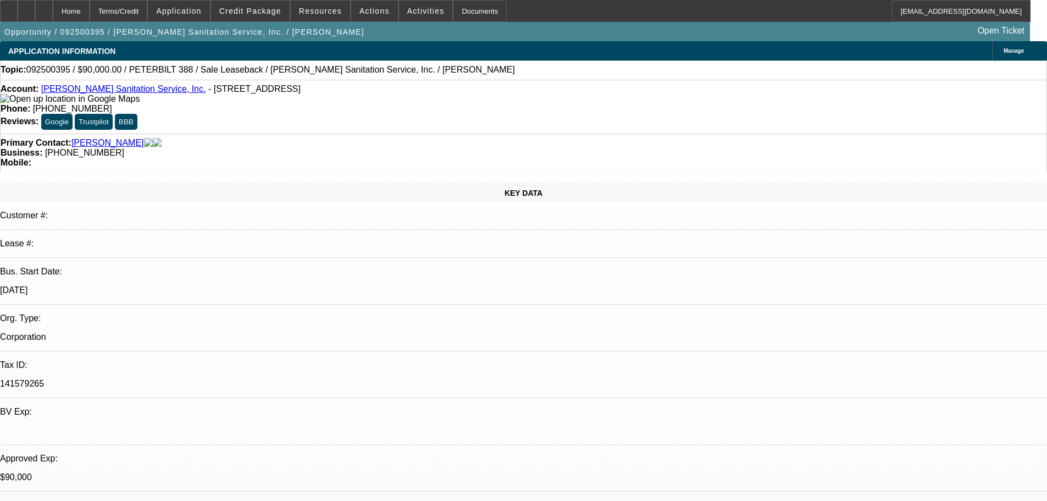
select select "0"
select select "2"
select select "0"
select select "6"
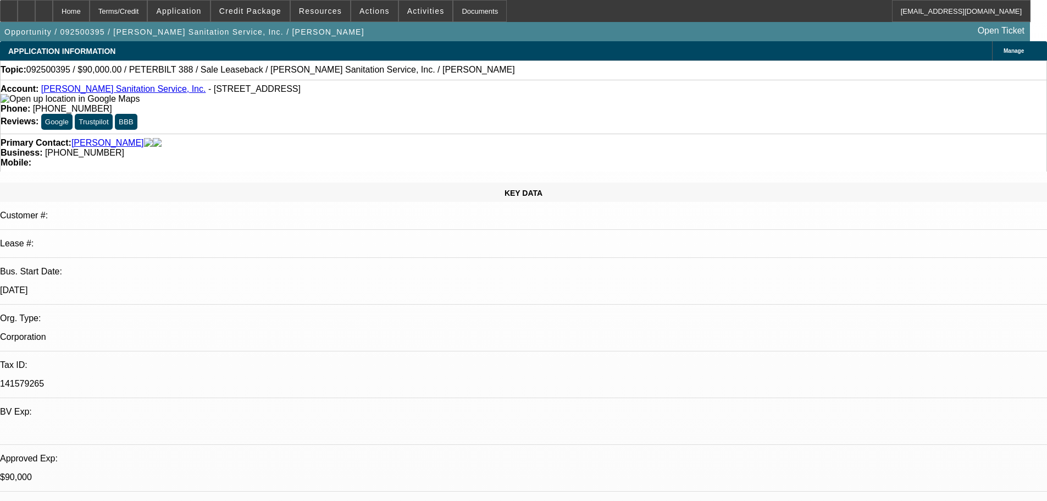
select select "0"
select select "2"
select select "0"
select select "6"
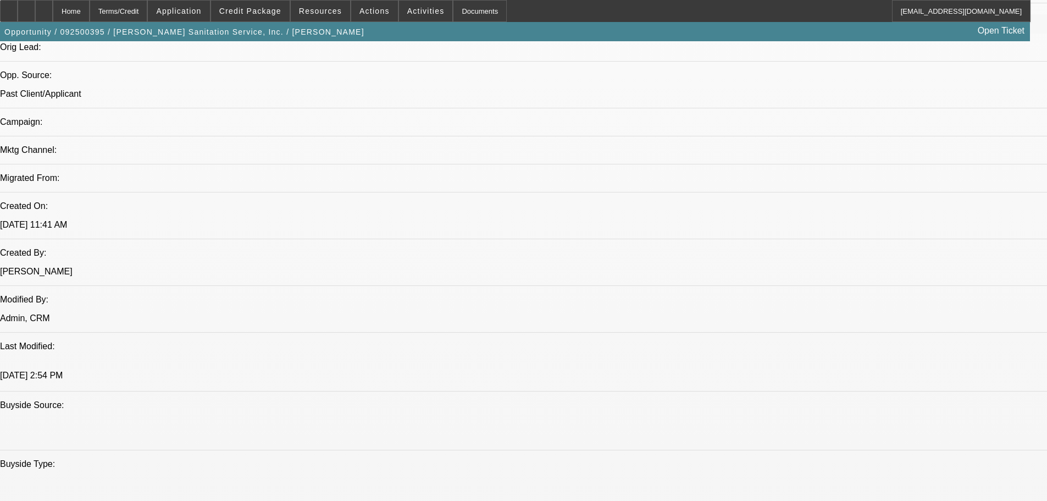
scroll to position [707, 0]
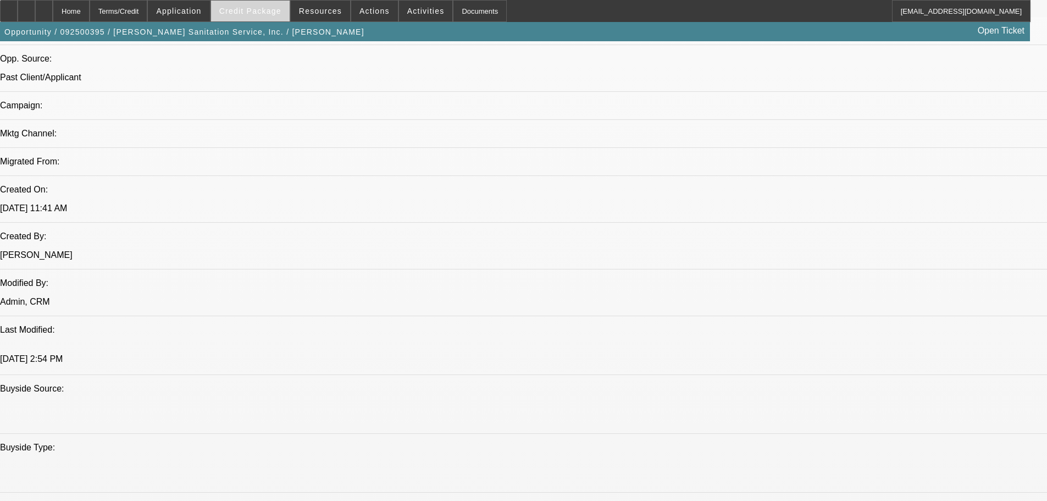
click at [274, 7] on span "Credit Package" at bounding box center [250, 11] width 62 height 9
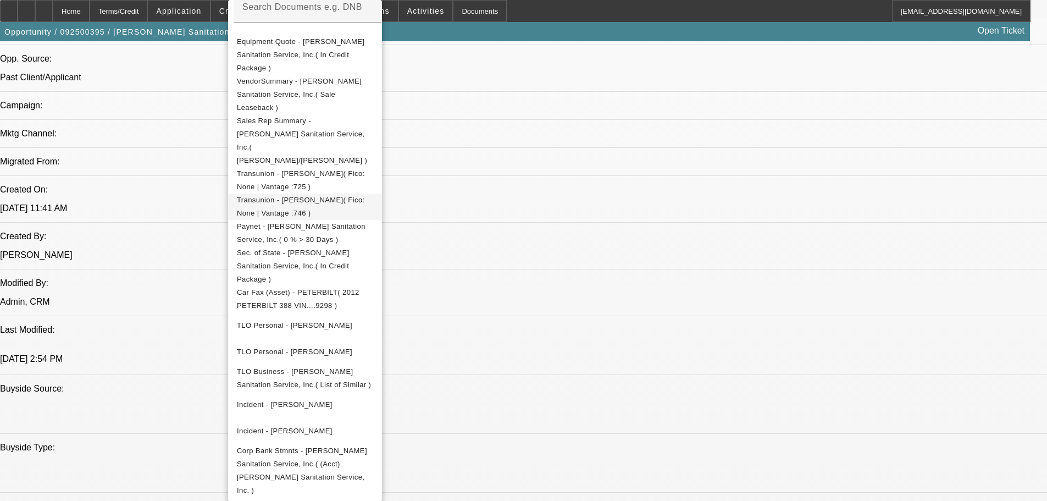
scroll to position [729, 0]
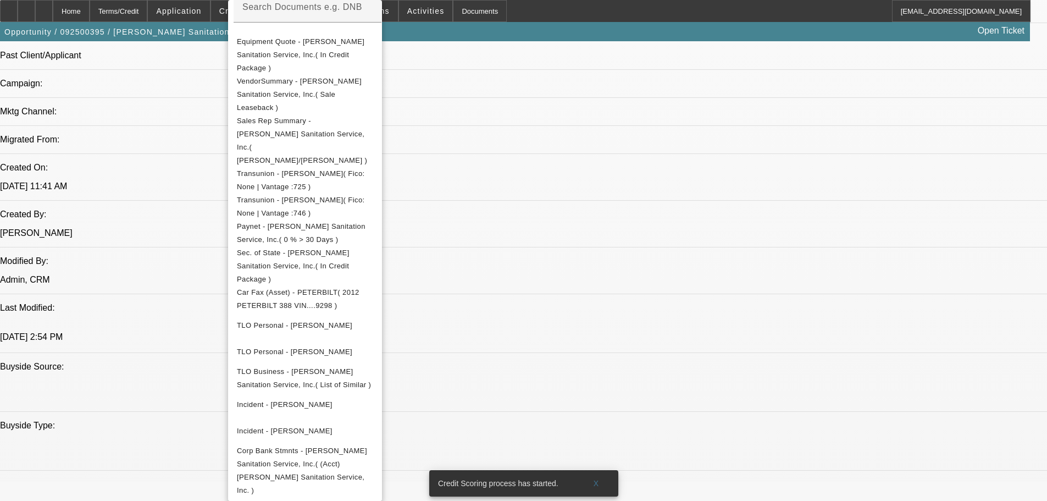
click at [811, 443] on div at bounding box center [523, 250] width 1047 height 501
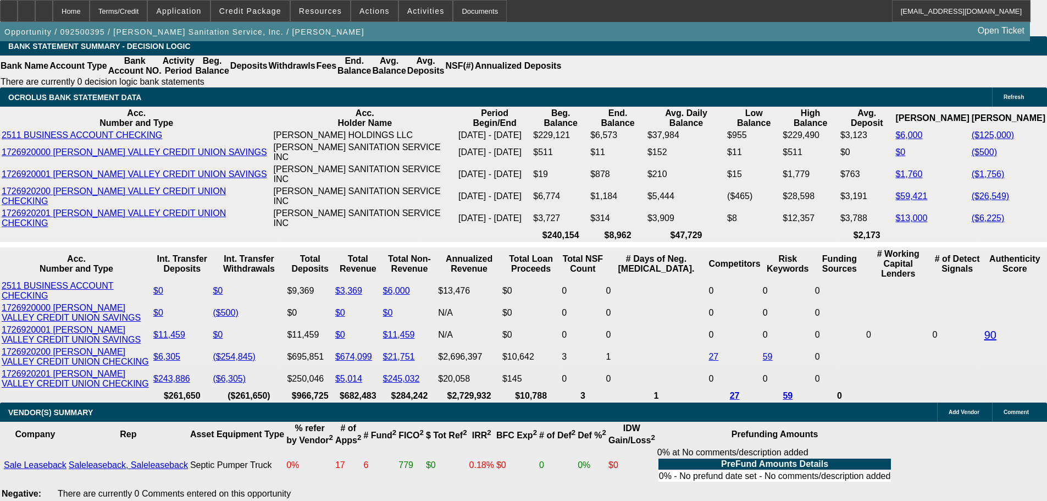
scroll to position [1989, 0]
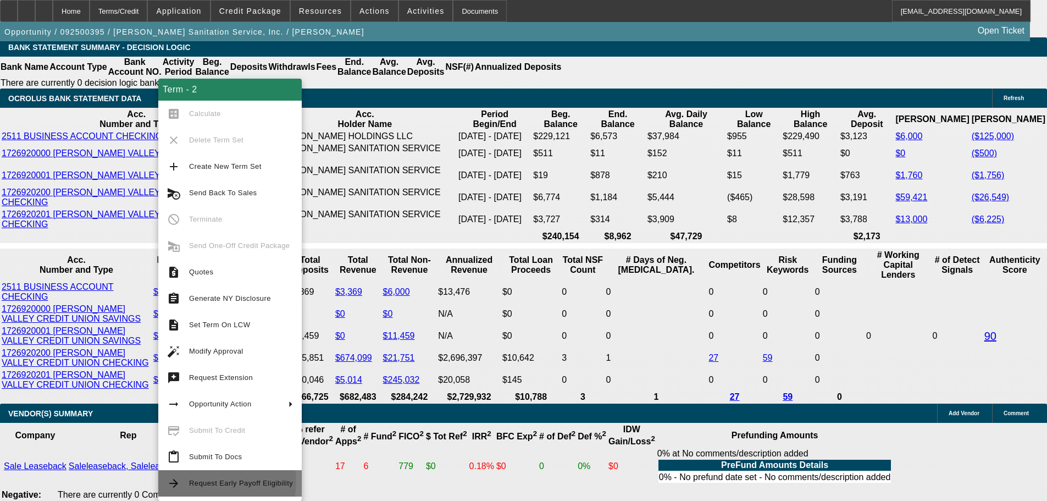
click at [213, 482] on span "Request Early Payoff Eligibility" at bounding box center [241, 483] width 104 height 8
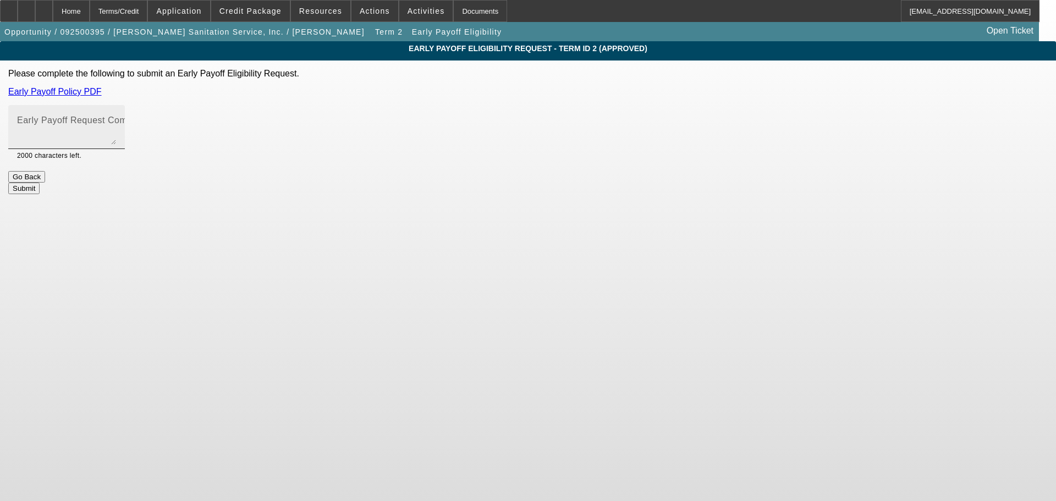
click at [152, 125] on label "Early Payoff Request Comment" at bounding box center [84, 120] width 135 height 10
click at [116, 125] on textarea "Early Payoff Request Comment" at bounding box center [66, 131] width 99 height 26
type textarea "Requesting Early payoff for good credit customer. Customer wants included to ha…"
click at [40, 183] on button "Submit" at bounding box center [23, 189] width 31 height 12
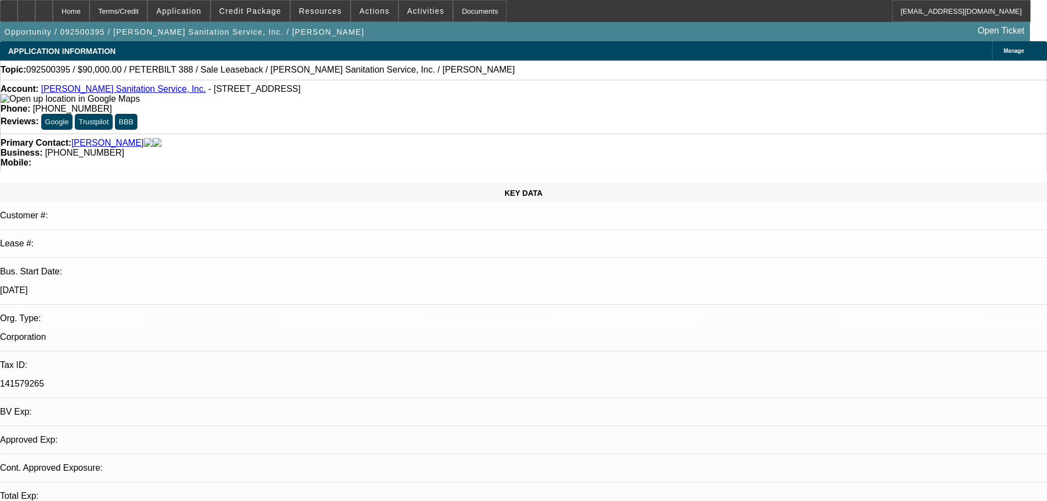
select select "0"
select select "2"
select select "0"
select select "6"
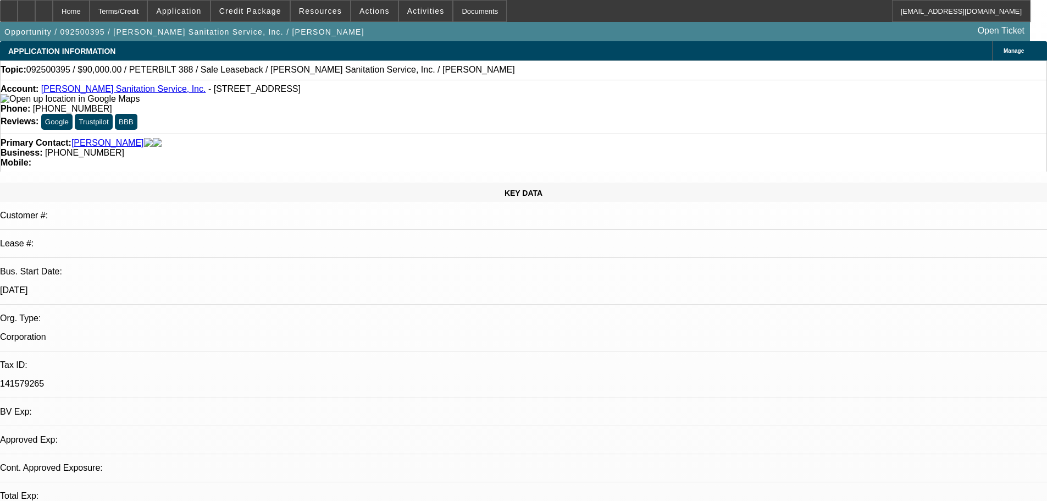
select select "0"
select select "2"
select select "0"
select select "6"
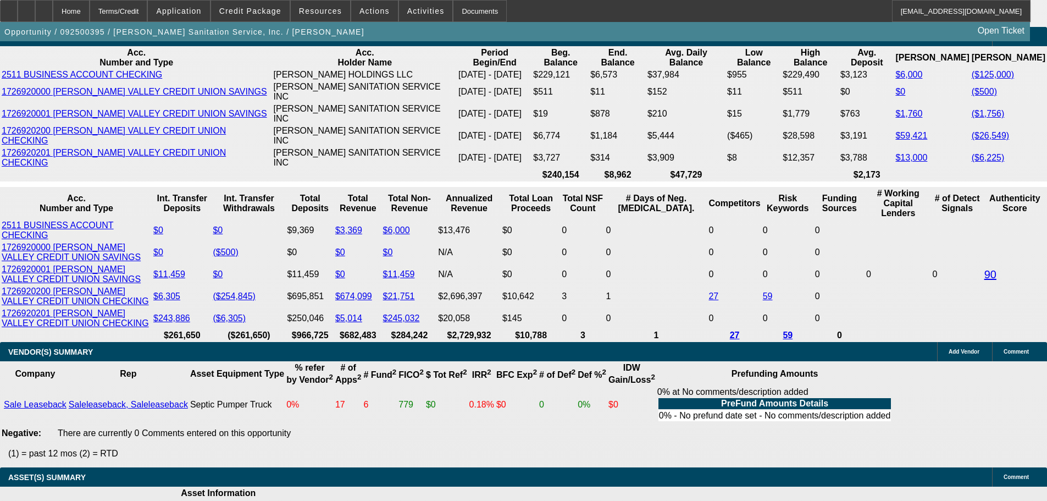
scroll to position [2089, 0]
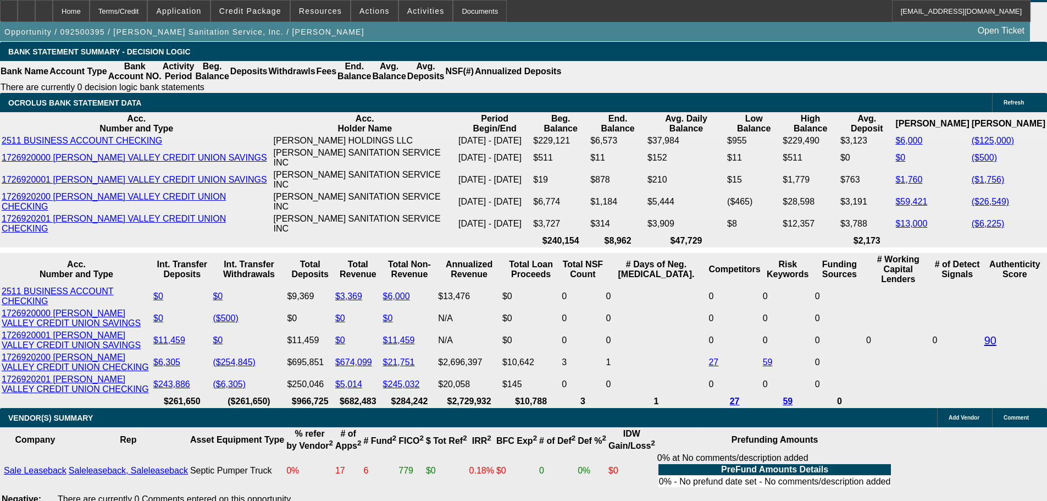
scroll to position [1924, 0]
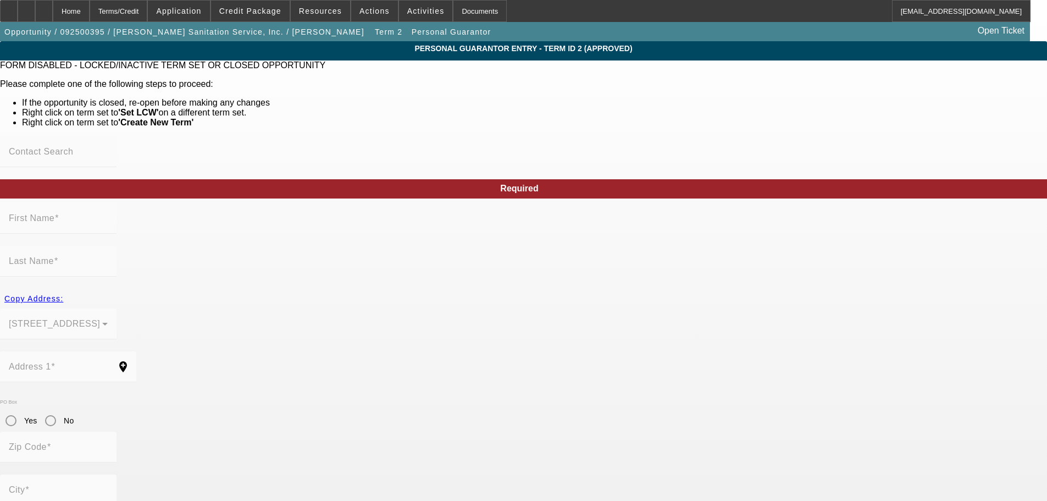
type input "Sharon"
type input "Herring"
type input "146 Old Route 9"
radio input "true"
type input "12524"
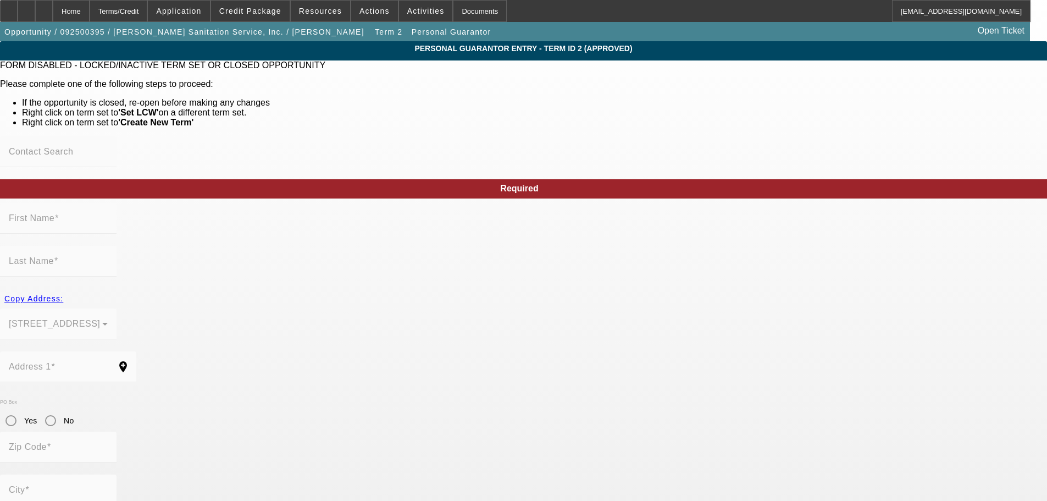
type input "Fishkill"
type input "[PHONE_NUMBER]"
type input "49"
type input "065-42-4069"
type input "herring@herringseptic.com"
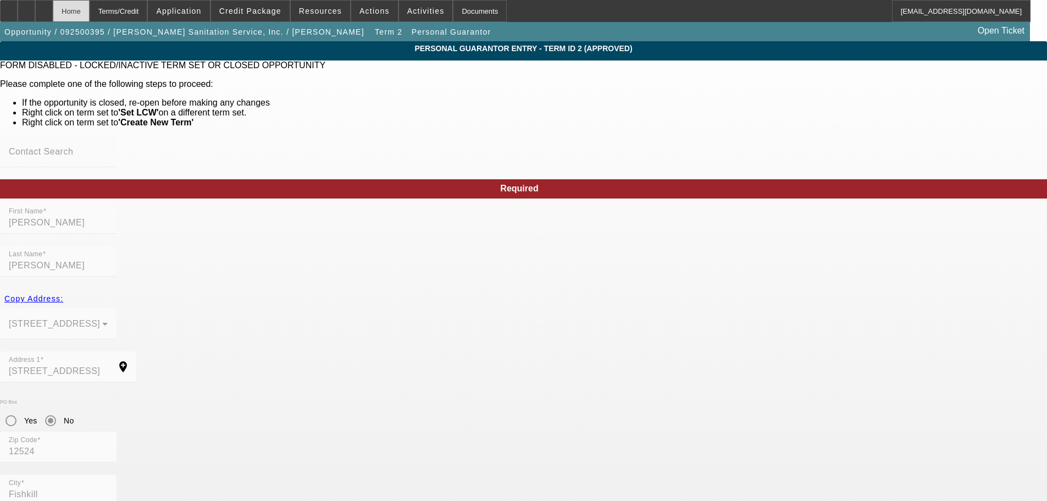
click at [90, 12] on div "Home" at bounding box center [71, 11] width 37 height 22
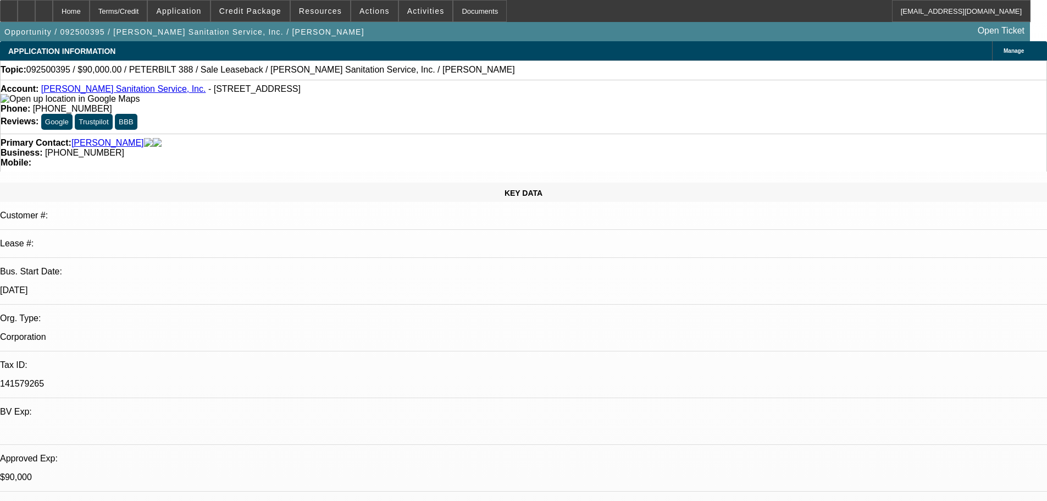
select select "0"
select select "2"
select select "0"
select select "6"
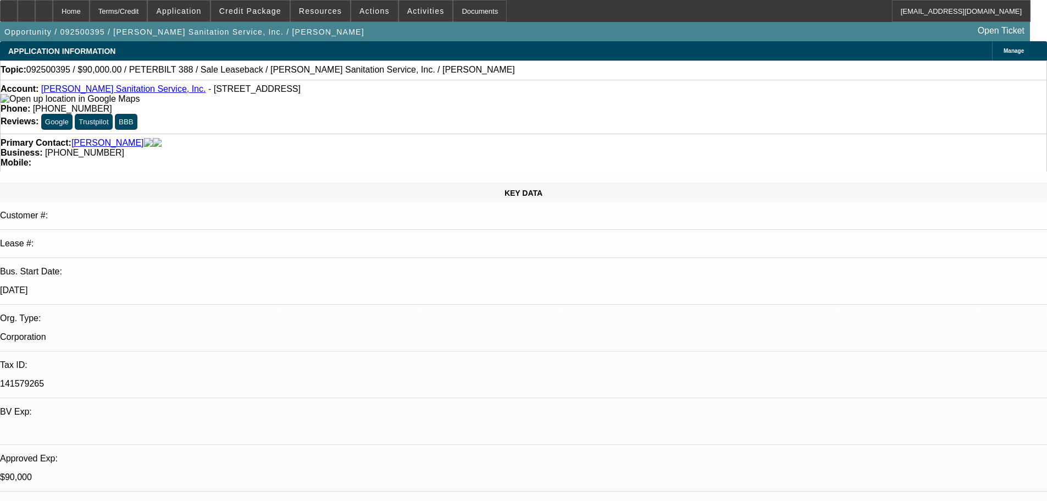
select select "0"
select select "2"
select select "0"
select select "6"
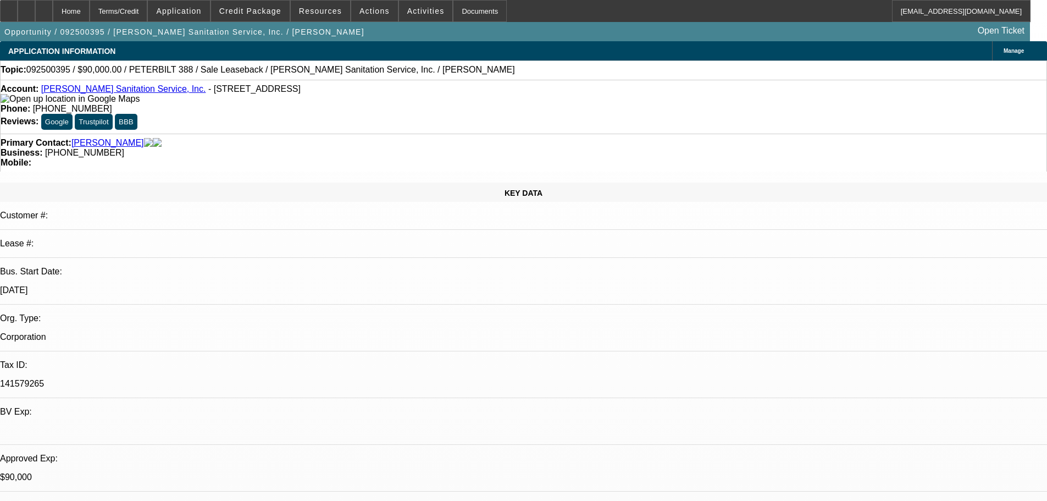
click at [103, 90] on link "[PERSON_NAME] Sanitation Service, Inc." at bounding box center [123, 88] width 165 height 9
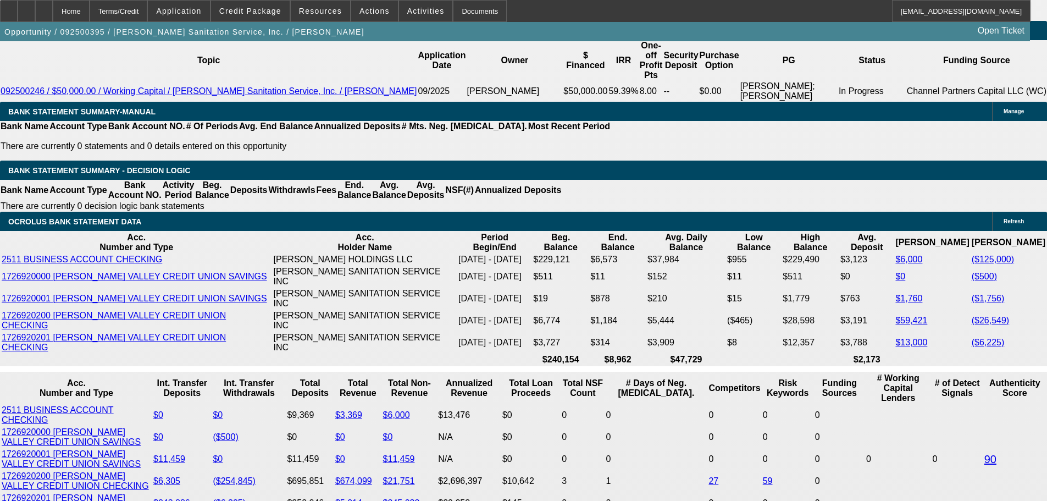
scroll to position [1979, 0]
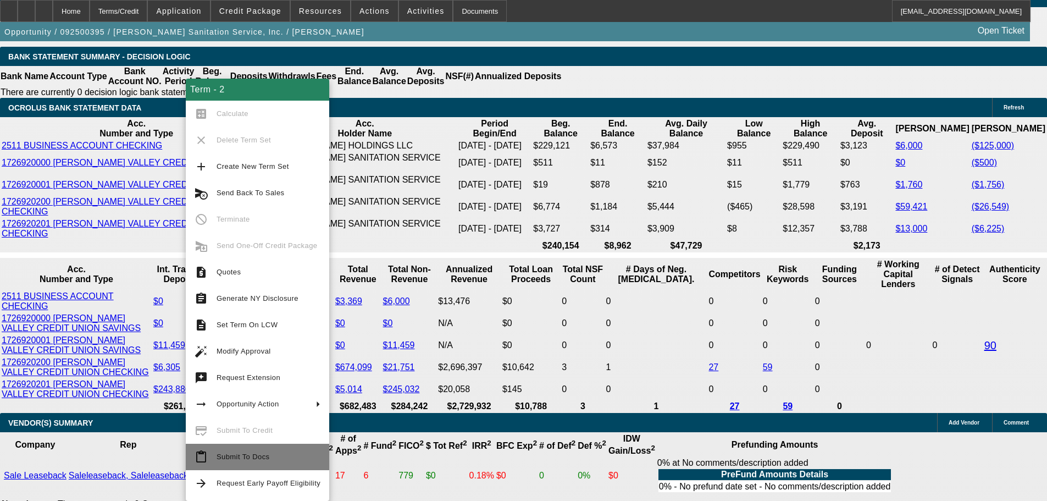
click at [252, 461] on span "Submit To Docs" at bounding box center [269, 456] width 104 height 13
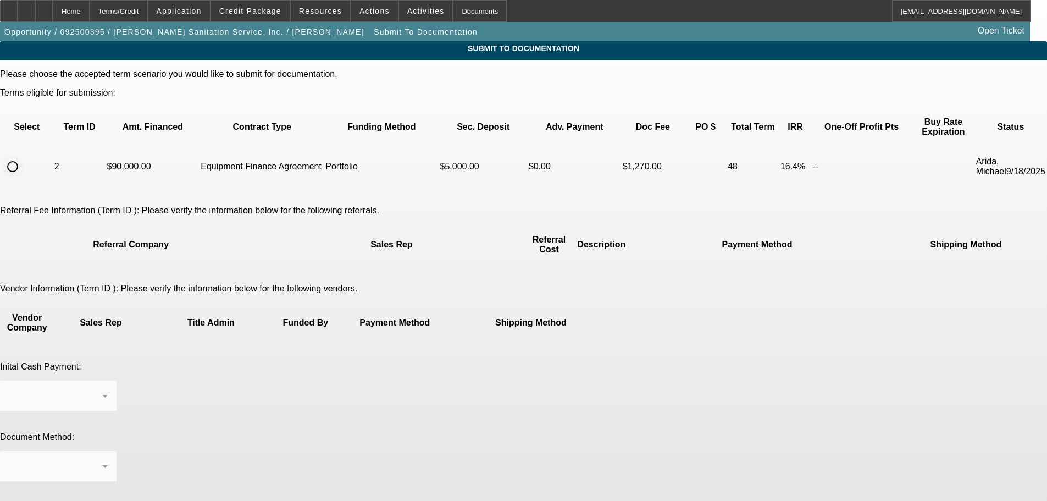
click at [24, 156] on input "radio" at bounding box center [13, 167] width 22 height 22
radio input "true"
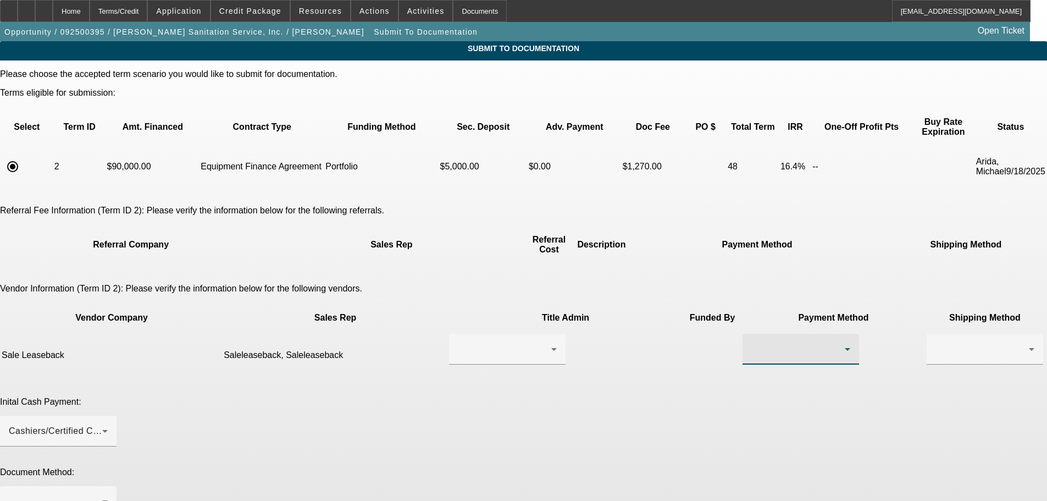
click at [752, 343] on div at bounding box center [798, 349] width 93 height 13
click at [655, 387] on mat-option "ACH" at bounding box center [638, 389] width 117 height 26
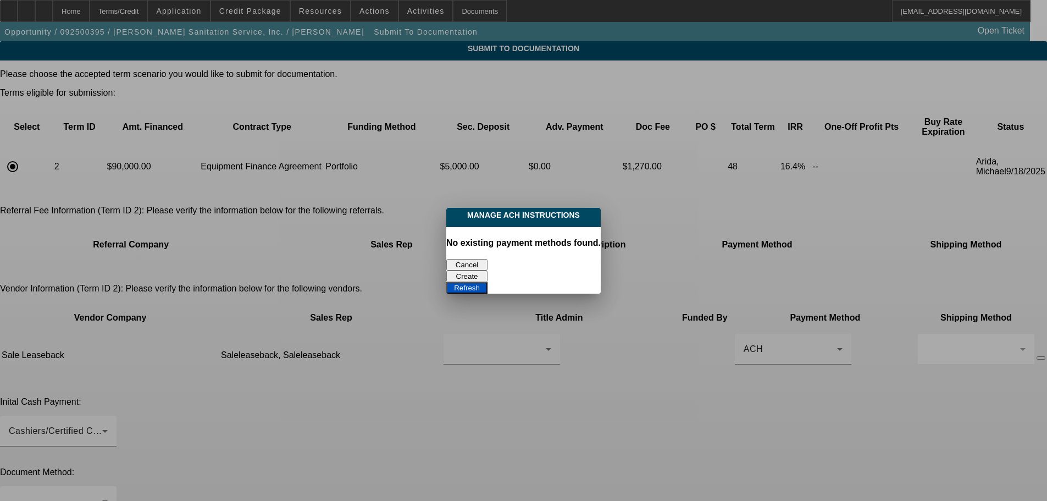
click at [476, 264] on button "Cancel" at bounding box center [466, 265] width 41 height 12
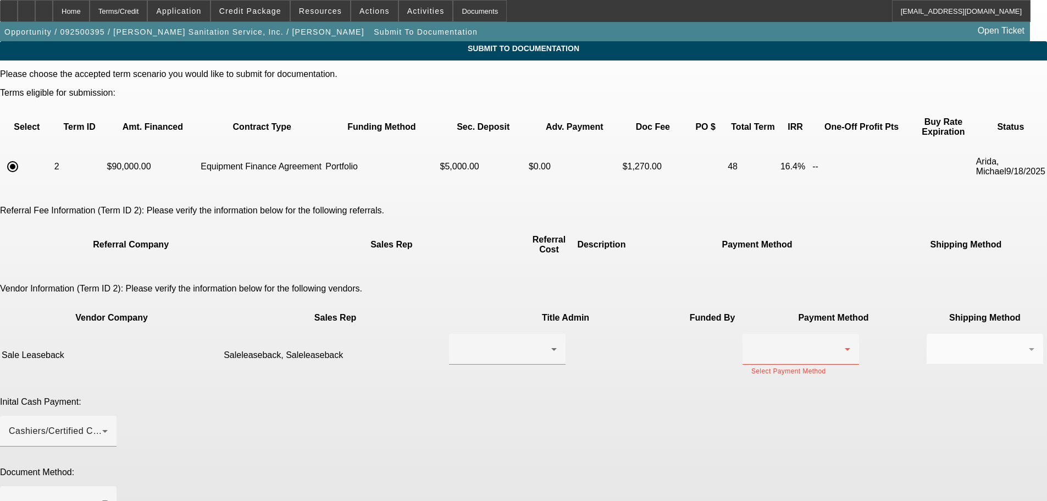
click at [714, 397] on div "Inital Cash Payment: Cashiers/Certified Check" at bounding box center [523, 428] width 1047 height 62
click at [483, 343] on div at bounding box center [504, 349] width 93 height 13
click at [475, 350] on span "Saleleaseback, Saleleaseback" at bounding box center [475, 336] width 112 height 26
click at [752, 343] on div at bounding box center [798, 349] width 93 height 13
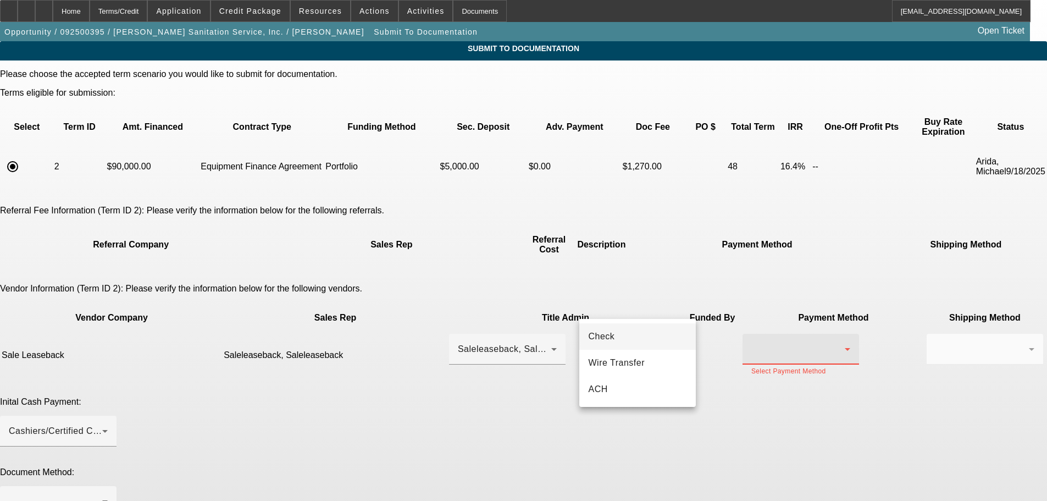
click at [650, 332] on mat-option "Check" at bounding box center [638, 336] width 117 height 26
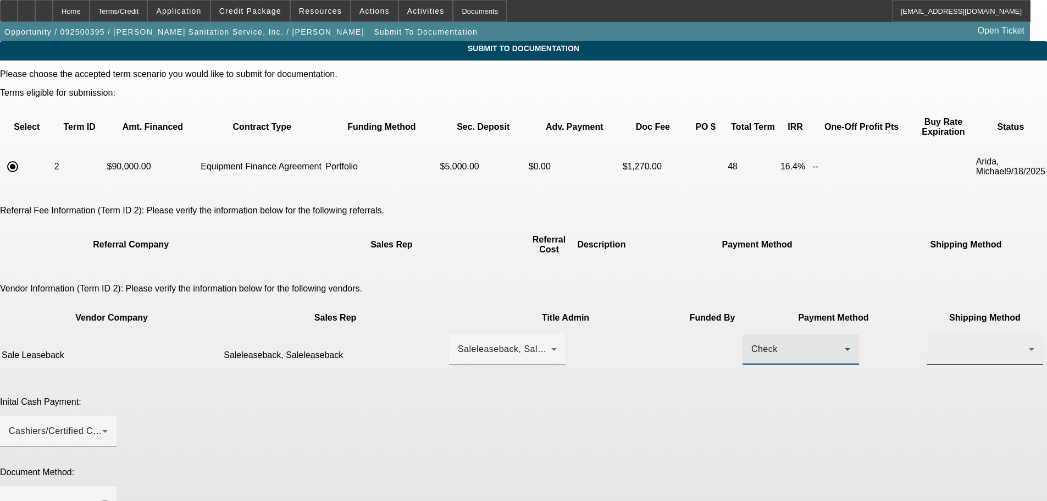
click at [936, 334] on div at bounding box center [985, 349] width 99 height 31
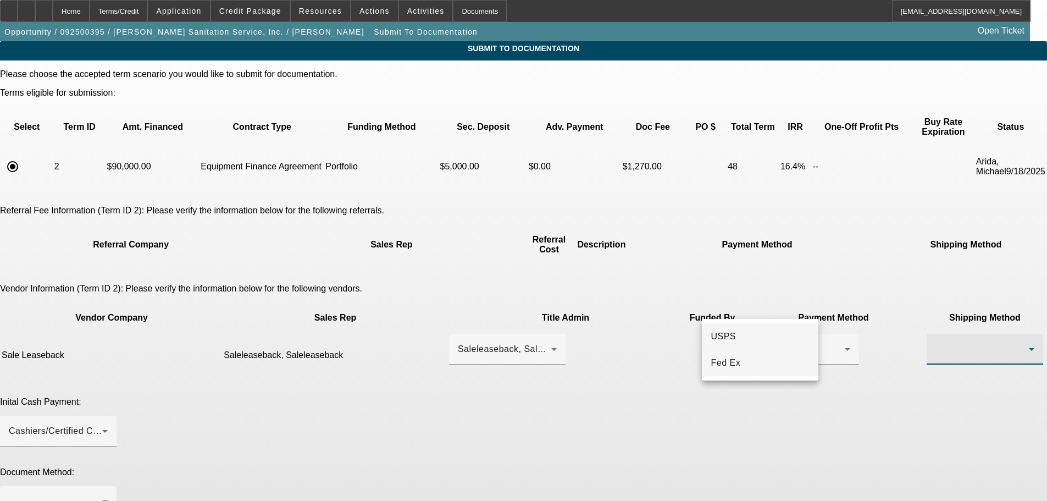
click at [746, 360] on mat-option "Fed Ex" at bounding box center [760, 363] width 117 height 26
click at [743, 397] on div "Inital Cash Payment: Cashiers/Certified Check" at bounding box center [523, 428] width 1047 height 62
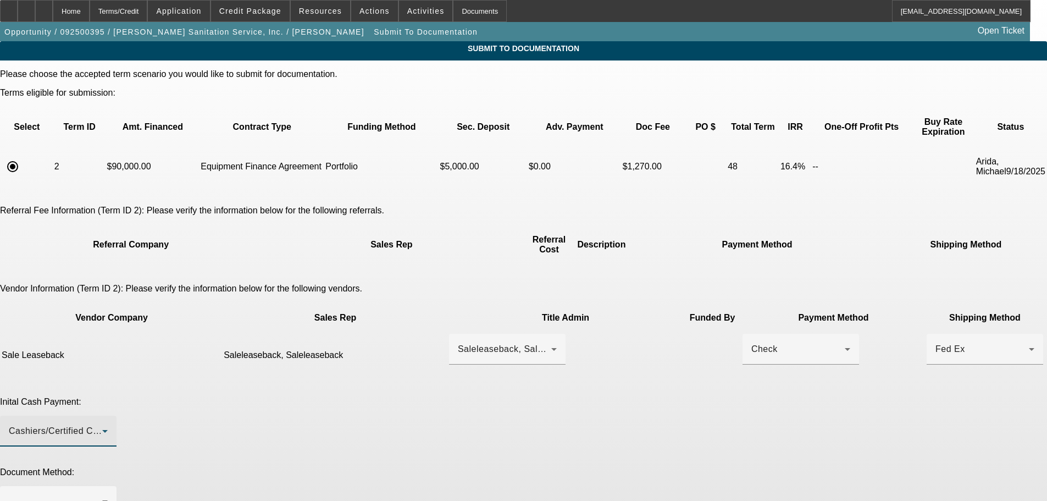
click at [102, 424] on div "Cashiers/Certified Check" at bounding box center [55, 430] width 93 height 13
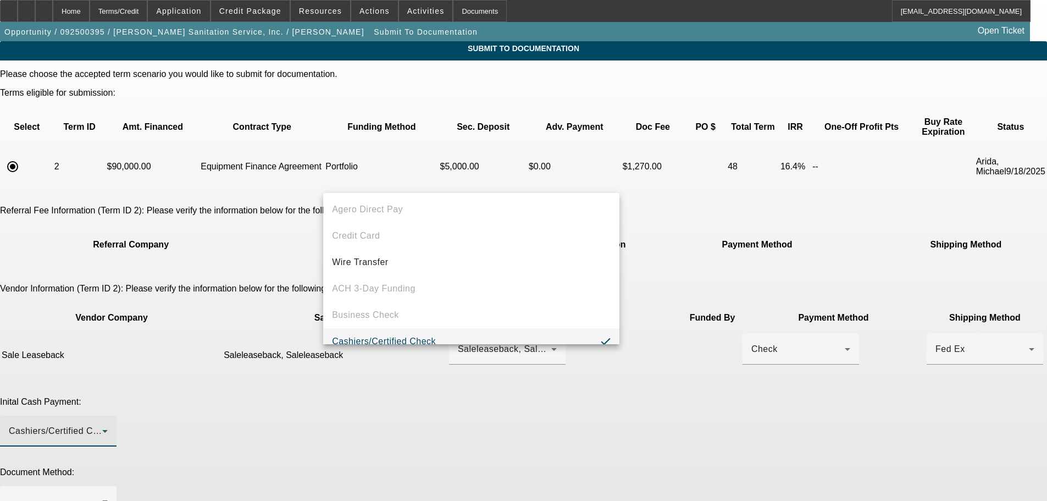
scroll to position [42, 0]
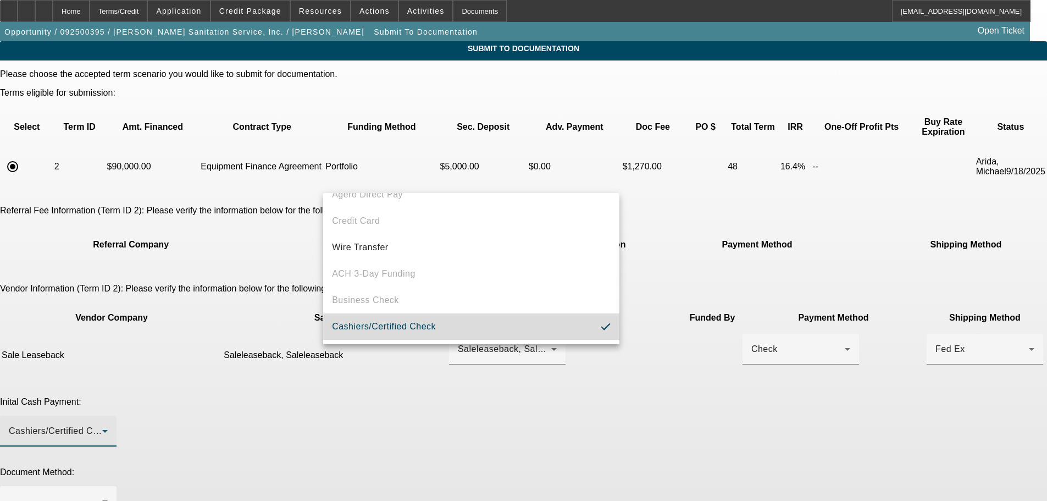
click at [523, 330] on mat-option "Cashiers/Certified Check" at bounding box center [471, 326] width 296 height 26
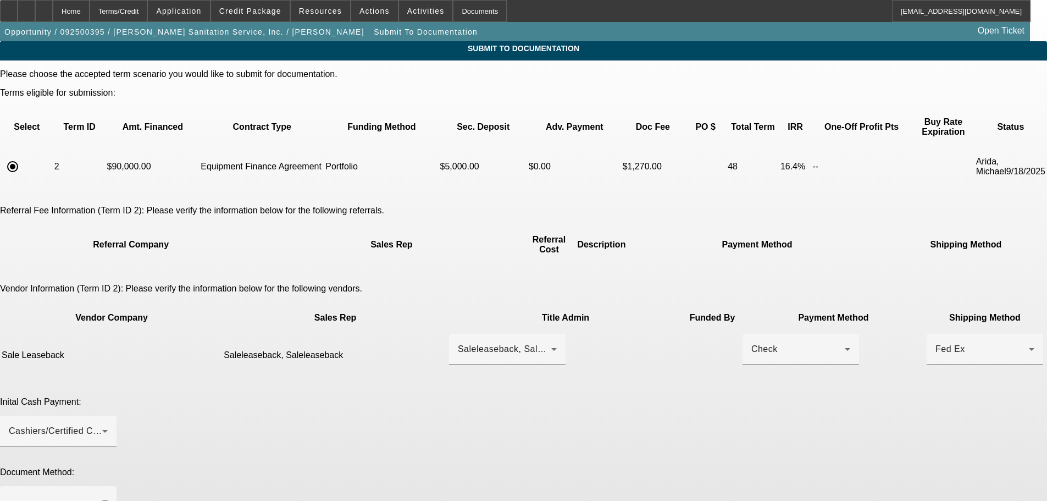
click at [689, 397] on div "Inital Cash Payment: Cashiers/Certified Check" at bounding box center [523, 428] width 1047 height 62
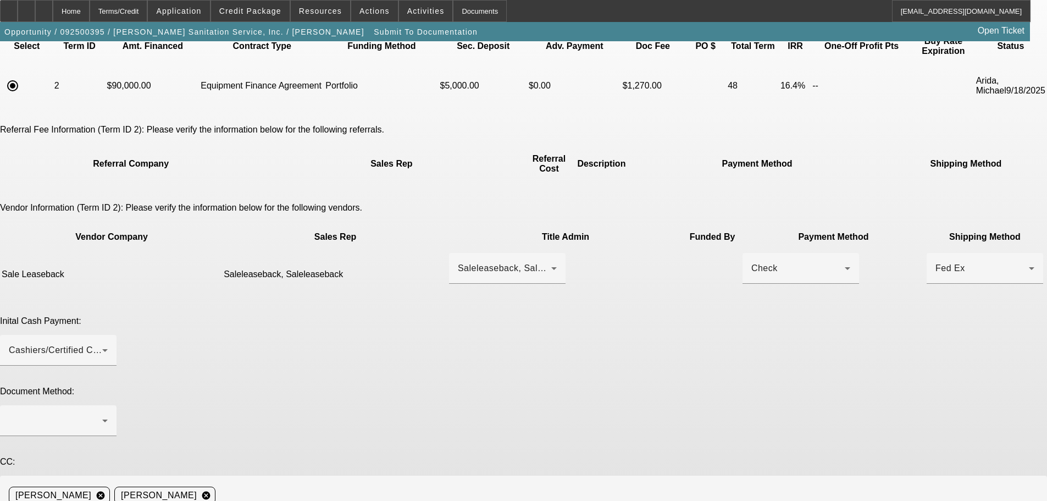
scroll to position [81, 0]
click at [102, 413] on div at bounding box center [55, 419] width 93 height 13
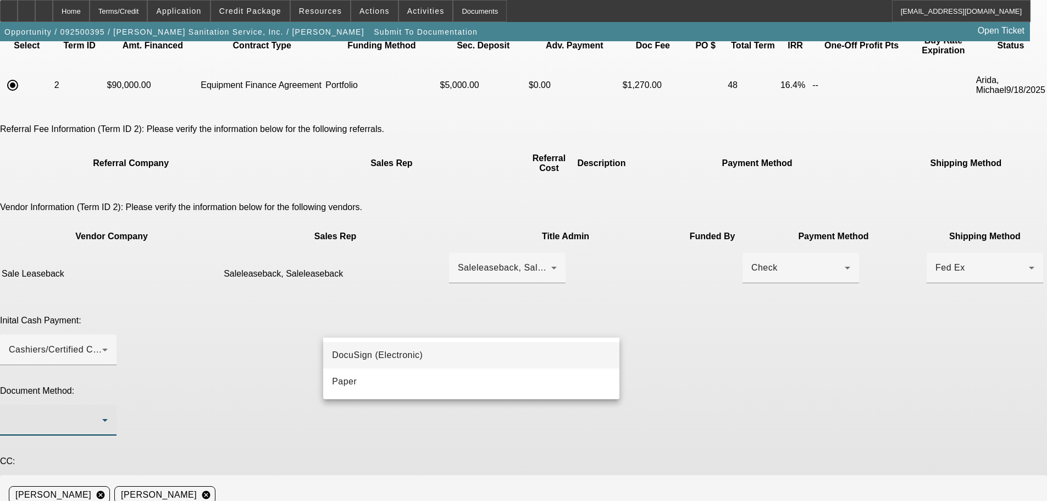
click at [415, 356] on span "DocuSign (Electronic)" at bounding box center [377, 355] width 91 height 13
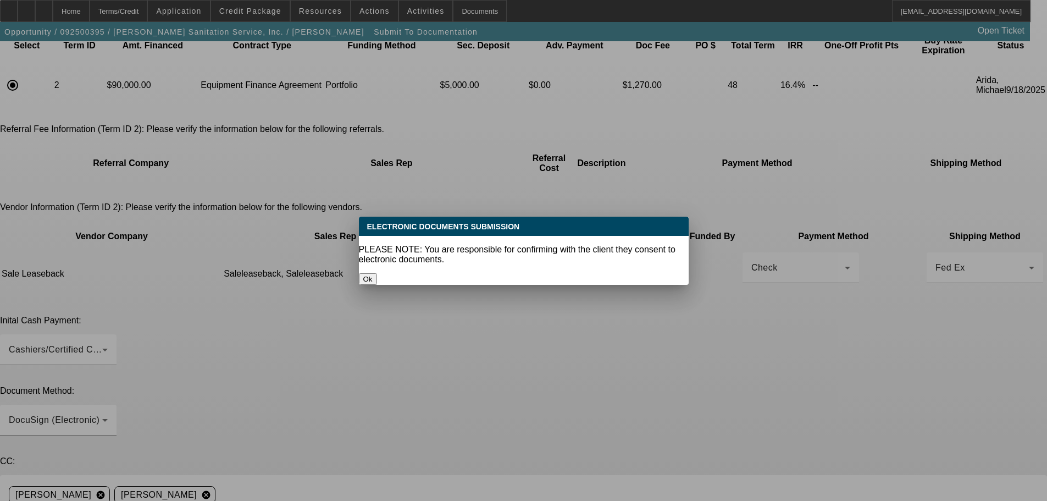
click at [377, 273] on button "Ok" at bounding box center [368, 279] width 18 height 12
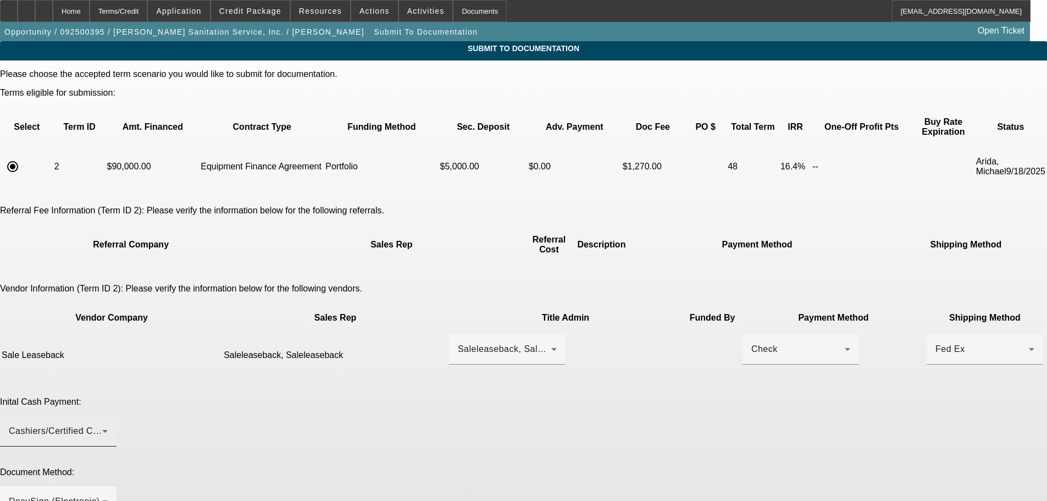
scroll to position [81, 0]
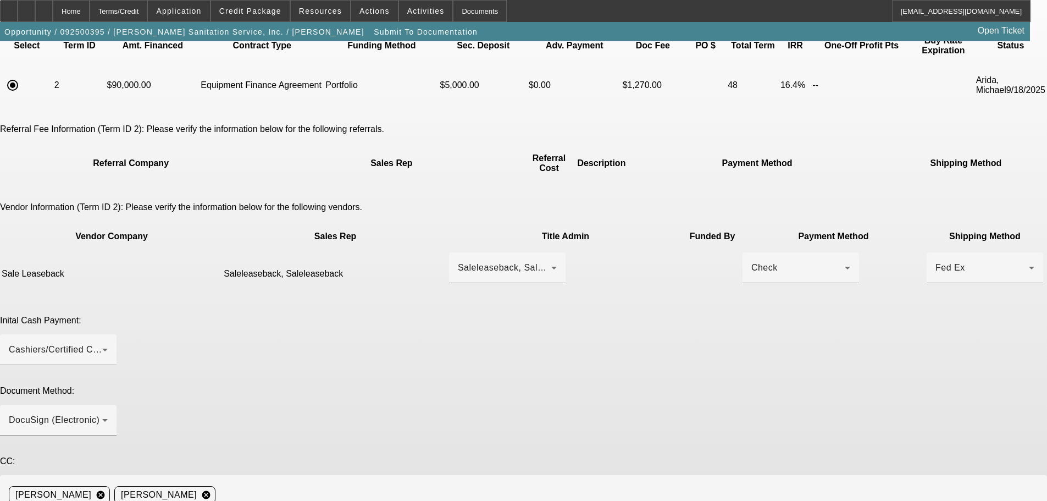
drag, startPoint x: 355, startPoint y: 413, endPoint x: 362, endPoint y: 403, distance: 12.5
paste textarea "herringsanitation@gmail.com"
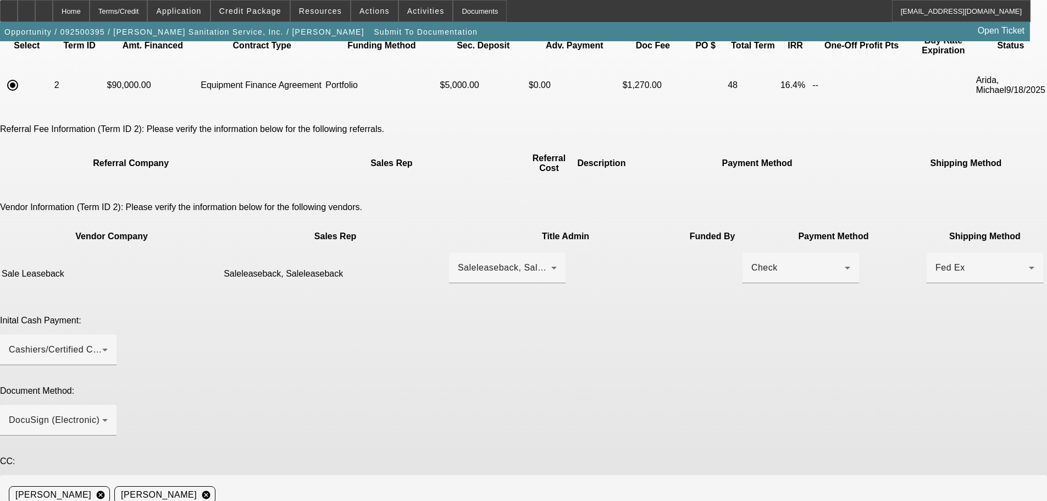
type textarea "Customer contact- Sharon Herring, herringsanitation@gmail.com, 845-226-5405. Cu…"
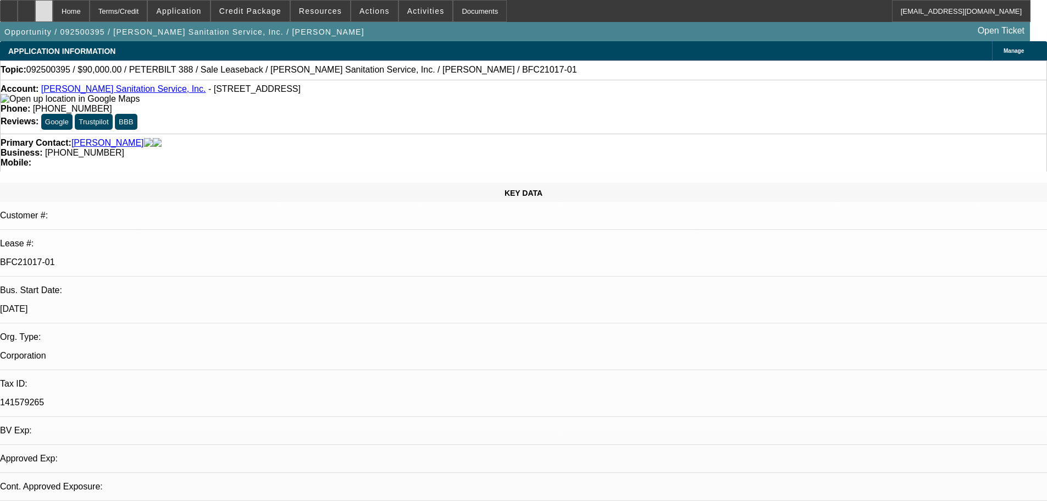
select select "0"
select select "2"
select select "0"
select select "6"
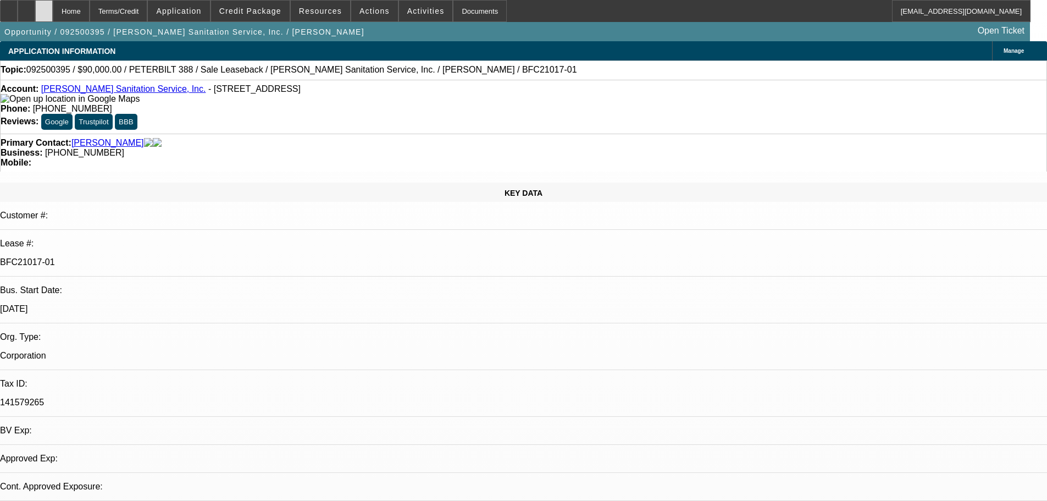
select select "0"
select select "2"
select select "0"
select select "6"
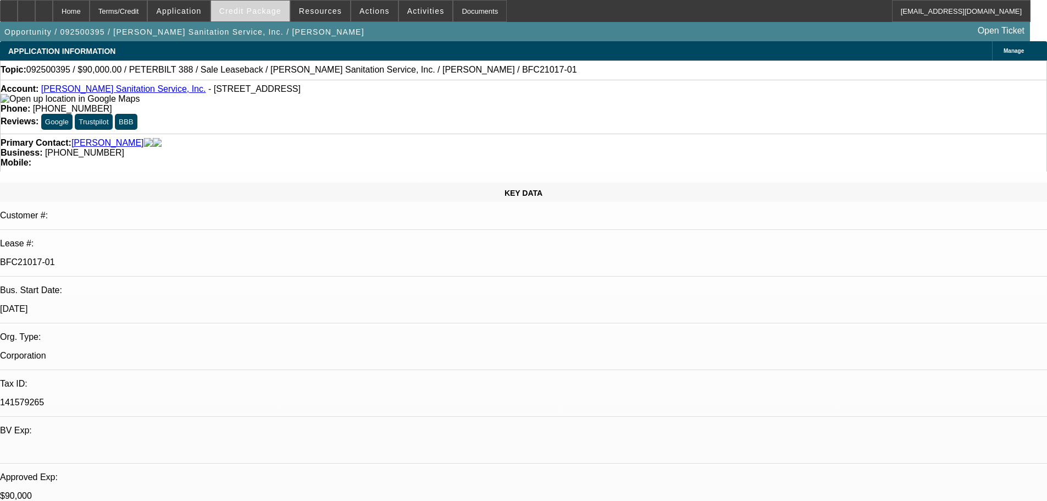
click at [256, 11] on span "Credit Package" at bounding box center [250, 11] width 62 height 9
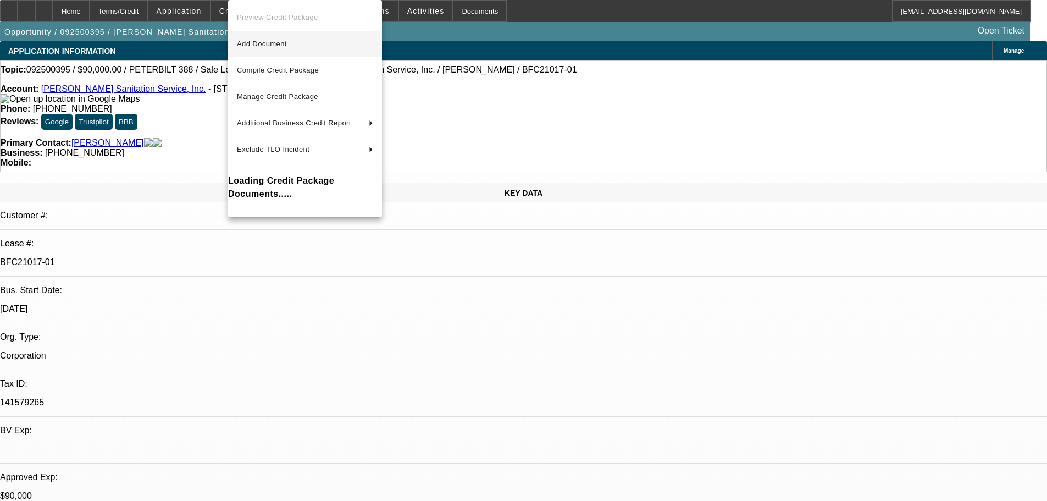
click at [282, 54] on button "Add Document" at bounding box center [305, 44] width 154 height 26
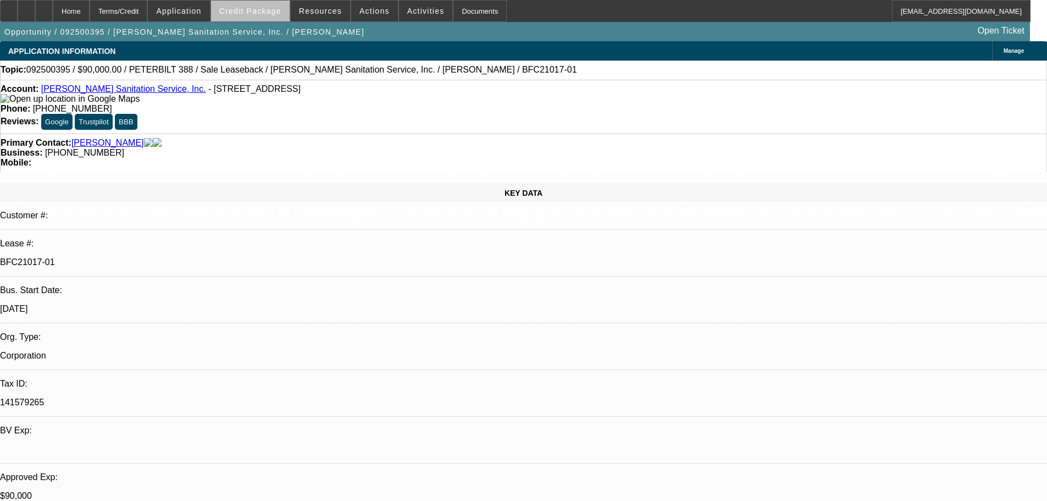
click at [274, 13] on span "Credit Package" at bounding box center [250, 11] width 62 height 9
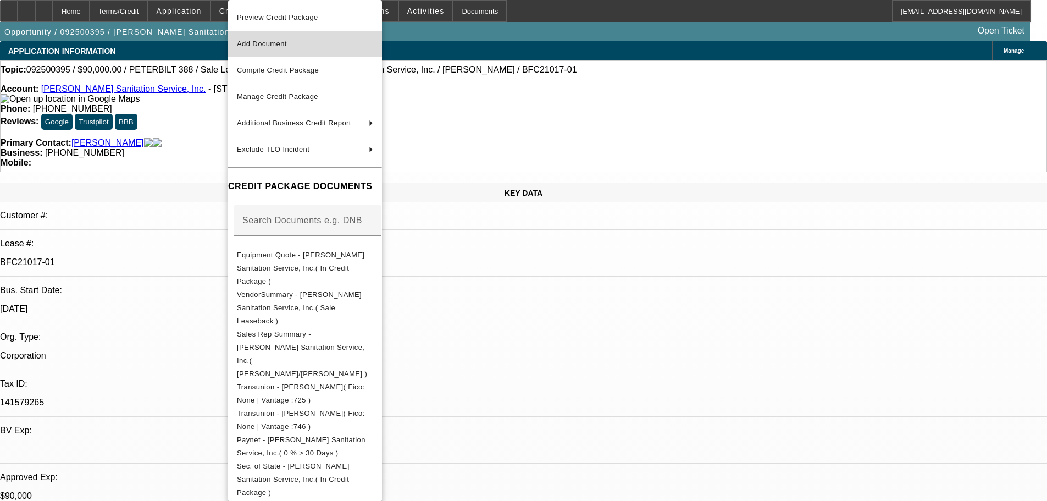
click at [278, 46] on span "Add Document" at bounding box center [262, 44] width 50 height 8
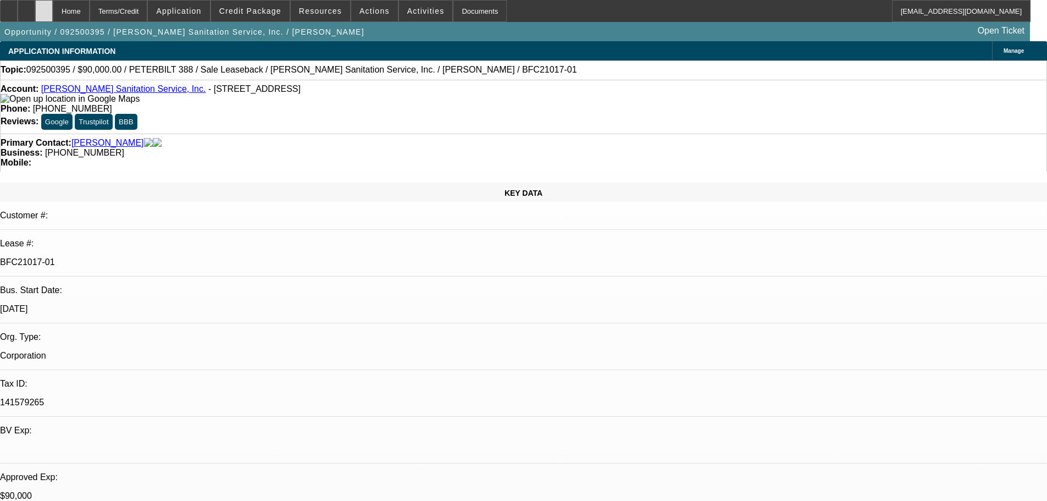
click at [53, 10] on div at bounding box center [44, 11] width 18 height 22
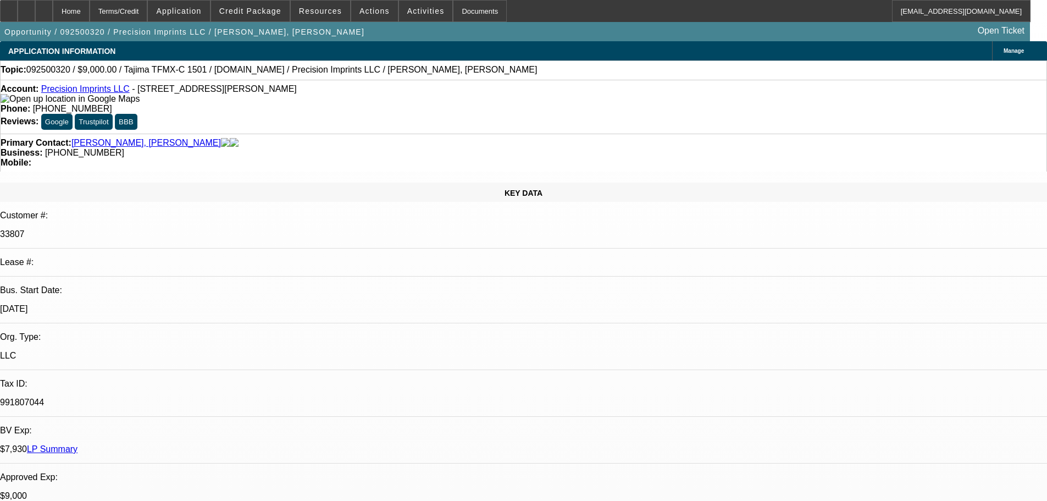
select select "0"
select select "2"
select select "0.1"
select select "4"
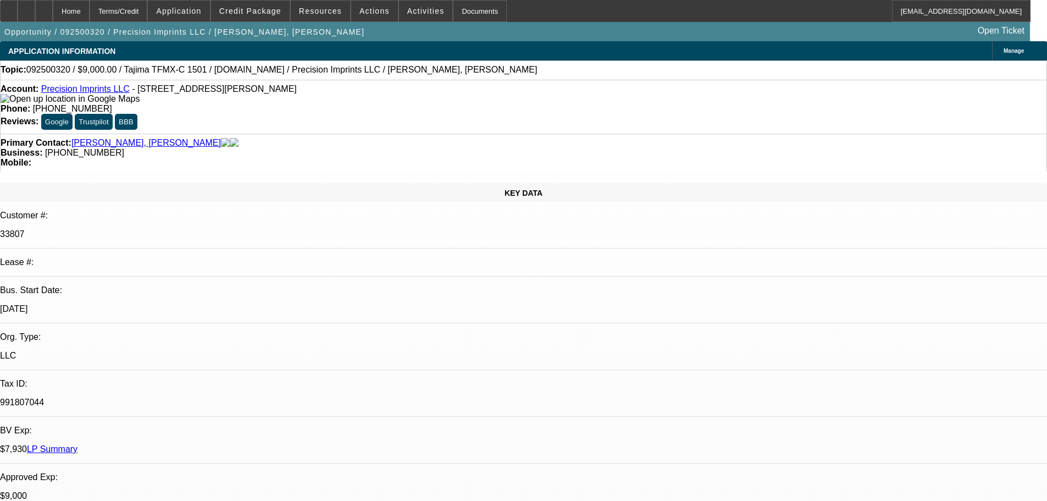
select select "0"
select select "2"
select select "0.1"
select select "4"
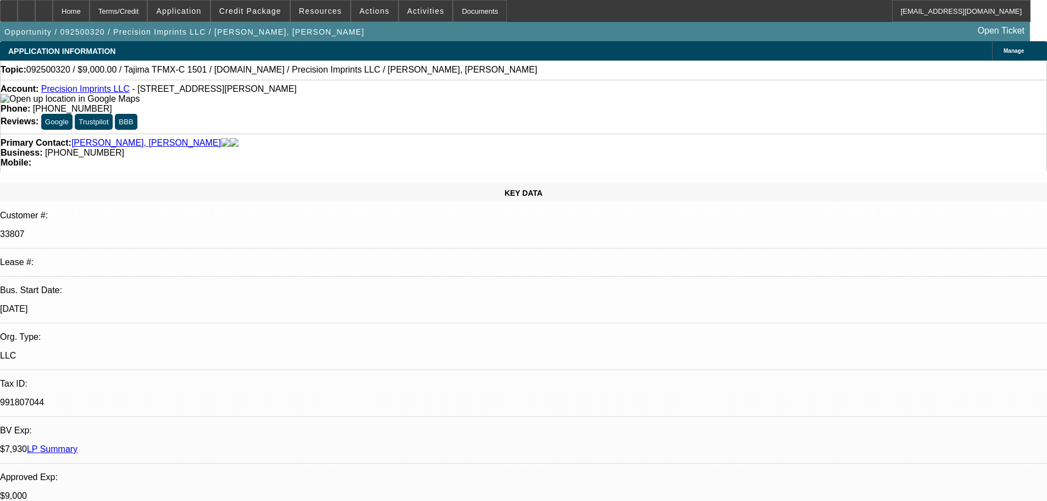
select select "0"
select select "2"
select select "0.1"
select select "4"
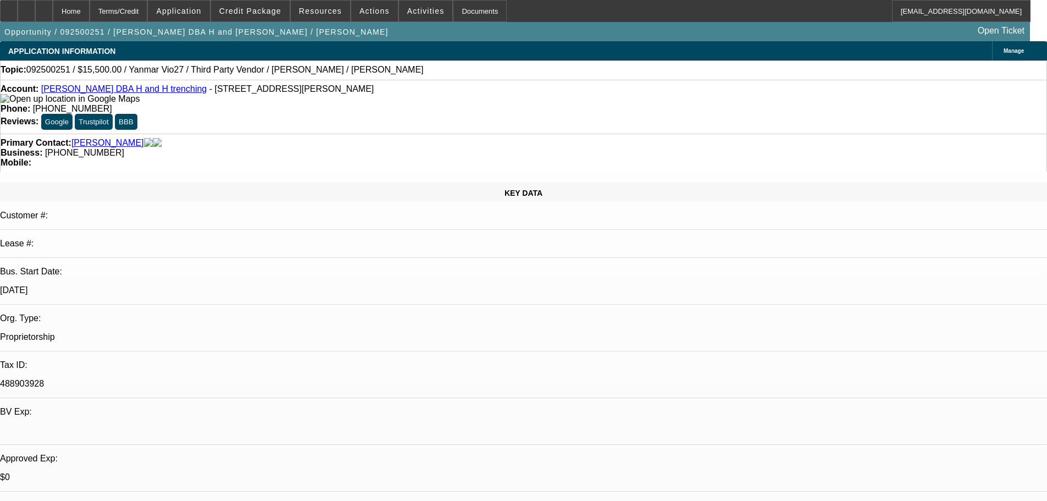
select select "0"
select select "6"
select select "0"
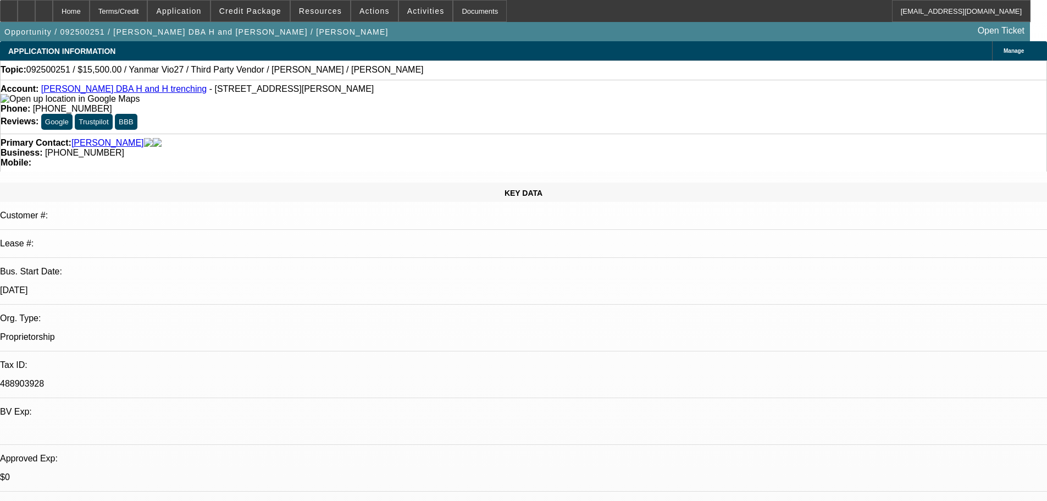
select select "0"
select select "0.1"
select select "4"
select select "0"
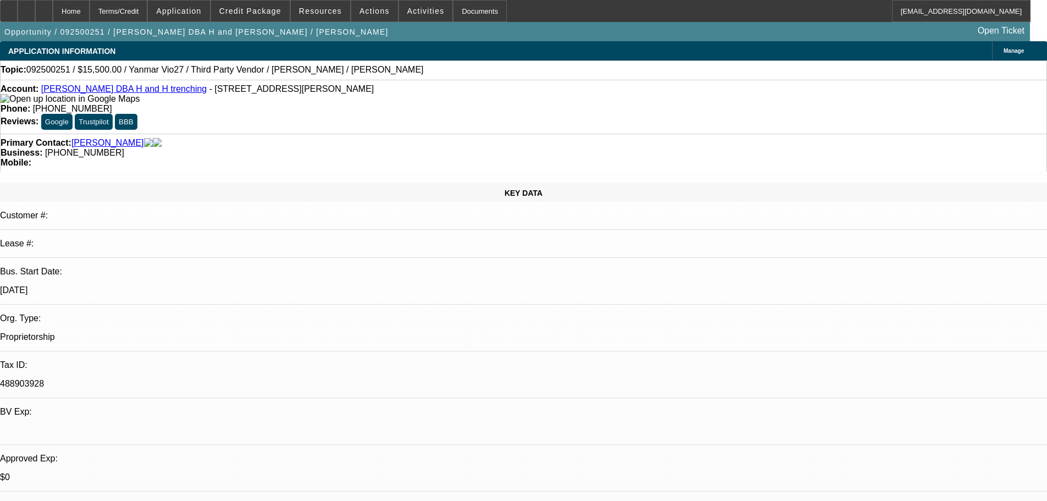
select select "0.1"
select select "4"
select select "0"
select select "0.1"
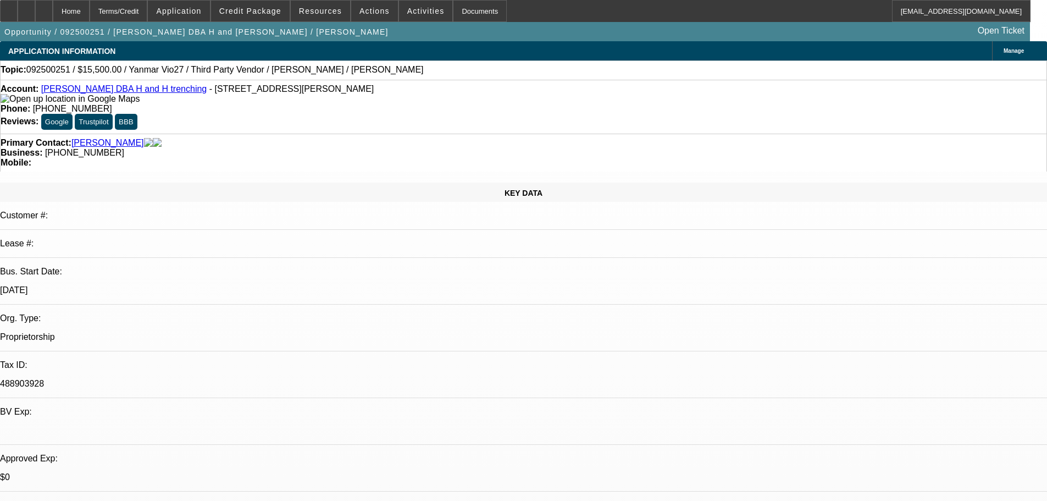
select select "4"
select select "0"
select select "2"
select select "0"
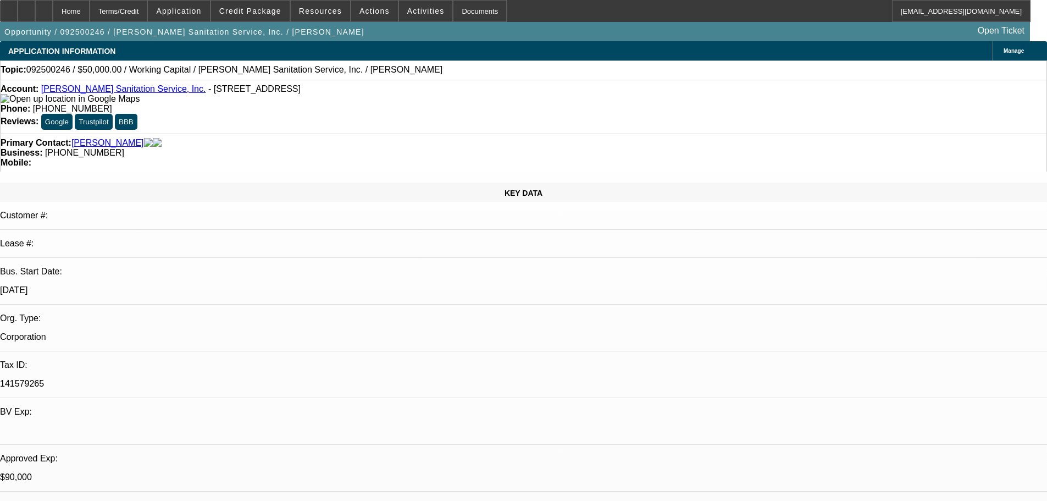
select select "6"
select select "0"
select select "2"
select select "0"
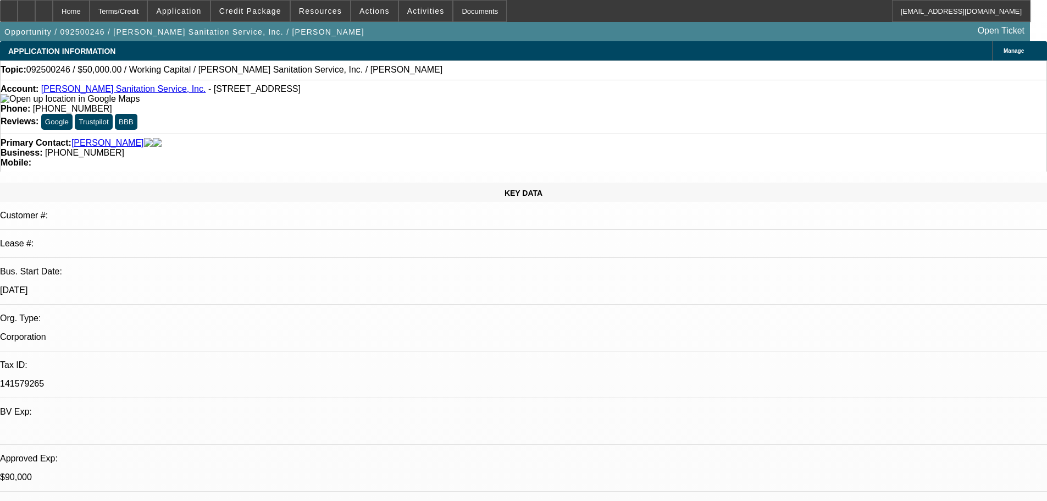
select select "6"
select select "0"
select select "2"
select select "0"
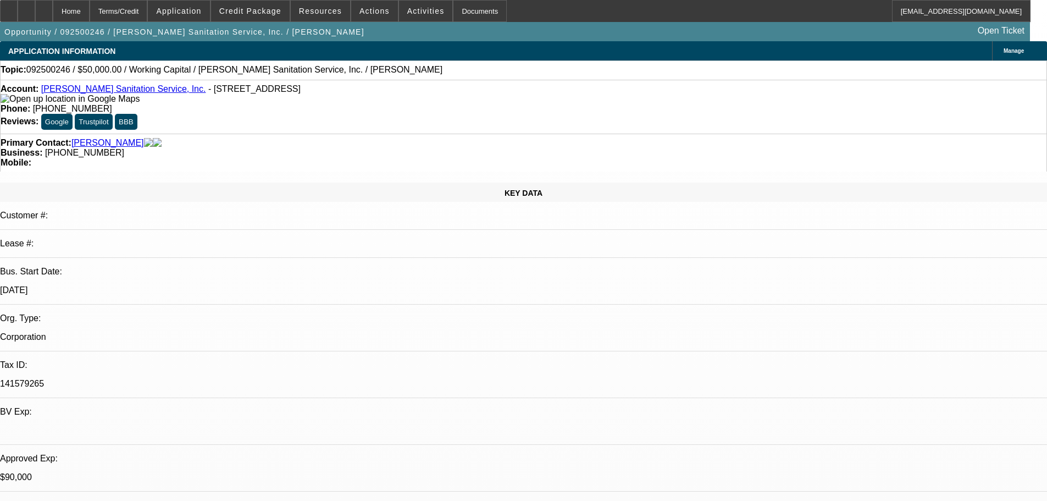
select select "6"
click at [274, 15] on span at bounding box center [250, 11] width 79 height 26
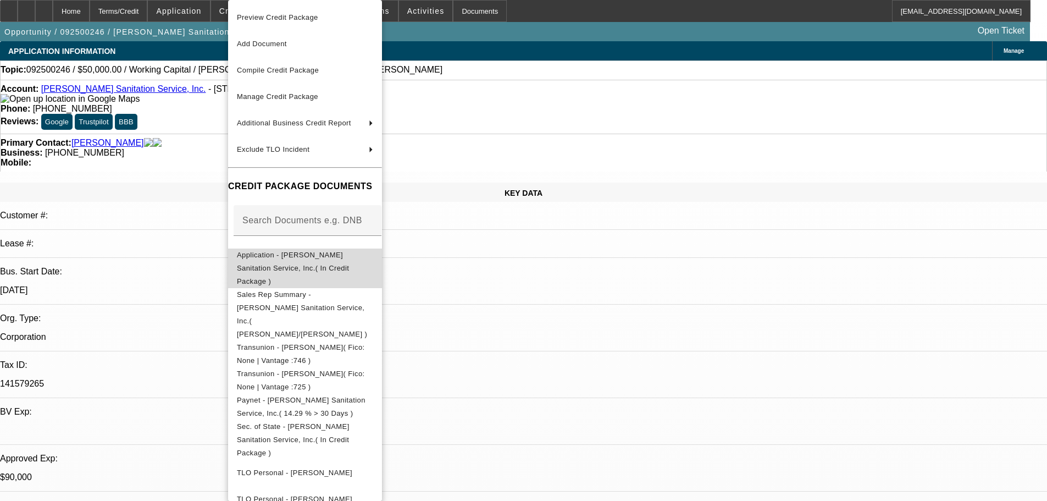
click at [267, 257] on span "Application - [PERSON_NAME] Sanitation Service, Inc.( In Credit Package )" at bounding box center [293, 268] width 112 height 35
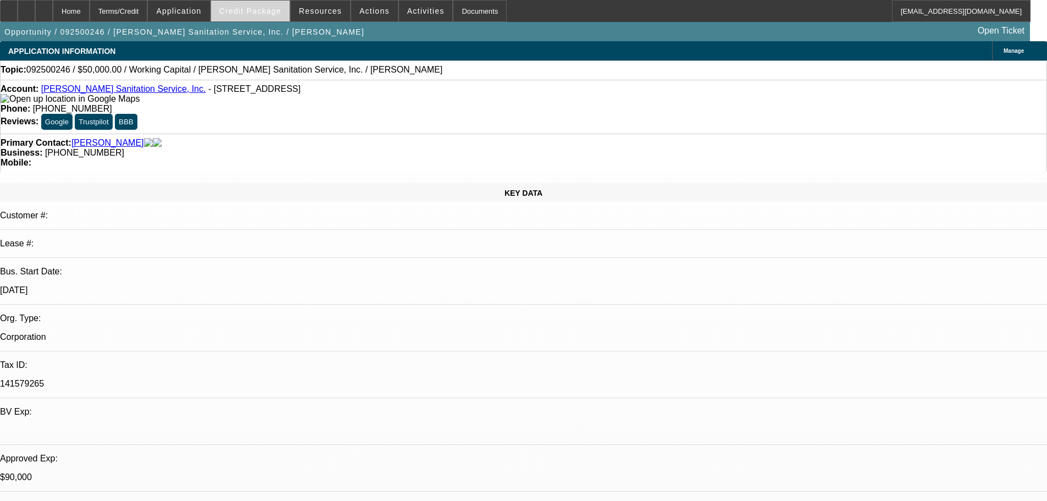
click at [243, 12] on span "Credit Package" at bounding box center [250, 11] width 62 height 9
